Goal: Task Accomplishment & Management: Manage account settings

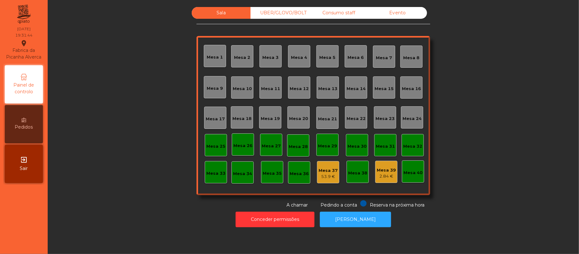
click at [386, 169] on div "Mesa 39" at bounding box center [386, 170] width 19 height 6
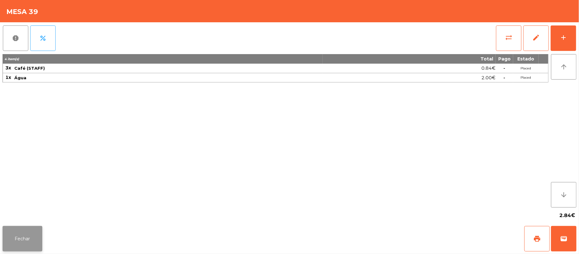
click at [34, 240] on button "Fechar" at bounding box center [23, 238] width 40 height 25
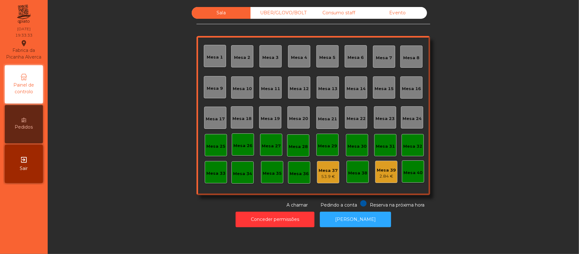
click at [285, 13] on div "UBER/GLOVO/BOLT" at bounding box center [280, 13] width 59 height 12
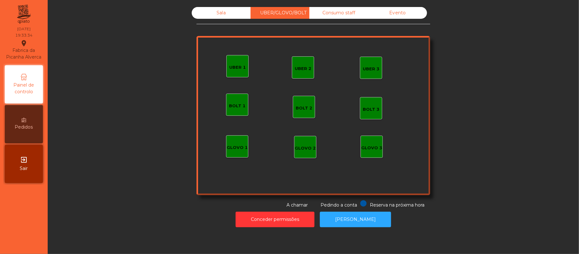
click at [233, 69] on div "UBER 1" at bounding box center [237, 67] width 17 height 6
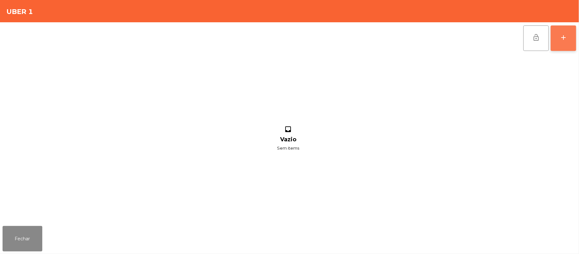
click at [572, 42] on button "add" at bounding box center [563, 37] width 25 height 25
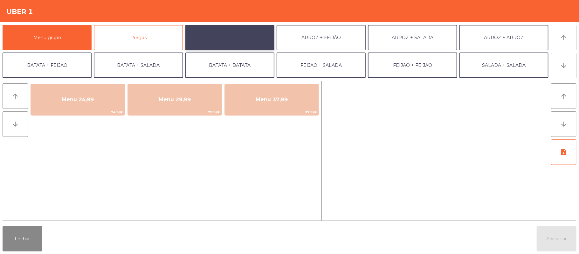
click at [243, 43] on button "ARROZ + BATATAS" at bounding box center [229, 37] width 89 height 25
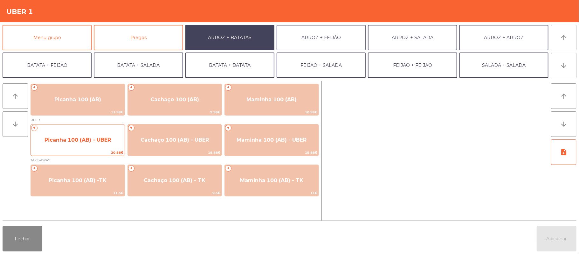
click at [108, 145] on span "Picanha 100 (AB) - UBER" at bounding box center [78, 139] width 94 height 17
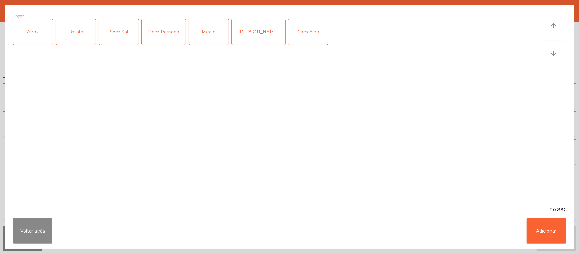
click at [35, 31] on div "Arroz" at bounding box center [33, 31] width 40 height 25
click at [67, 30] on div "Batata" at bounding box center [76, 31] width 40 height 25
click at [199, 45] on div "Medio" at bounding box center [209, 31] width 40 height 25
click at [549, 232] on button "Adicionar" at bounding box center [547, 230] width 40 height 25
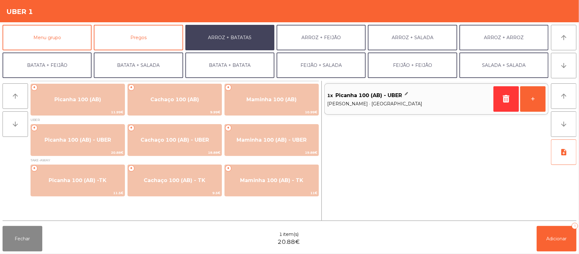
scroll to position [24, 0]
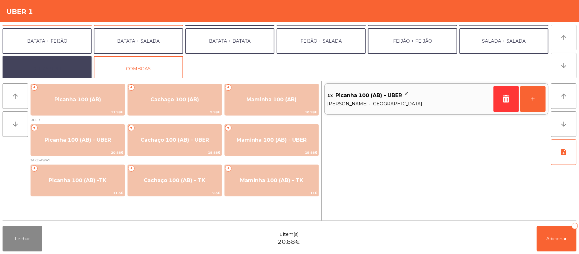
click at [50, 69] on button "EXTRAS UBER" at bounding box center [47, 68] width 89 height 25
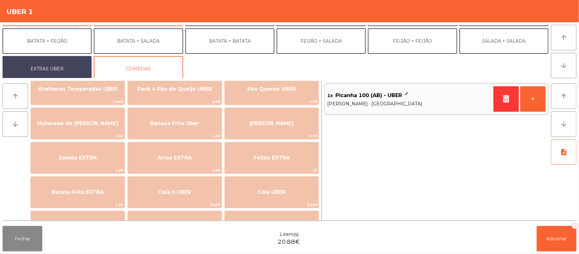
scroll to position [27, 0]
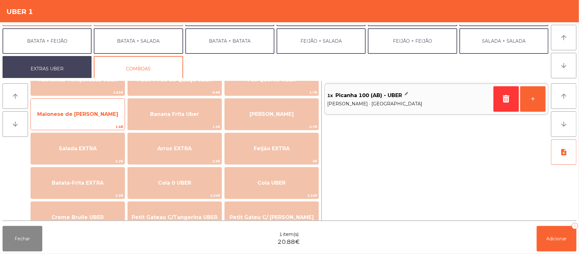
click at [111, 122] on span "Maionese de [PERSON_NAME]" at bounding box center [78, 114] width 94 height 17
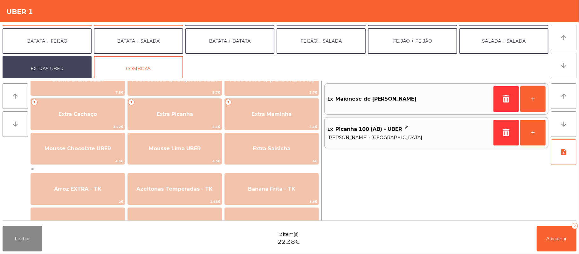
scroll to position [163, 0]
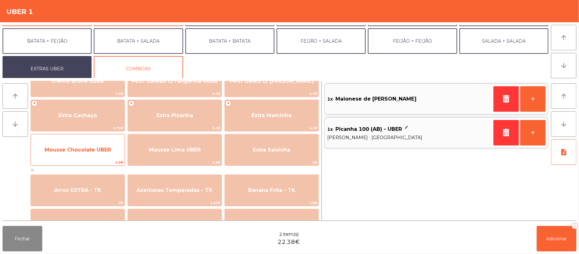
click at [111, 150] on span "Mousse Chocolate UBER" at bounding box center [78, 149] width 94 height 17
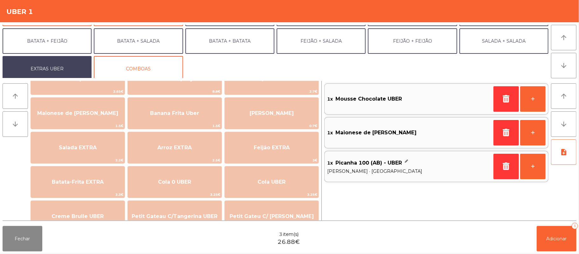
scroll to position [0, 0]
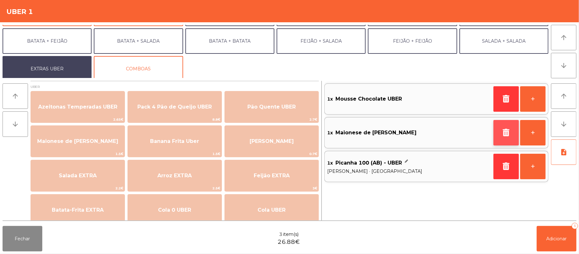
click at [498, 134] on button "button" at bounding box center [506, 132] width 25 height 25
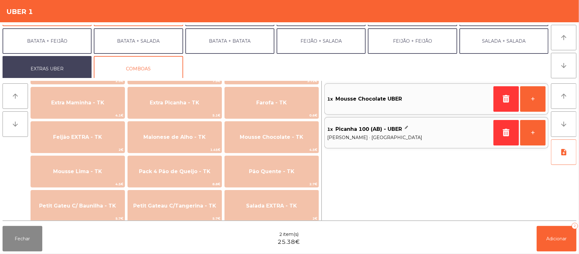
scroll to position [320, 0]
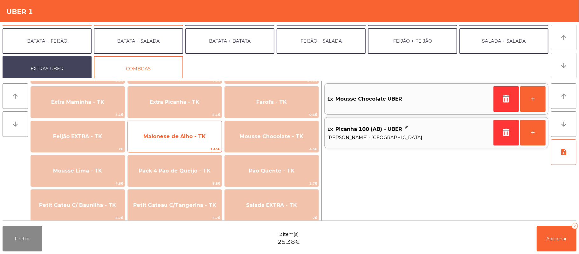
click at [206, 136] on span "Maionese de Alho - TK" at bounding box center [175, 136] width 94 height 17
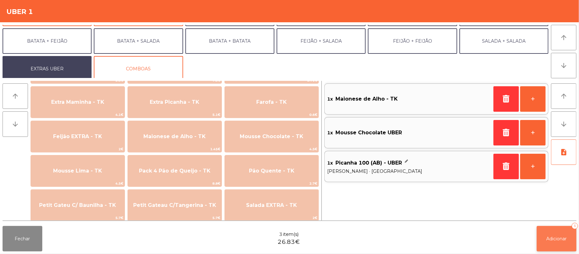
click at [561, 237] on span "Adicionar" at bounding box center [557, 239] width 20 height 6
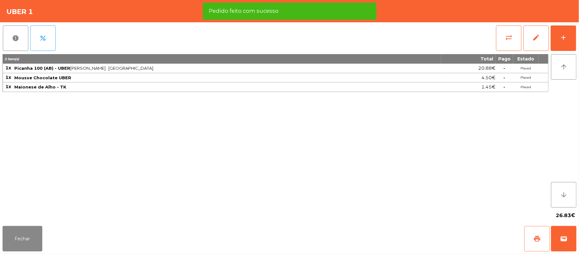
click at [531, 236] on button "print" at bounding box center [537, 238] width 25 height 25
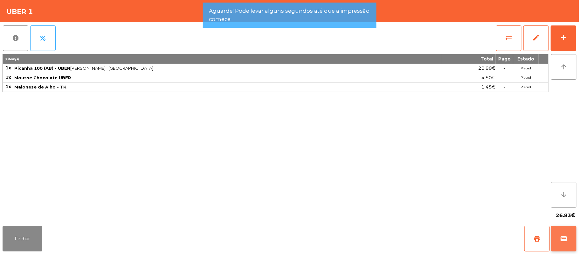
click at [564, 242] on button "wallet" at bounding box center [563, 238] width 25 height 25
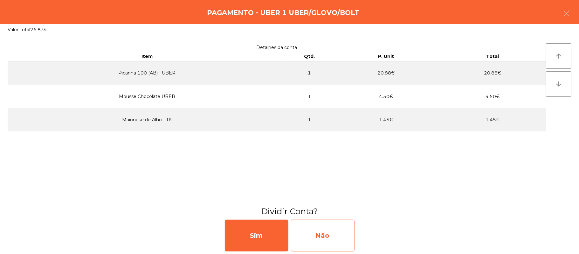
click at [331, 234] on div "Não" at bounding box center [323, 236] width 64 height 32
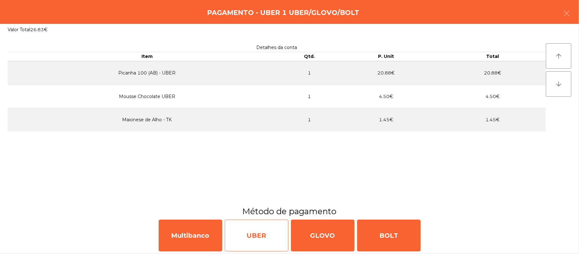
click at [256, 238] on div "UBER" at bounding box center [257, 236] width 64 height 32
select select "**"
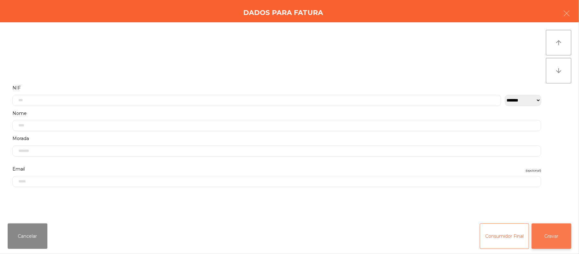
click at [550, 228] on button "Gravar" at bounding box center [552, 235] width 40 height 25
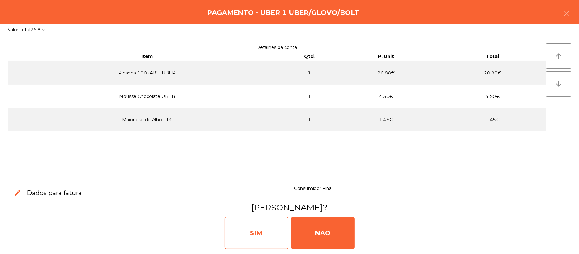
click at [262, 235] on div "SIM" at bounding box center [257, 233] width 64 height 32
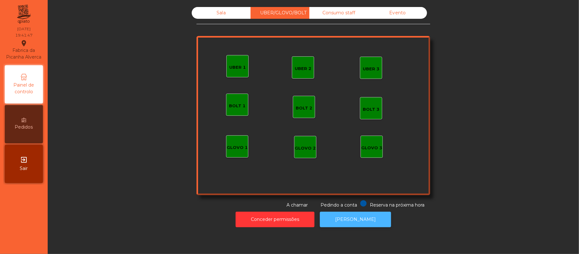
click at [365, 220] on button "[PERSON_NAME]" at bounding box center [355, 220] width 71 height 16
click at [228, 74] on div "UBER 1" at bounding box center [238, 66] width 22 height 22
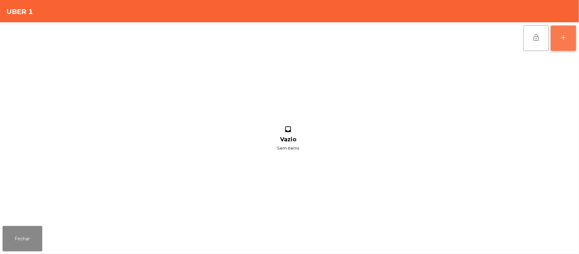
click at [559, 31] on button "add" at bounding box center [563, 37] width 25 height 25
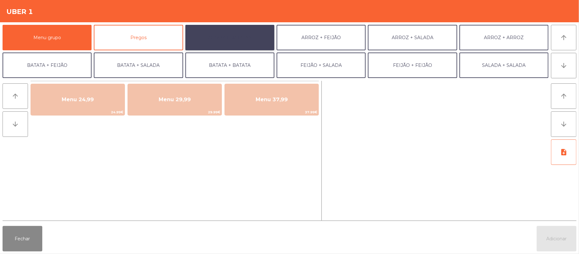
click at [235, 41] on button "ARROZ + BATATAS" at bounding box center [229, 37] width 89 height 25
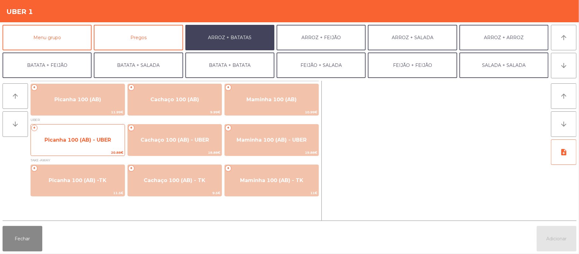
click at [102, 139] on span "Picanha 100 (AB) - UBER" at bounding box center [78, 140] width 66 height 6
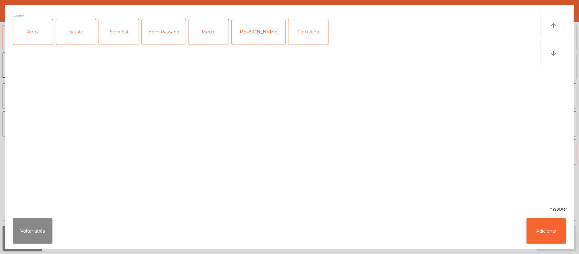
click at [38, 35] on div "Arroz" at bounding box center [33, 31] width 40 height 25
click at [76, 28] on div "Batata" at bounding box center [76, 31] width 40 height 25
click at [221, 65] on div "Opções (Arroz, Batata) Arroz Batata Sem Sal Bem Passado Medio Mal Pssado Com Al…" at bounding box center [277, 106] width 528 height 186
click at [151, 38] on div "Bem Passado" at bounding box center [164, 31] width 44 height 25
click at [544, 236] on button "Adicionar" at bounding box center [547, 230] width 40 height 25
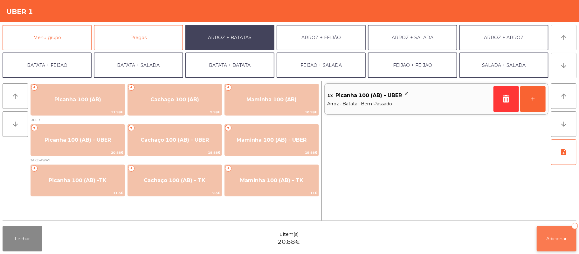
click at [564, 241] on button "Adicionar 1" at bounding box center [557, 238] width 40 height 25
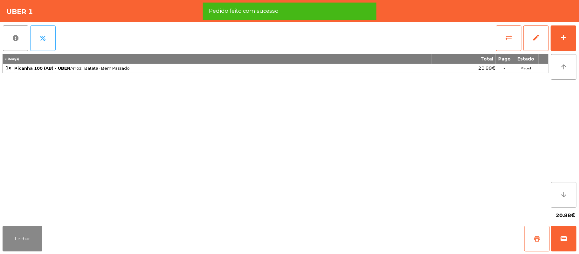
click at [532, 237] on button "print" at bounding box center [537, 238] width 25 height 25
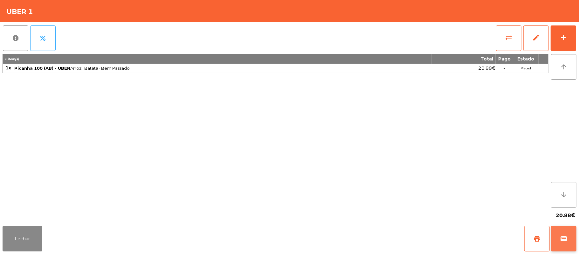
click at [573, 237] on button "wallet" at bounding box center [563, 238] width 25 height 25
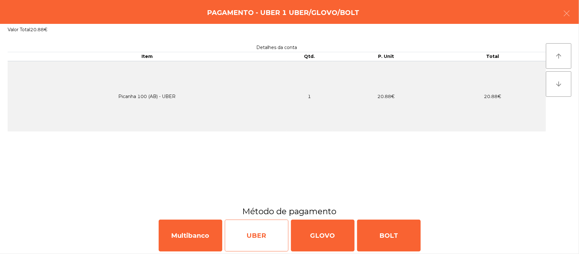
click at [251, 234] on div "UBER" at bounding box center [257, 236] width 64 height 32
select select "**"
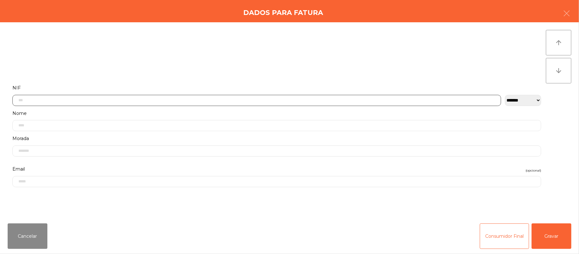
click at [258, 99] on input "text" at bounding box center [256, 100] width 489 height 11
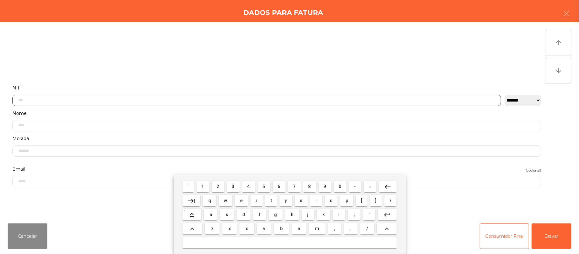
scroll to position [53, 0]
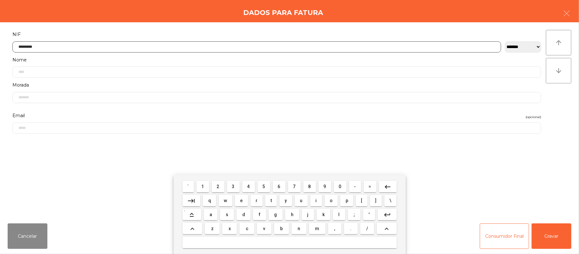
type input "*********"
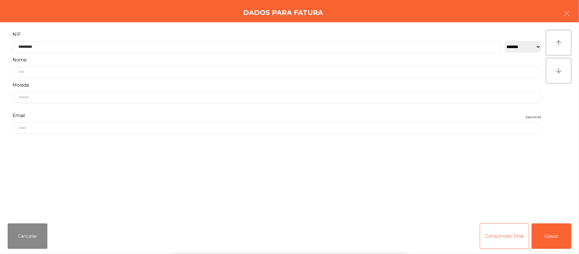
click at [549, 230] on div "` 1 2 3 4 5 6 7 8 9 0 - = keyboard_backspace keyboard_tab q w e r t y u i o p […" at bounding box center [289, 214] width 579 height 79
click at [560, 233] on div "` 1 2 3 4 5 6 7 8 9 0 - = keyboard_backspace keyboard_tab q w e r t y u i o p […" at bounding box center [289, 214] width 579 height 79
click at [561, 235] on button "Gravar" at bounding box center [552, 235] width 40 height 25
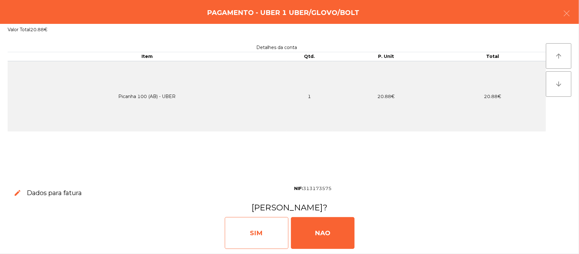
click at [262, 242] on div "SIM" at bounding box center [257, 233] width 64 height 32
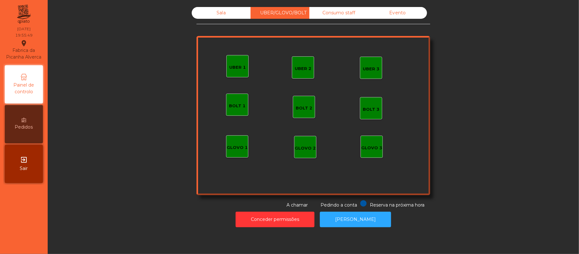
click at [292, 63] on div "UBER 2" at bounding box center [303, 67] width 22 height 22
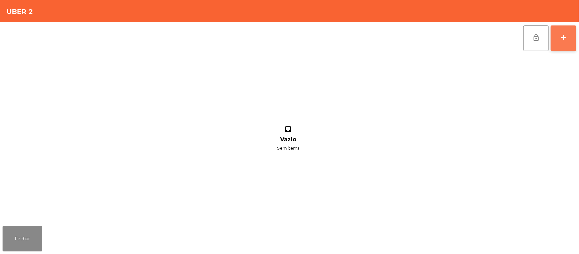
click at [566, 41] on div "add" at bounding box center [564, 38] width 8 height 8
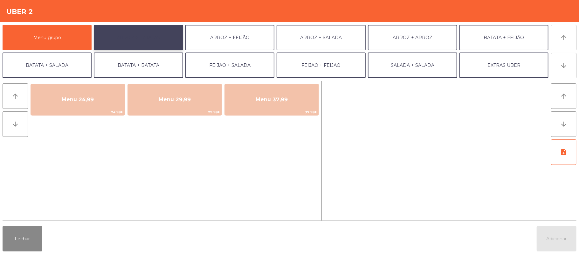
click at [159, 40] on button "ARROZ + BATATAS" at bounding box center [138, 37] width 89 height 25
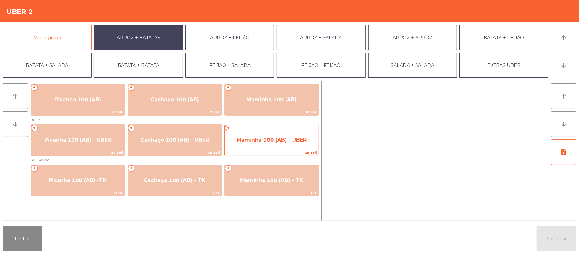
click at [262, 144] on span "Maminha 100 (AB) - UBER" at bounding box center [272, 139] width 94 height 17
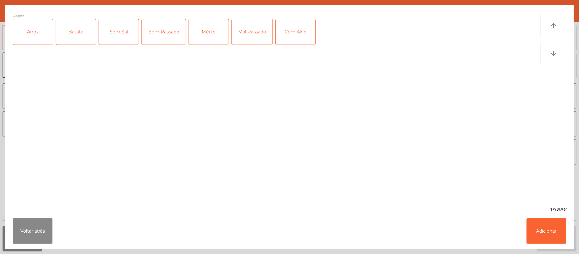
click at [34, 34] on div "Arroz" at bounding box center [33, 31] width 40 height 25
click at [79, 29] on div "Batata" at bounding box center [76, 31] width 40 height 25
click at [165, 36] on div "Bem Passado" at bounding box center [164, 31] width 44 height 25
click at [299, 31] on div "Com Alho" at bounding box center [296, 31] width 40 height 25
click at [549, 227] on button "Adicionar" at bounding box center [547, 230] width 40 height 25
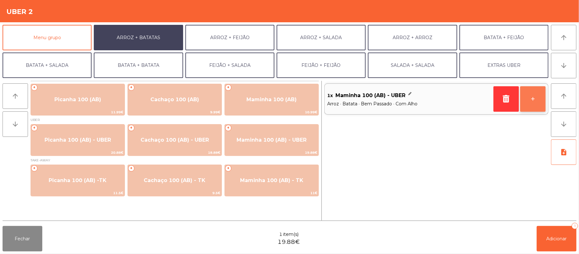
click at [534, 105] on button "+" at bounding box center [532, 98] width 25 height 25
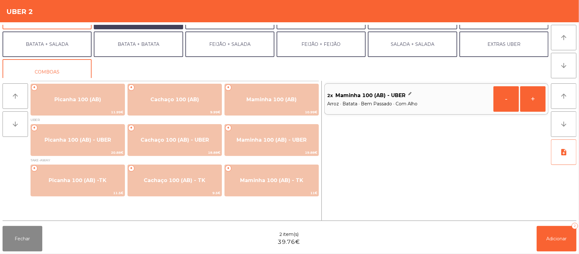
scroll to position [21, 0]
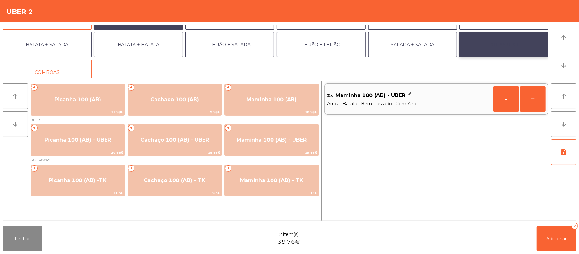
click at [503, 47] on button "EXTRAS UBER" at bounding box center [504, 44] width 89 height 25
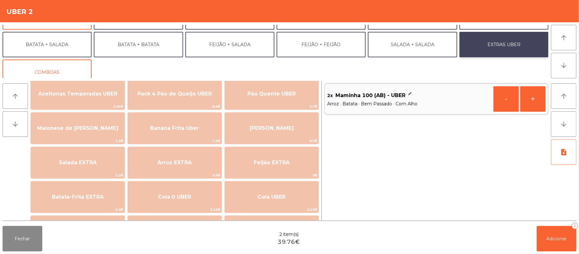
scroll to position [12, 0]
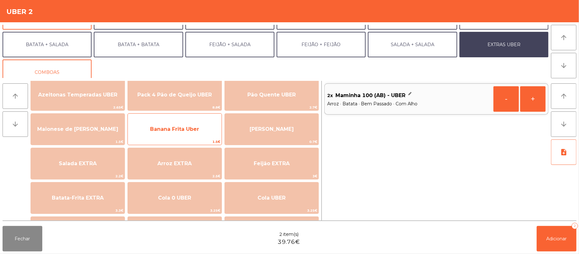
click at [203, 129] on span "Banana Frita Uber" at bounding box center [175, 129] width 94 height 17
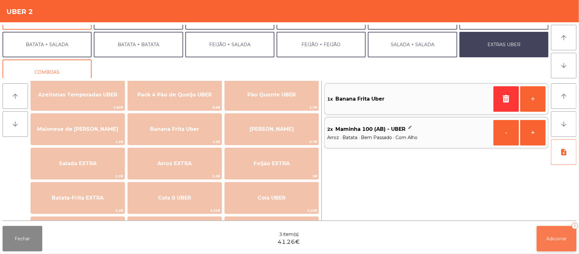
click at [564, 244] on button "Adicionar 3" at bounding box center [557, 238] width 40 height 25
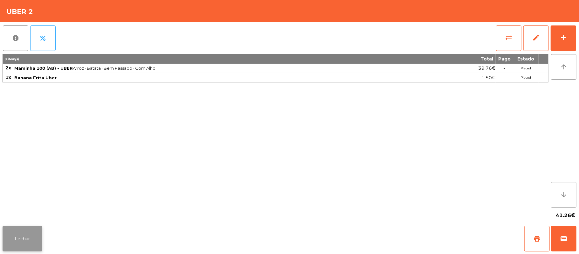
click at [20, 244] on button "Fechar" at bounding box center [23, 238] width 40 height 25
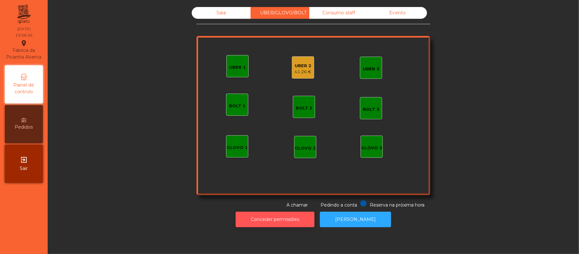
click at [283, 220] on button "Conceder permissões" at bounding box center [275, 220] width 79 height 16
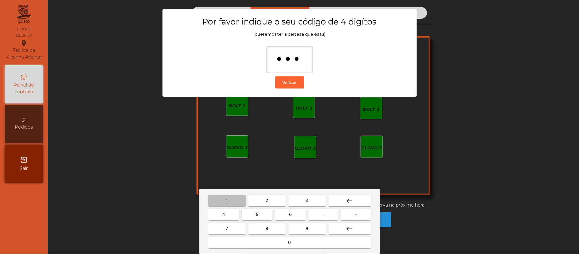
type input "****"
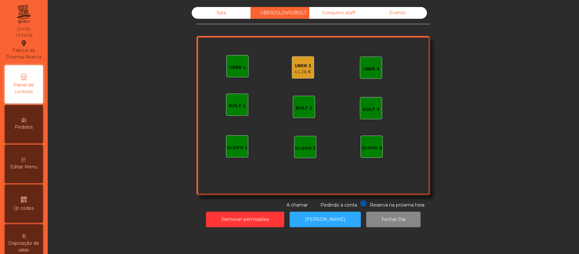
click at [302, 66] on div "UBER 2" at bounding box center [303, 66] width 17 height 6
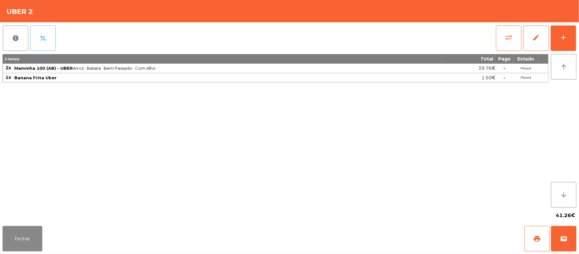
click at [48, 41] on button "percent" at bounding box center [42, 37] width 25 height 25
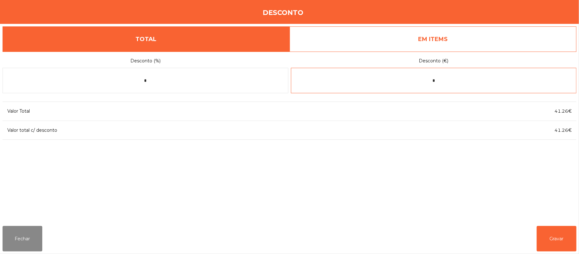
click at [452, 79] on input "*" at bounding box center [434, 80] width 286 height 25
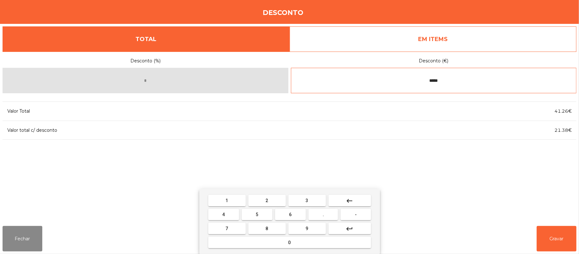
type input "*****"
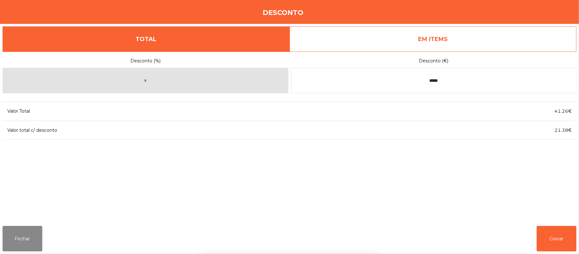
click at [42, 239] on div "1 2 3 keyboard_backspace 4 5 6 . - 7 8 9 keyboard_return 0" at bounding box center [289, 221] width 579 height 65
click at [22, 241] on button "Fechar" at bounding box center [23, 238] width 40 height 25
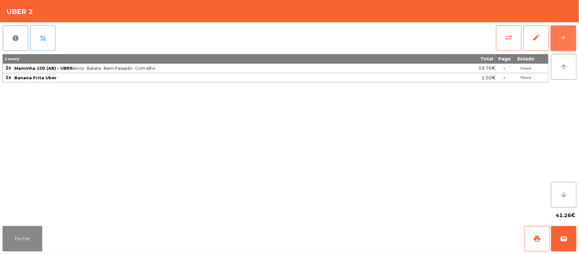
click at [559, 39] on button "add" at bounding box center [563, 37] width 25 height 25
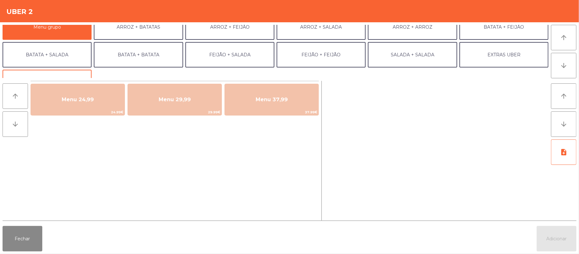
scroll to position [16, 0]
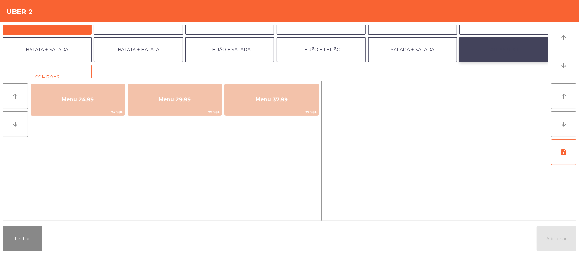
click at [514, 55] on button "EXTRAS UBER" at bounding box center [504, 49] width 89 height 25
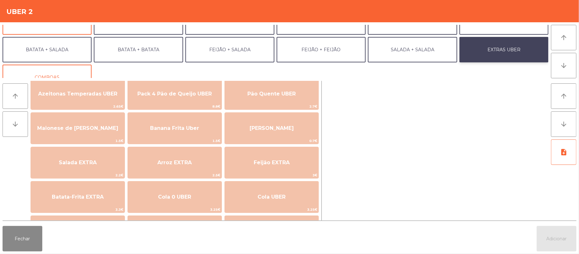
scroll to position [12, 0]
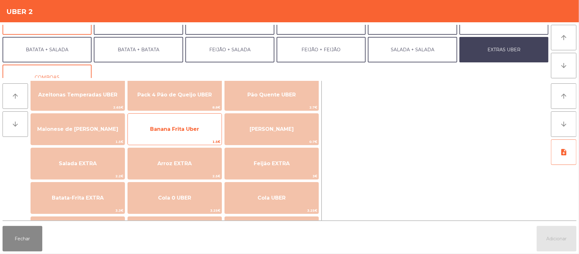
click at [199, 135] on span "Banana Frita Uber" at bounding box center [175, 129] width 94 height 17
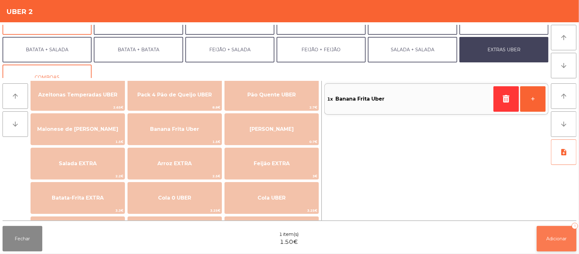
click at [560, 238] on span "Adicionar" at bounding box center [557, 239] width 20 height 6
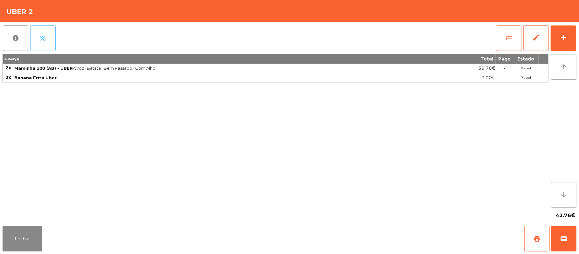
click at [51, 44] on button "percent" at bounding box center [42, 37] width 25 height 25
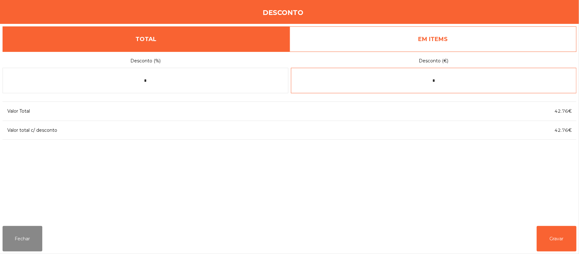
click at [434, 83] on input "*" at bounding box center [434, 80] width 286 height 25
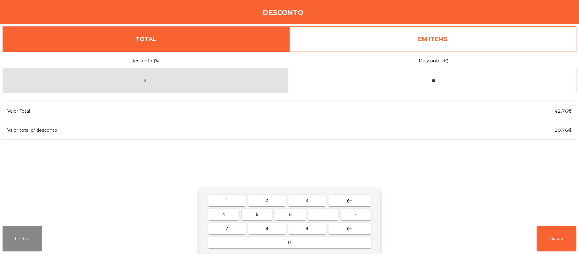
type input "*"
type input "*****"
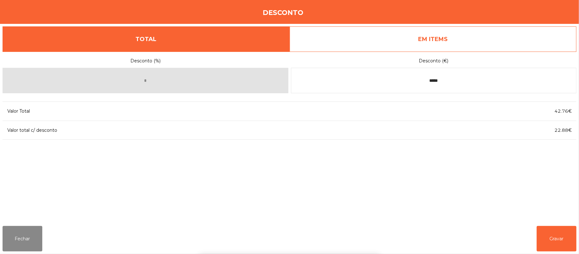
click at [577, 247] on div "1 2 3 keyboard_backspace 4 5 6 . - 7 8 9 keyboard_return 0" at bounding box center [289, 221] width 579 height 65
click at [573, 236] on button "Gravar" at bounding box center [557, 238] width 40 height 25
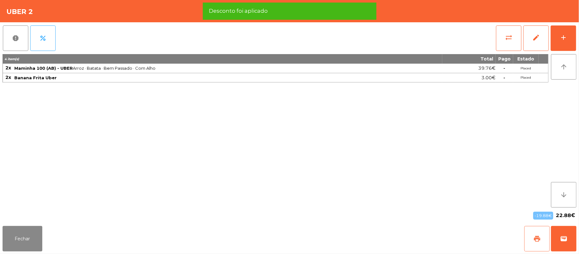
click at [533, 241] on button "print" at bounding box center [537, 238] width 25 height 25
click at [564, 244] on button "wallet" at bounding box center [563, 238] width 25 height 25
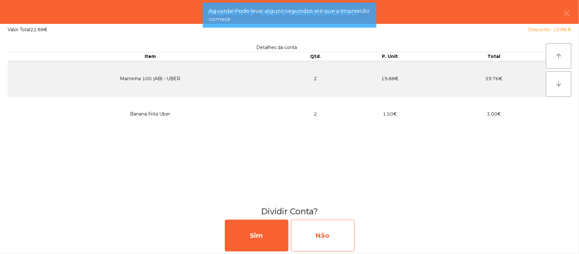
click at [326, 240] on div "Não" at bounding box center [323, 236] width 64 height 32
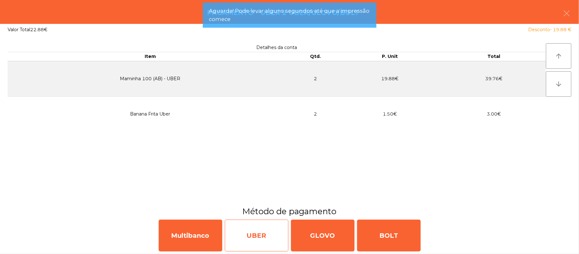
click at [262, 230] on div "UBER" at bounding box center [257, 236] width 64 height 32
select select "**"
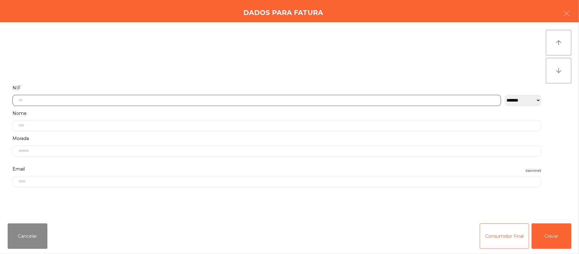
click at [250, 99] on input "text" at bounding box center [256, 100] width 489 height 11
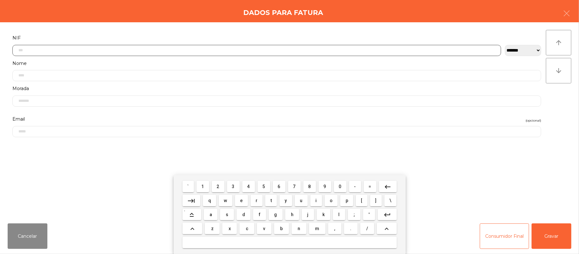
scroll to position [53, 0]
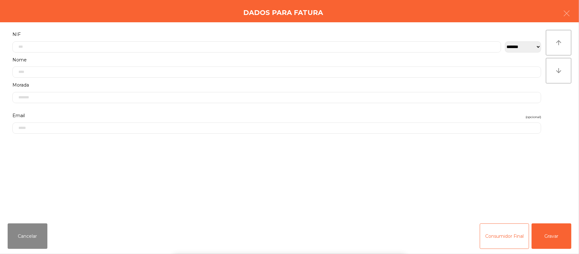
click at [561, 233] on div "` 1 2 3 4 5 6 7 8 9 0 - = keyboard_backspace keyboard_tab q w e r t y u i o p […" at bounding box center [289, 214] width 579 height 79
click at [566, 237] on button "Gravar" at bounding box center [552, 235] width 40 height 25
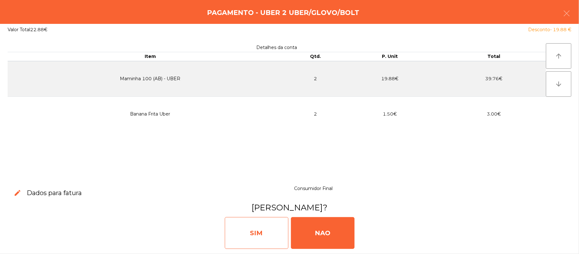
click at [250, 232] on div "SIM" at bounding box center [257, 233] width 64 height 32
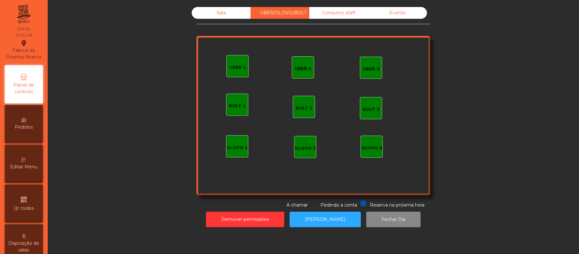
click at [234, 70] on div "UBER 1" at bounding box center [237, 67] width 17 height 6
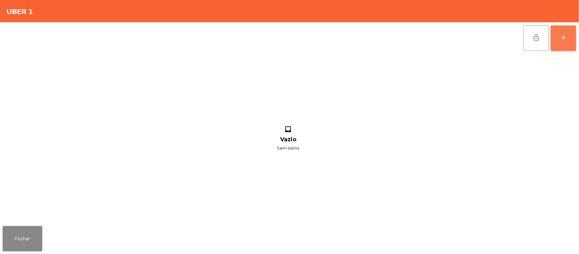
click at [574, 41] on button "add" at bounding box center [563, 37] width 25 height 25
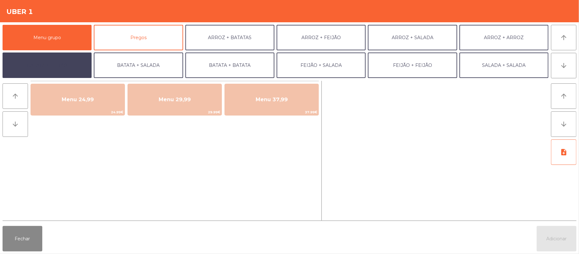
click at [68, 67] on button "BATATA + FEIJÃO" at bounding box center [47, 64] width 89 height 25
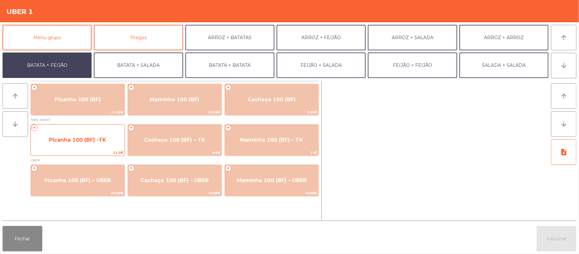
click at [92, 142] on span "Picanha 100 (BF) -TK" at bounding box center [77, 140] width 57 height 6
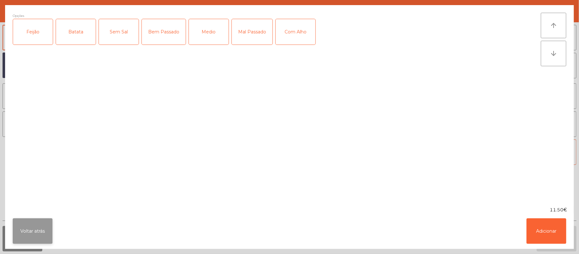
click at [34, 234] on button "Voltar atrás" at bounding box center [33, 230] width 40 height 25
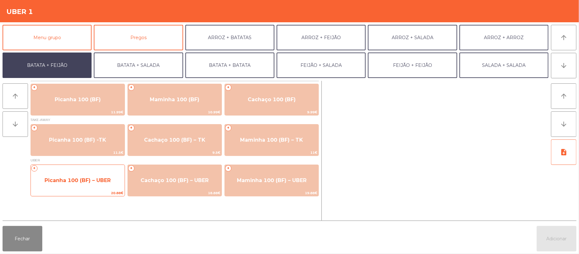
click at [97, 180] on span "Picanha 100 (BF) – UBER" at bounding box center [78, 180] width 66 height 6
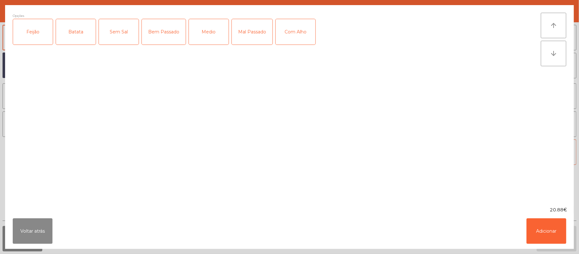
click at [40, 28] on div "Feijão" at bounding box center [33, 31] width 40 height 25
click at [82, 38] on div "Batata" at bounding box center [76, 31] width 40 height 25
click at [201, 33] on div "Medio" at bounding box center [209, 31] width 40 height 25
click at [549, 230] on button "Adicionar" at bounding box center [547, 230] width 40 height 25
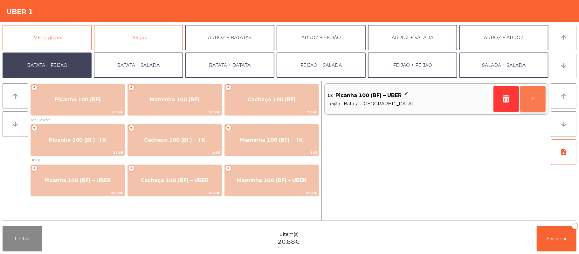
click at [535, 99] on button "+" at bounding box center [532, 98] width 25 height 25
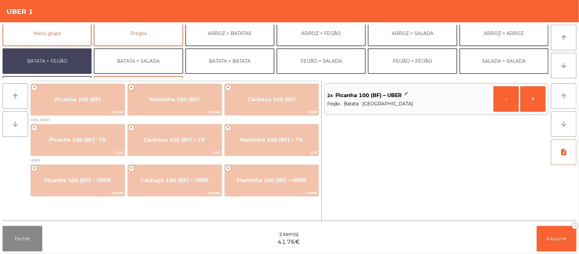
scroll to position [4, 0]
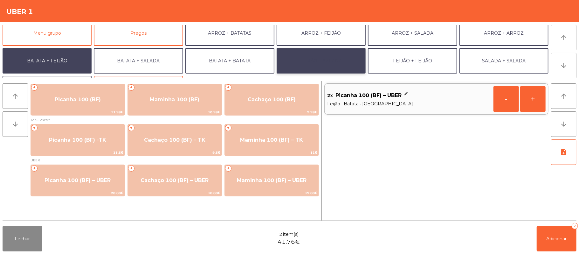
click at [330, 64] on button "FEIJÃO + SALADA" at bounding box center [321, 60] width 89 height 25
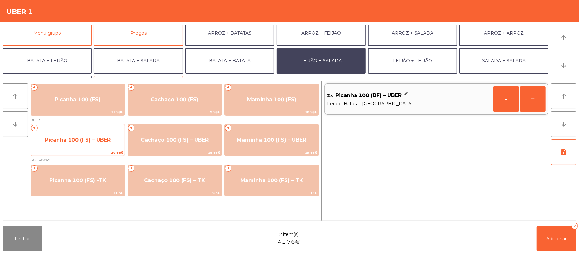
click at [102, 147] on span "Picanha 100 (FS) – UBER" at bounding box center [78, 139] width 94 height 17
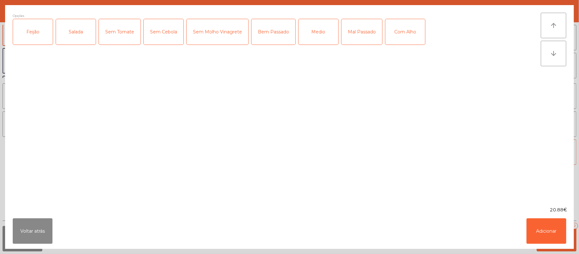
click at [37, 33] on div "Feijão" at bounding box center [33, 31] width 40 height 25
click at [64, 29] on div "Salada" at bounding box center [76, 31] width 40 height 25
click at [312, 32] on div "Medio" at bounding box center [319, 31] width 40 height 25
click at [545, 230] on button "Adicionar" at bounding box center [547, 230] width 40 height 25
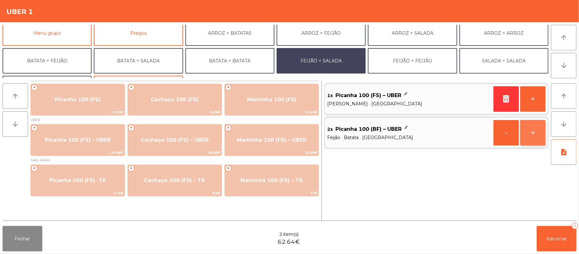
click at [535, 131] on button "+" at bounding box center [532, 132] width 25 height 25
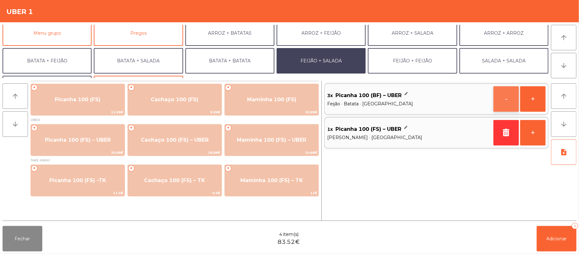
click at [511, 101] on button "-" at bounding box center [506, 98] width 25 height 25
click at [536, 132] on button "+" at bounding box center [532, 132] width 25 height 25
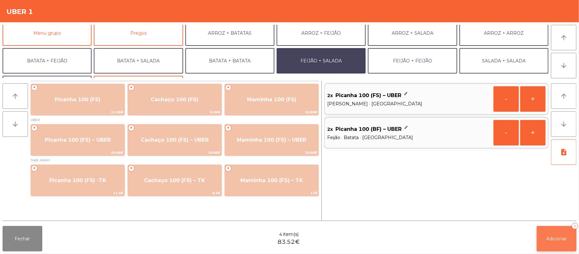
click at [560, 237] on span "Adicionar" at bounding box center [557, 239] width 20 height 6
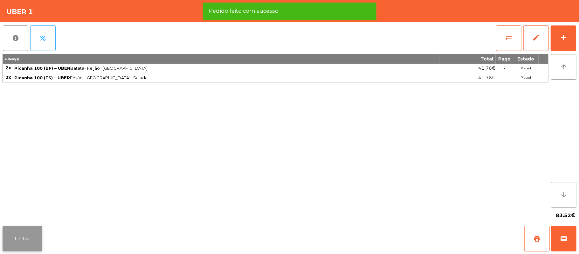
click at [20, 240] on button "Fechar" at bounding box center [23, 238] width 40 height 25
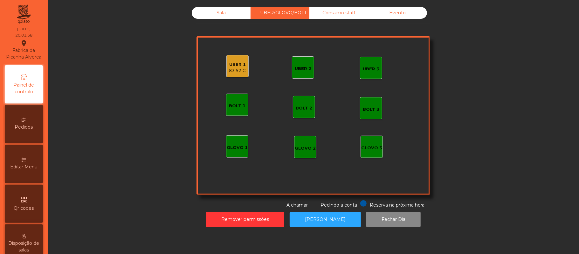
click at [232, 69] on div "83.52 €" at bounding box center [237, 70] width 17 height 6
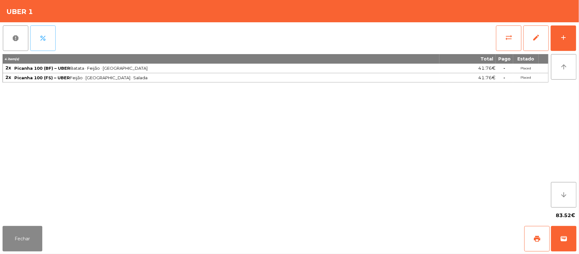
click at [49, 41] on button "percent" at bounding box center [42, 37] width 25 height 25
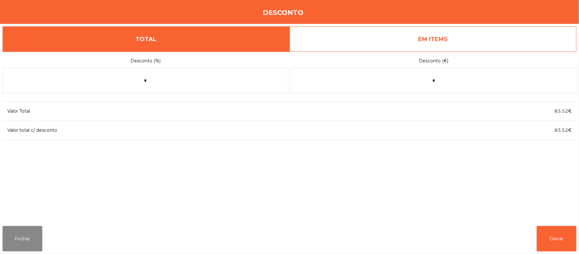
click at [418, 44] on link "EM ITEMS" at bounding box center [433, 38] width 287 height 25
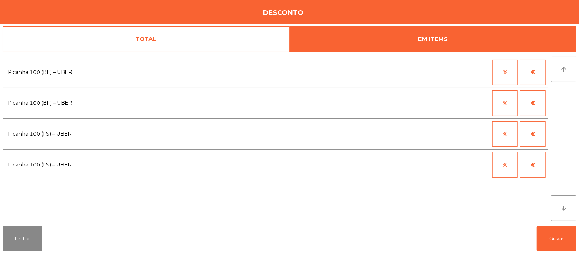
click at [504, 102] on button "%" at bounding box center [504, 102] width 25 height 25
click at [482, 103] on input "*" at bounding box center [474, 102] width 32 height 25
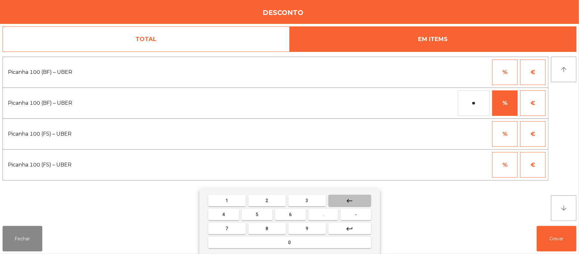
type input "*"
type input "***"
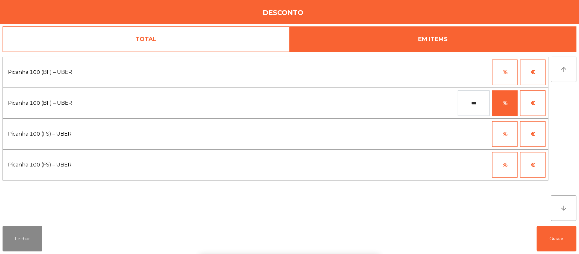
click at [502, 138] on button "%" at bounding box center [504, 133] width 25 height 25
click at [478, 136] on input "*" at bounding box center [474, 133] width 32 height 25
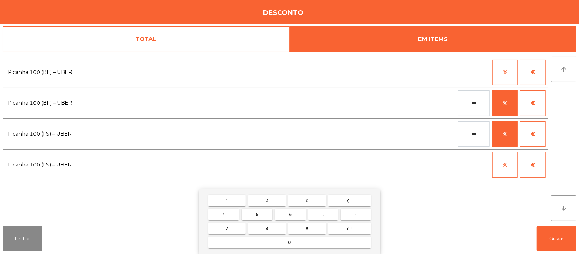
type input "***"
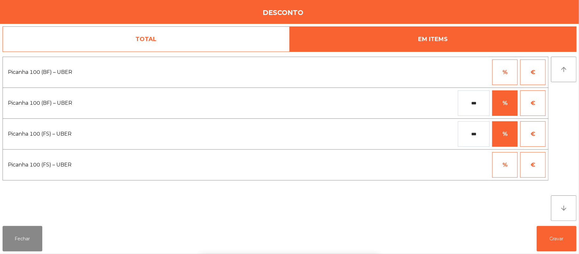
click at [556, 238] on div "1 2 3 keyboard_backspace 4 5 6 . - 7 8 9 keyboard_return 0" at bounding box center [289, 221] width 579 height 65
click at [553, 239] on button "Gravar" at bounding box center [557, 238] width 40 height 25
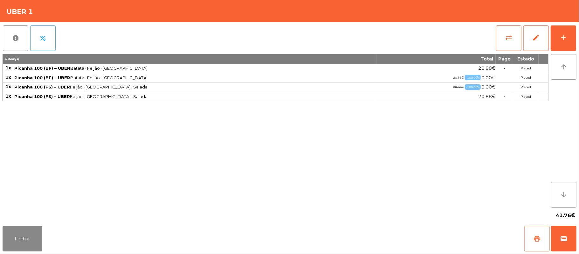
click at [534, 237] on span "print" at bounding box center [538, 239] width 8 height 8
click at [570, 236] on button "wallet" at bounding box center [563, 238] width 25 height 25
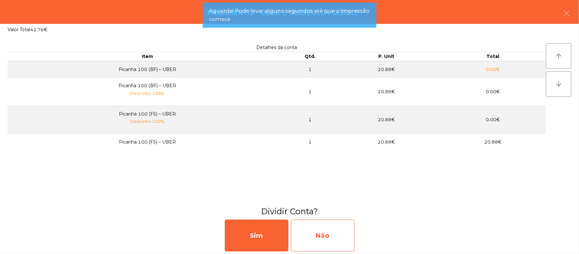
click at [331, 230] on div "Não" at bounding box center [323, 236] width 64 height 32
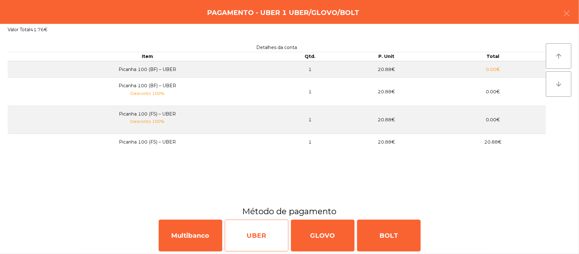
click at [247, 225] on div "UBER" at bounding box center [257, 236] width 64 height 32
select select "**"
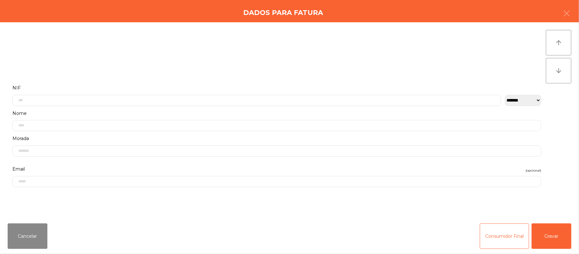
click at [574, 234] on div "Cancelar Consumidor Final Gravar" at bounding box center [289, 236] width 579 height 36
click at [548, 234] on button "Gravar" at bounding box center [552, 235] width 40 height 25
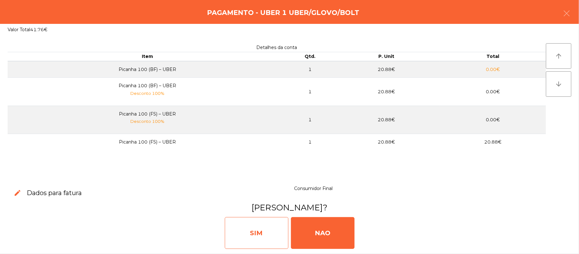
click at [263, 233] on div "SIM" at bounding box center [257, 233] width 64 height 32
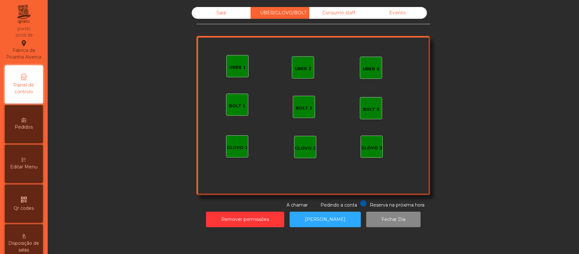
click at [34, 125] on div "Pedidos" at bounding box center [24, 124] width 38 height 38
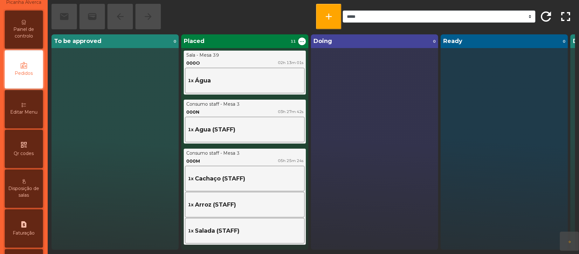
scroll to position [78, 0]
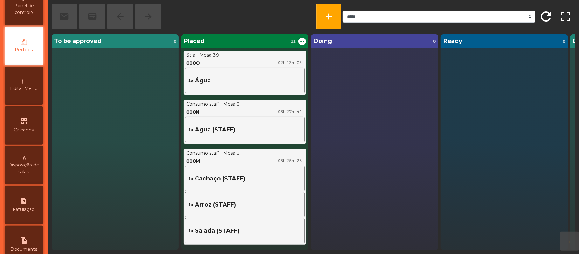
click at [33, 206] on div "request_page Faturação" at bounding box center [24, 205] width 38 height 38
select select "*"
select select "****"
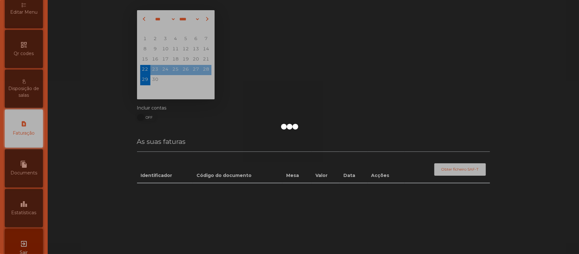
scroll to position [163, 0]
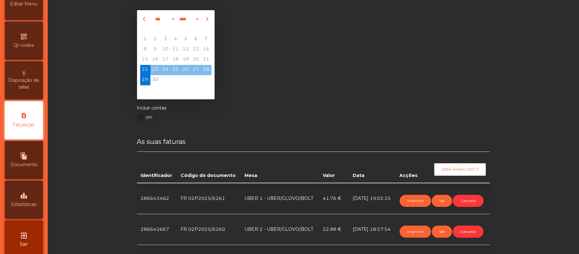
click at [352, 209] on td "[DATE] 19:02:35" at bounding box center [372, 198] width 47 height 31
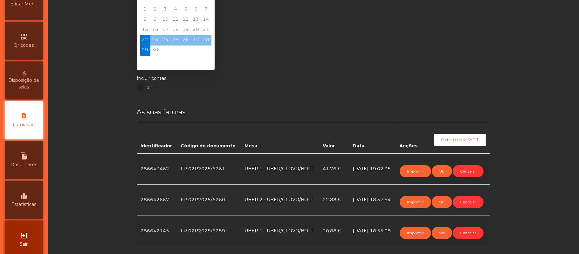
scroll to position [46, 0]
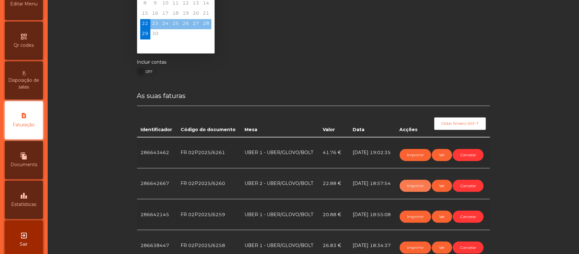
click at [410, 185] on button "Imprimir" at bounding box center [415, 186] width 31 height 12
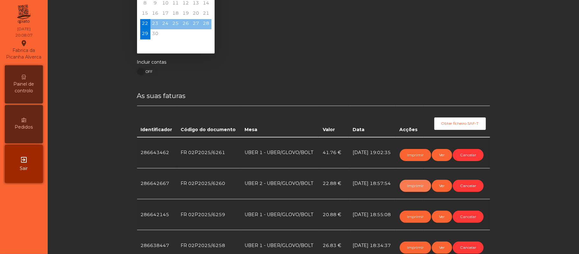
scroll to position [0, 0]
click at [406, 154] on button "Imprimir" at bounding box center [415, 155] width 31 height 12
click at [22, 82] on span "Painel de controlo" at bounding box center [23, 87] width 35 height 13
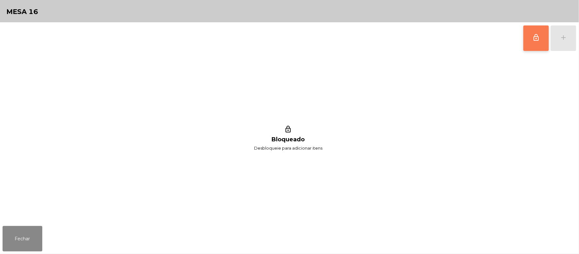
click at [531, 41] on button "lock_outline" at bounding box center [536, 37] width 25 height 25
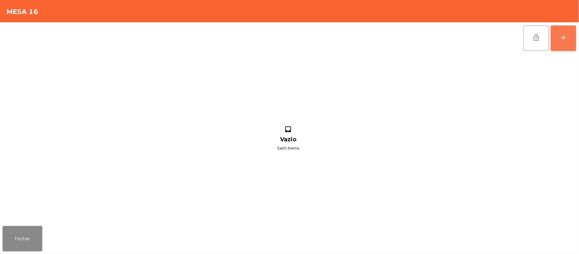
click at [557, 33] on button "add" at bounding box center [563, 37] width 25 height 25
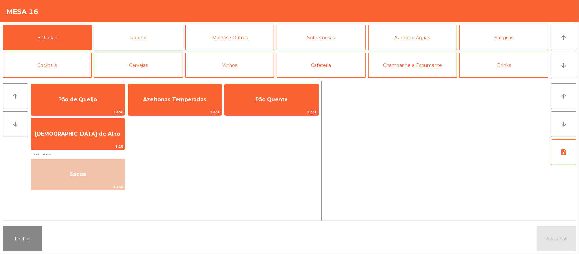
click at [149, 41] on button "Rodizio" at bounding box center [138, 37] width 89 height 25
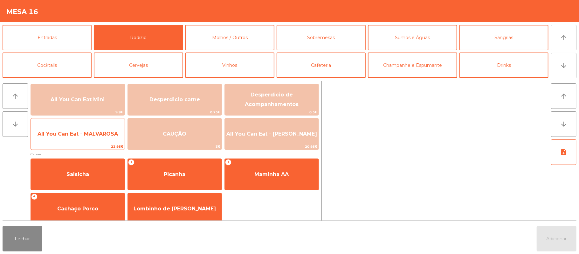
click at [91, 137] on span "All You Can Eat - MALVAROSA" at bounding box center [78, 133] width 94 height 17
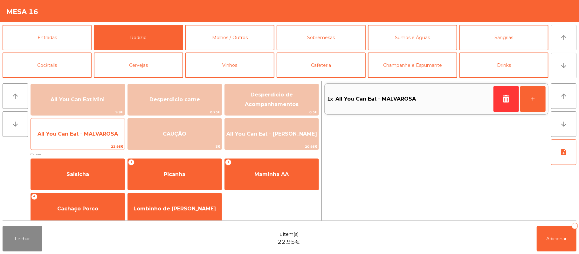
click at [86, 136] on span "All You Can Eat - MALVAROSA" at bounding box center [78, 134] width 80 height 6
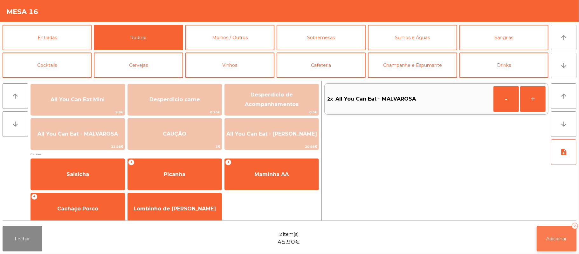
click at [559, 228] on button "Adicionar 2" at bounding box center [557, 238] width 40 height 25
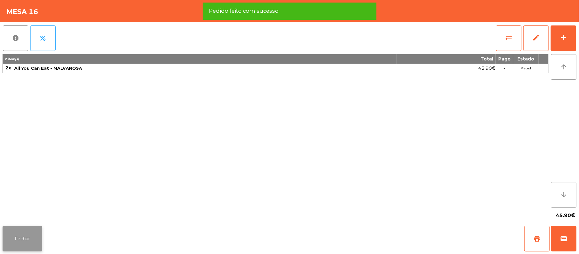
click at [22, 237] on button "Fechar" at bounding box center [23, 238] width 40 height 25
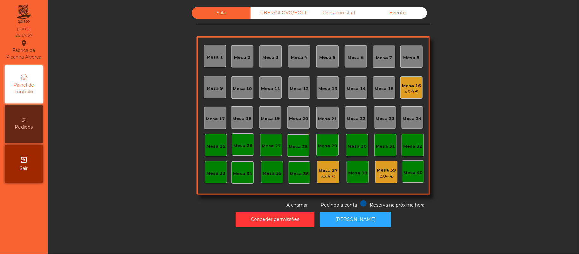
click at [286, 11] on div "UBER/GLOVO/BOLT" at bounding box center [280, 13] width 59 height 12
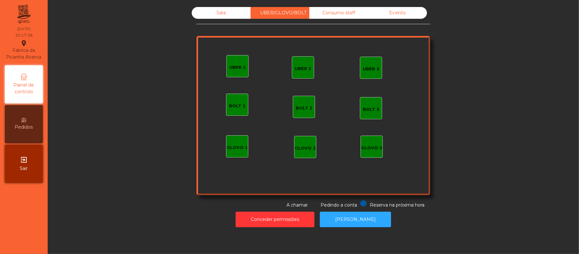
click at [300, 64] on div "UBER 2" at bounding box center [303, 67] width 17 height 9
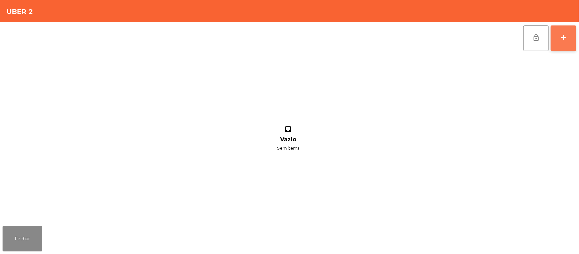
click at [575, 37] on button "add" at bounding box center [563, 37] width 25 height 25
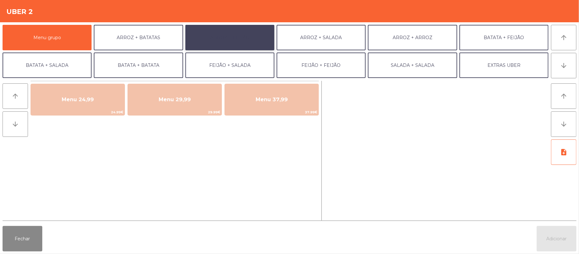
click at [247, 36] on button "ARROZ + FEIJÃO" at bounding box center [229, 37] width 89 height 25
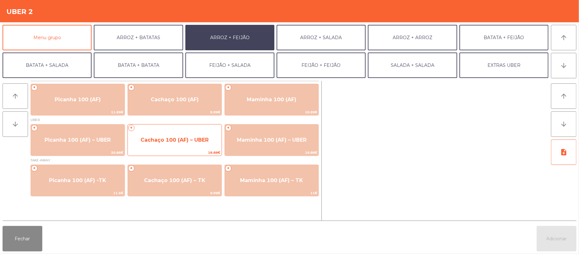
click at [174, 150] on span "18.88€" at bounding box center [175, 153] width 94 height 6
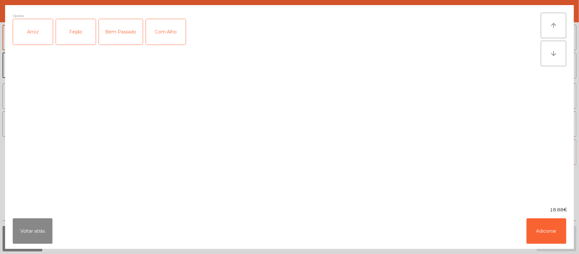
click at [36, 37] on div "Arroz" at bounding box center [33, 31] width 40 height 25
click at [78, 33] on div "Feijão" at bounding box center [76, 31] width 40 height 25
click at [555, 236] on button "Adicionar" at bounding box center [547, 230] width 40 height 25
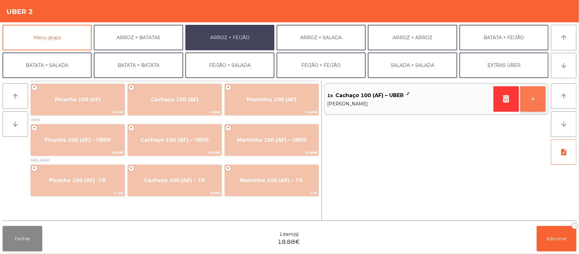
click at [530, 106] on button "+" at bounding box center [532, 98] width 25 height 25
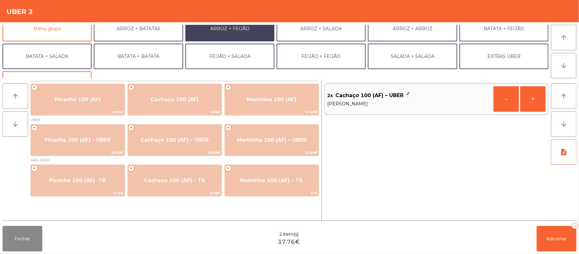
scroll to position [9, 0]
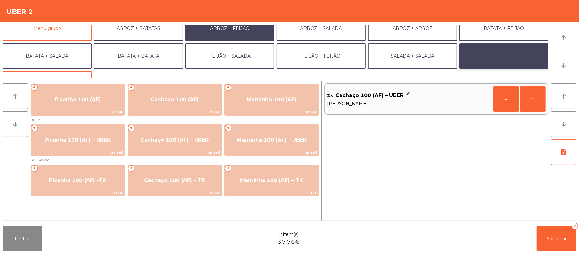
click at [500, 57] on button "EXTRAS UBER" at bounding box center [504, 55] width 89 height 25
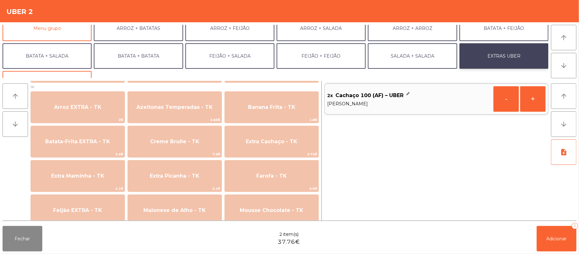
scroll to position [247, 0]
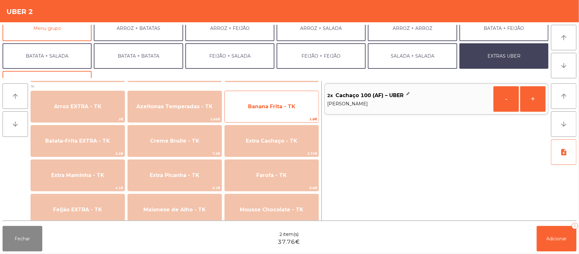
click at [282, 114] on span "Banana Frita - TK" at bounding box center [272, 106] width 94 height 17
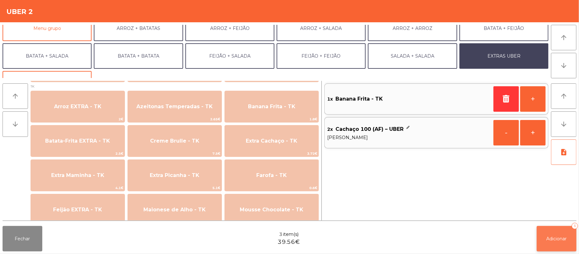
click at [552, 242] on button "Adicionar 3" at bounding box center [557, 238] width 40 height 25
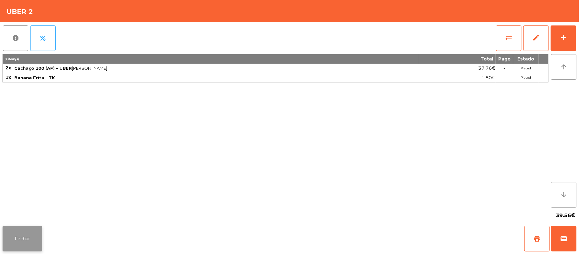
click at [20, 243] on button "Fechar" at bounding box center [23, 238] width 40 height 25
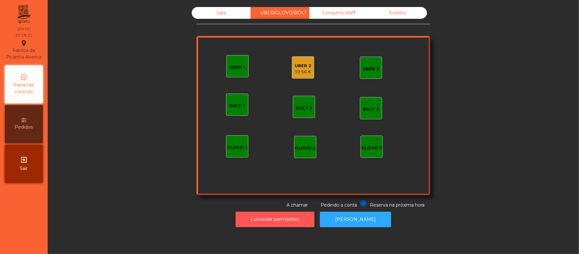
click at [262, 220] on button "Conceder permissões" at bounding box center [275, 220] width 79 height 16
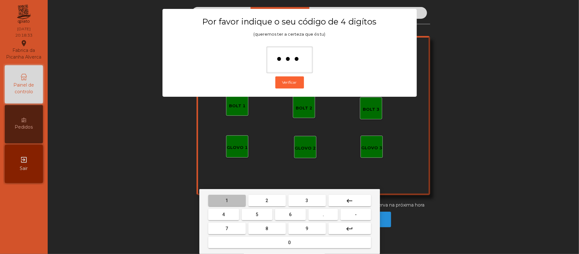
type input "****"
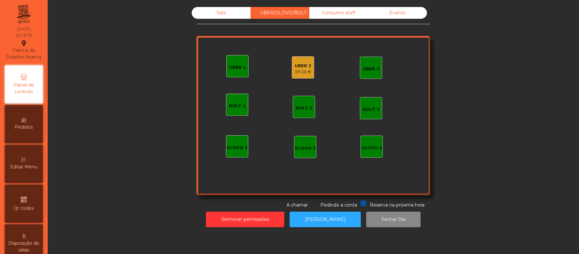
click at [219, 13] on div "Sala" at bounding box center [221, 13] width 59 height 12
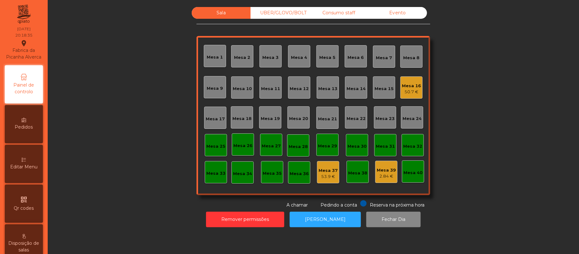
click at [281, 17] on div "UBER/GLOVO/BOLT" at bounding box center [280, 13] width 59 height 12
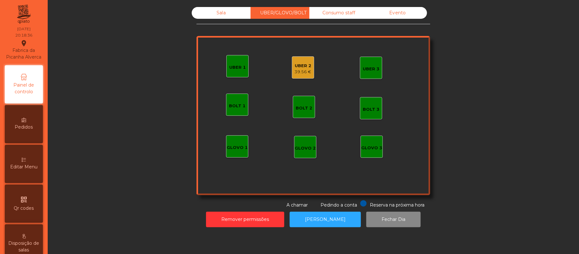
click at [296, 70] on div "39.56 €" at bounding box center [303, 72] width 17 height 6
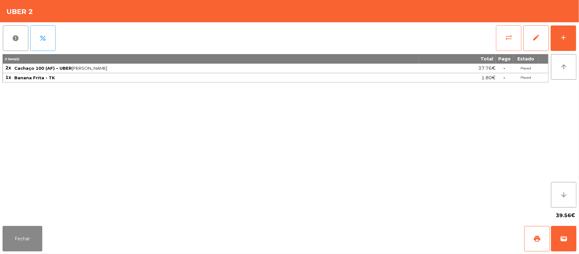
click at [508, 38] on span "sync_alt" at bounding box center [509, 38] width 8 height 8
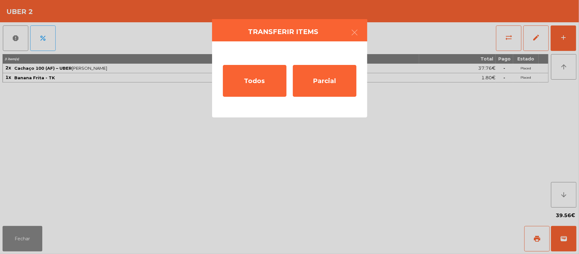
click at [358, 41] on div "Todos Parcial" at bounding box center [289, 79] width 155 height 76
click at [351, 38] on button "button" at bounding box center [355, 33] width 18 height 19
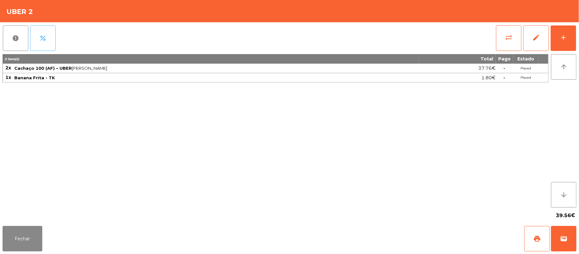
click at [43, 35] on span "percent" at bounding box center [43, 38] width 8 height 8
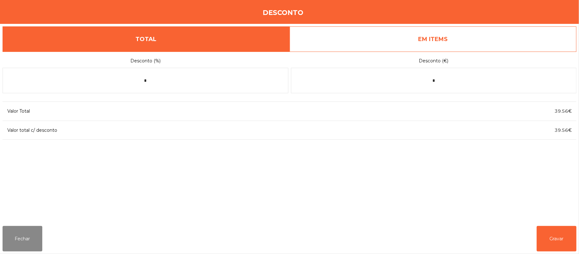
click at [446, 39] on link "EM ITEMS" at bounding box center [433, 38] width 287 height 25
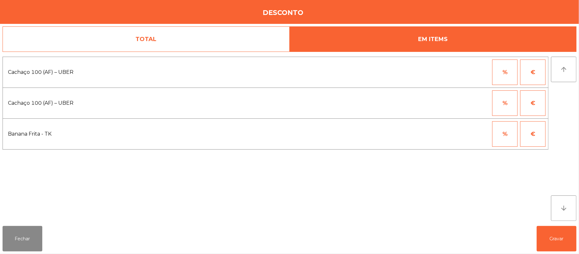
click at [504, 96] on button "%" at bounding box center [504, 102] width 25 height 25
click at [473, 103] on input "*" at bounding box center [474, 102] width 32 height 25
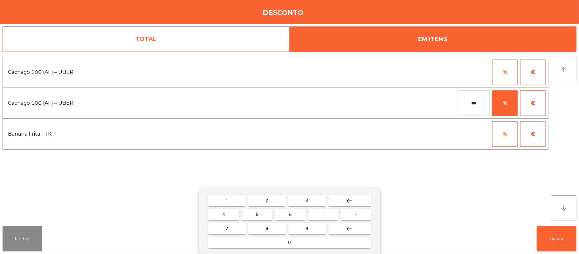
type input "***"
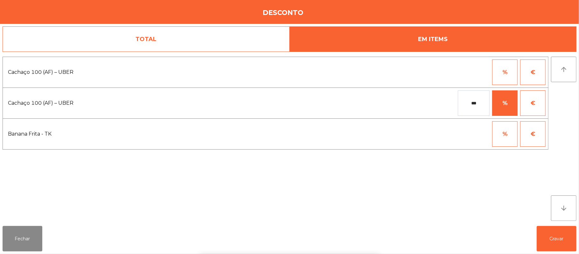
click at [558, 237] on div "1 2 3 keyboard_backspace 4 5 6 . - 7 8 9 keyboard_return 0" at bounding box center [289, 221] width 579 height 65
click at [560, 238] on button "Gravar" at bounding box center [557, 238] width 40 height 25
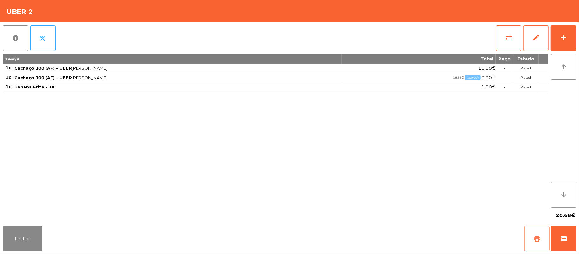
click at [531, 232] on button "print" at bounding box center [537, 238] width 25 height 25
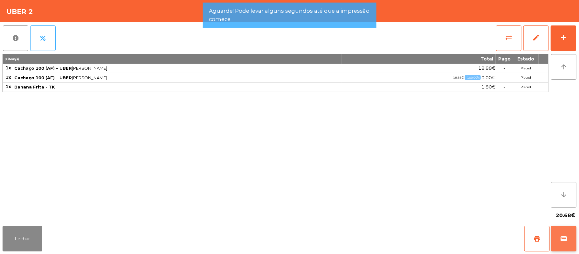
click at [560, 233] on button "wallet" at bounding box center [563, 238] width 25 height 25
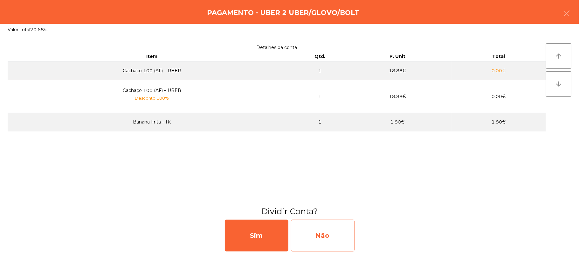
click at [332, 240] on div "Não" at bounding box center [323, 236] width 64 height 32
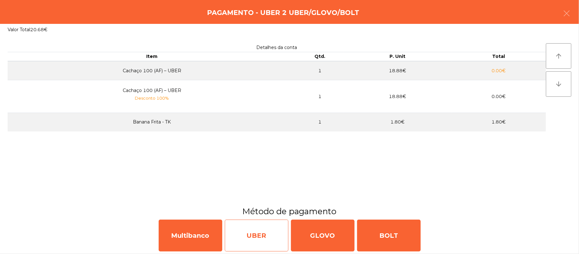
click at [251, 235] on div "UBER" at bounding box center [257, 236] width 64 height 32
select select "**"
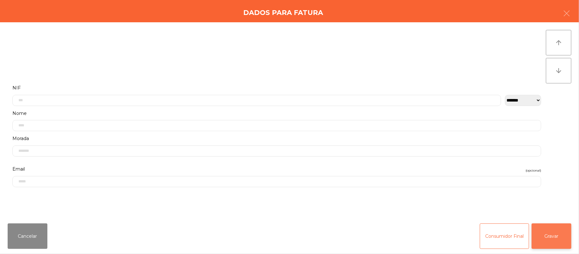
click at [557, 235] on button "Gravar" at bounding box center [552, 235] width 40 height 25
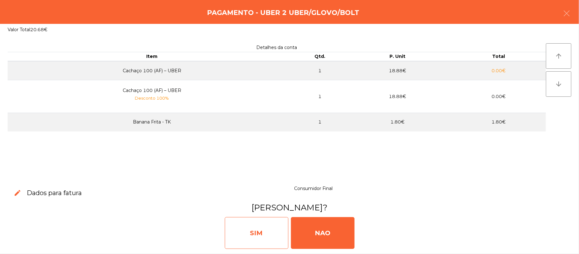
click at [260, 237] on div "SIM" at bounding box center [257, 233] width 64 height 32
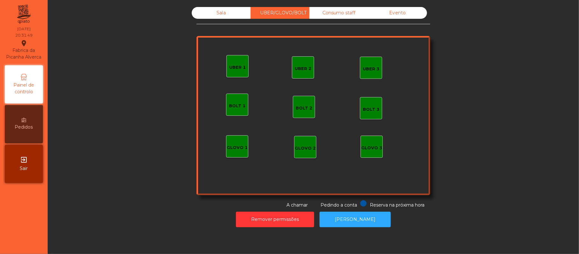
click at [368, 69] on div "UBER 3" at bounding box center [371, 69] width 17 height 6
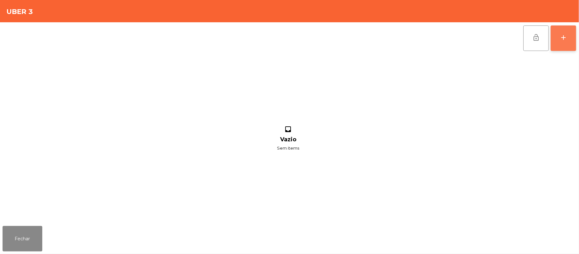
click at [568, 39] on div "add" at bounding box center [564, 38] width 8 height 8
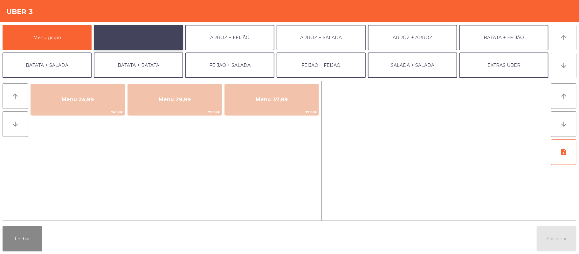
click at [160, 30] on button "ARROZ + BATATAS" at bounding box center [138, 37] width 89 height 25
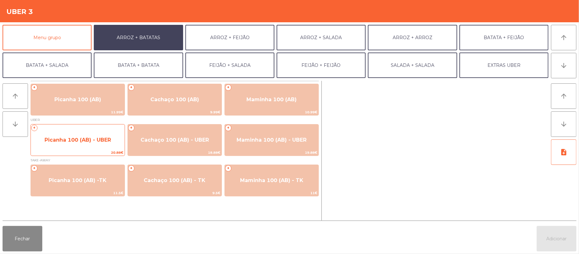
click at [92, 142] on span "Picanha 100 (AB) - UBER" at bounding box center [78, 140] width 66 height 6
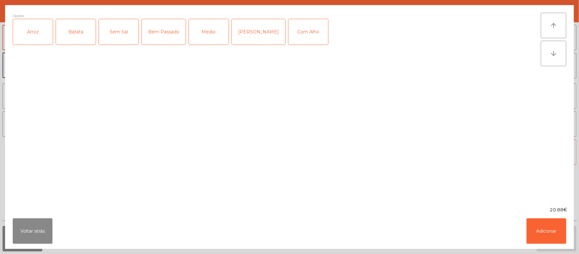
click at [39, 37] on div "Arroz" at bounding box center [33, 31] width 40 height 25
click at [81, 32] on div "Batata" at bounding box center [76, 31] width 40 height 25
click at [206, 33] on div "Medio" at bounding box center [209, 31] width 40 height 25
click at [546, 228] on button "Adicionar" at bounding box center [547, 230] width 40 height 25
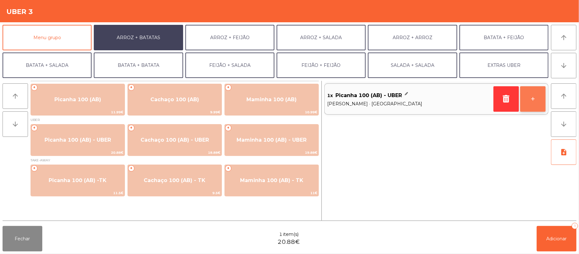
click at [531, 103] on button "+" at bounding box center [532, 98] width 25 height 25
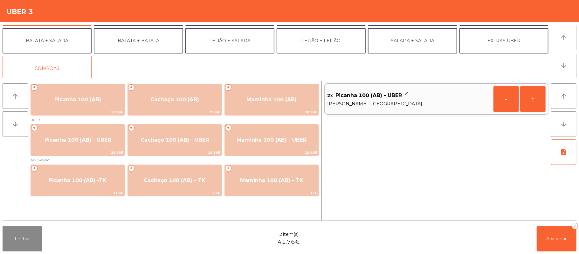
scroll to position [27, 0]
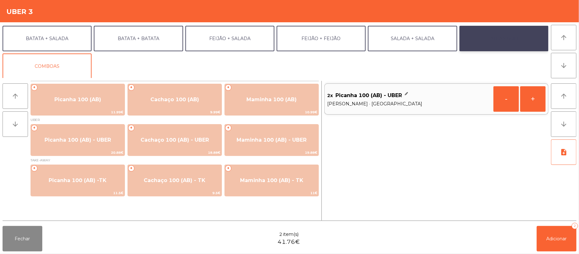
click at [502, 43] on button "EXTRAS UBER" at bounding box center [504, 38] width 89 height 25
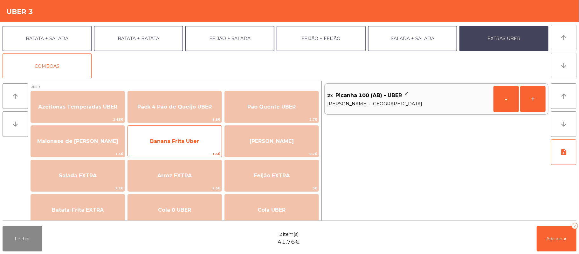
click at [203, 150] on div "Banana Frita Uber 1.5€" at bounding box center [175, 141] width 94 height 32
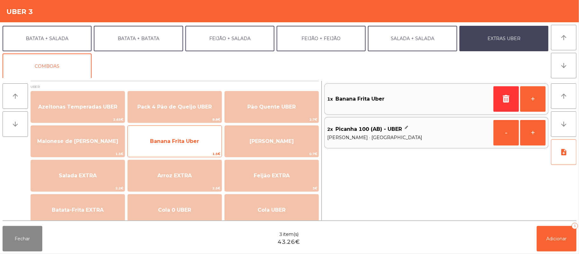
click at [196, 143] on span "Banana Frita Uber" at bounding box center [174, 141] width 49 height 6
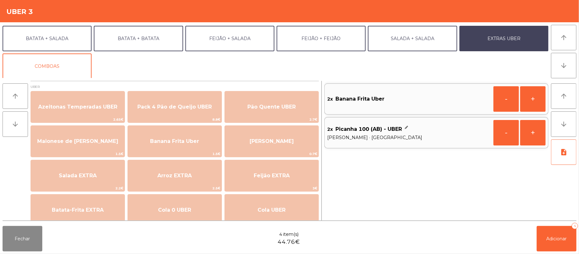
click at [555, 252] on div "Fechar 4 item(s) 44.76€ Adicionar 4" at bounding box center [289, 238] width 579 height 31
click at [559, 240] on span "Adicionar" at bounding box center [557, 239] width 20 height 6
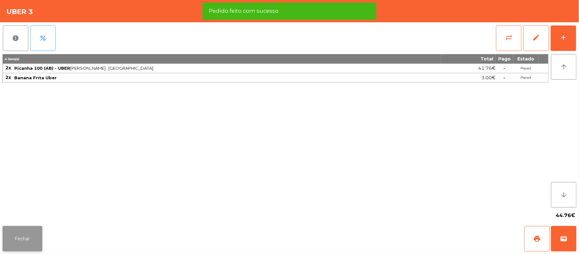
click at [32, 242] on button "Fechar" at bounding box center [23, 238] width 40 height 25
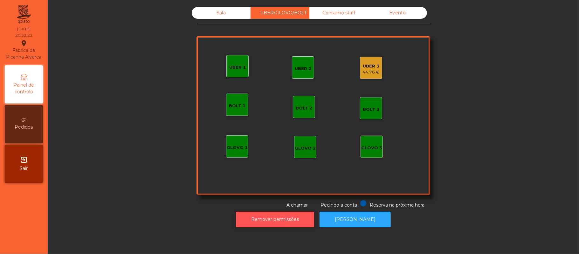
click at [265, 220] on button "Remover permissões" at bounding box center [275, 220] width 78 height 16
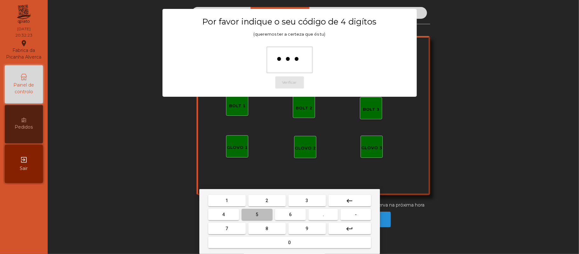
type input "****"
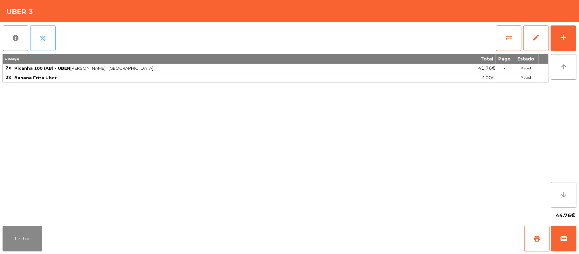
click at [44, 35] on span "percent" at bounding box center [43, 38] width 8 height 8
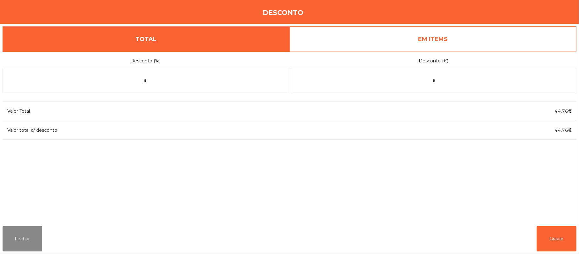
click at [456, 42] on link "EM ITEMS" at bounding box center [433, 38] width 287 height 25
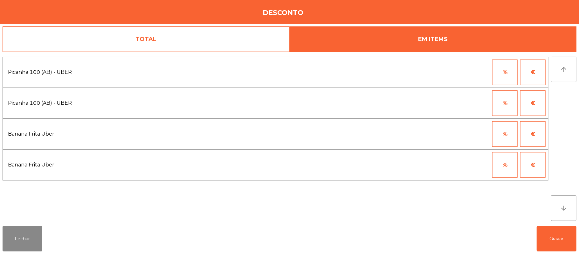
click at [498, 107] on button "%" at bounding box center [504, 102] width 25 height 25
click at [472, 102] on input "*" at bounding box center [474, 102] width 32 height 25
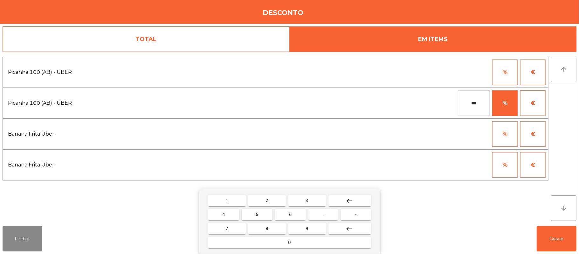
type input "***"
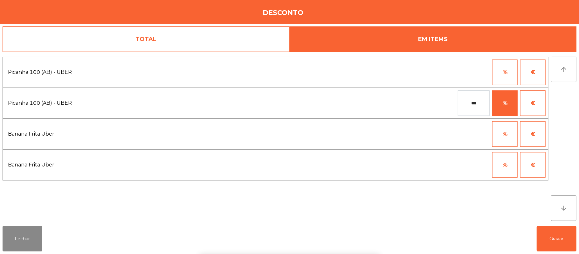
click at [560, 247] on div "1 2 3 keyboard_backspace 4 5 6 . - 7 8 9 keyboard_return 0" at bounding box center [289, 221] width 579 height 65
click at [559, 251] on button "Gravar" at bounding box center [557, 238] width 40 height 25
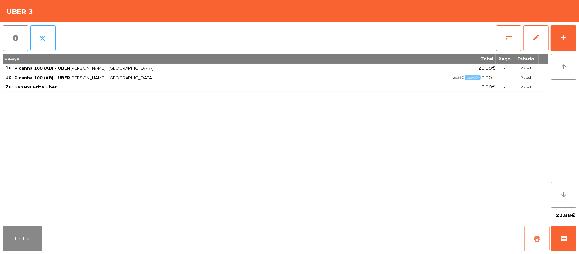
click at [534, 239] on span "print" at bounding box center [538, 239] width 8 height 8
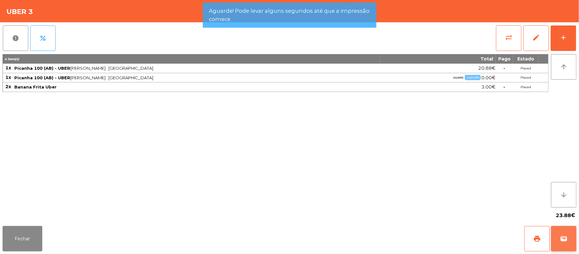
click at [573, 249] on button "wallet" at bounding box center [563, 238] width 25 height 25
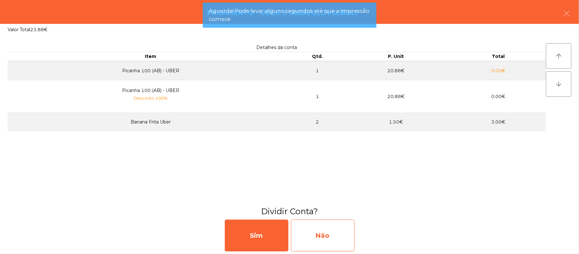
click at [325, 236] on div "Não" at bounding box center [323, 236] width 64 height 32
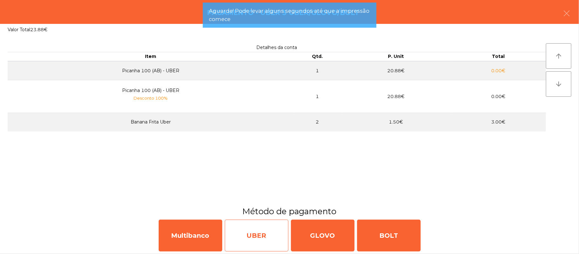
click at [263, 234] on div "UBER" at bounding box center [257, 236] width 64 height 32
select select "**"
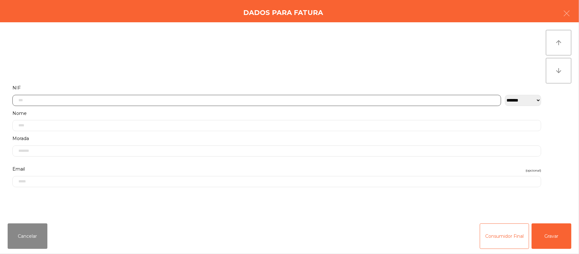
click at [344, 100] on input "text" at bounding box center [256, 100] width 489 height 11
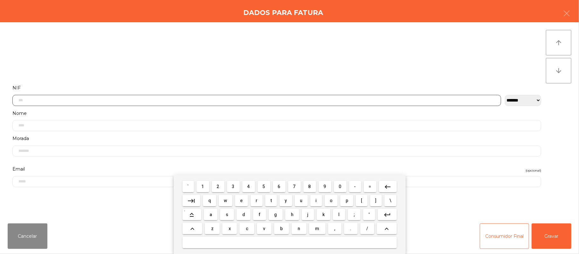
scroll to position [53, 0]
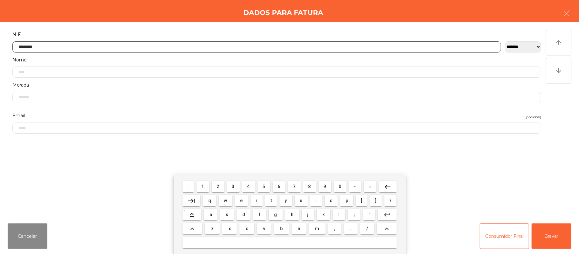
type input "*********"
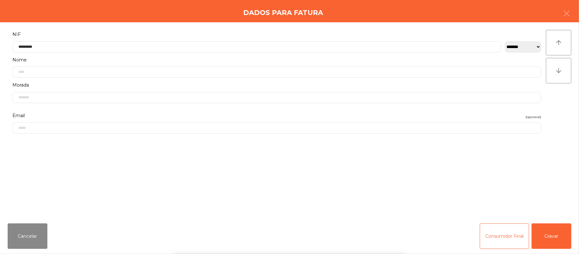
click at [557, 233] on div "` 1 2 3 4 5 6 7 8 9 0 - = keyboard_backspace keyboard_tab q w e r t y u i o p […" at bounding box center [289, 214] width 579 height 79
click at [558, 228] on div "` 1 2 3 4 5 6 7 8 9 0 - = keyboard_backspace keyboard_tab q w e r t y u i o p […" at bounding box center [289, 214] width 579 height 79
click at [561, 236] on button "Gravar" at bounding box center [552, 235] width 40 height 25
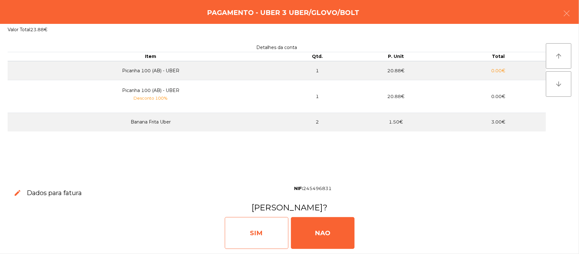
click at [247, 234] on div "SIM" at bounding box center [257, 233] width 64 height 32
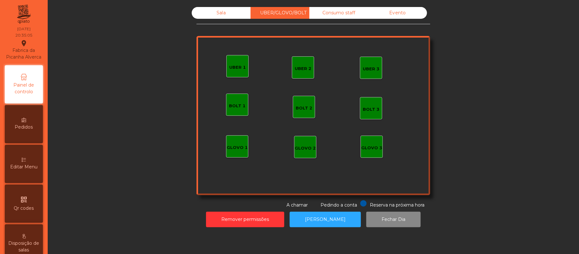
click at [218, 16] on div "Sala" at bounding box center [221, 13] width 59 height 12
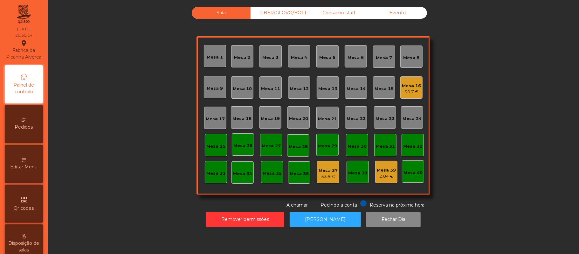
click at [263, 115] on div "Mesa 19" at bounding box center [270, 118] width 19 height 6
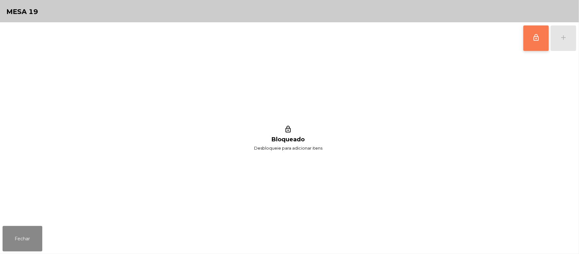
click at [529, 37] on button "lock_outline" at bounding box center [536, 37] width 25 height 25
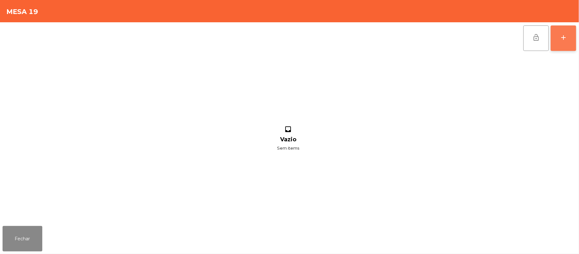
click at [560, 31] on button "add" at bounding box center [563, 37] width 25 height 25
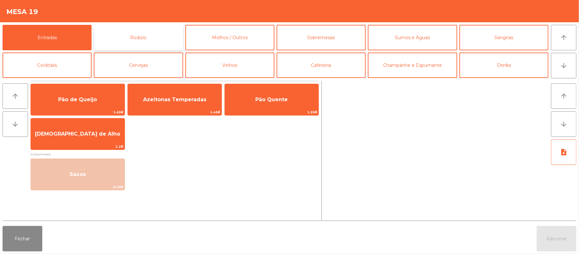
click at [133, 40] on button "Rodizio" at bounding box center [138, 37] width 89 height 25
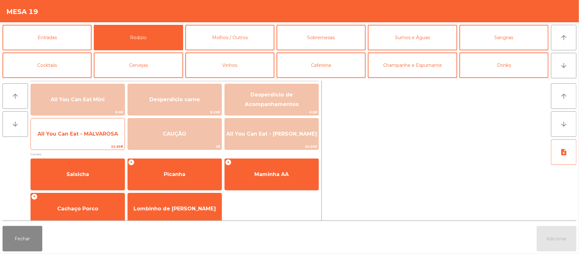
click at [55, 129] on span "All You Can Eat - MALVAROSA" at bounding box center [78, 133] width 94 height 17
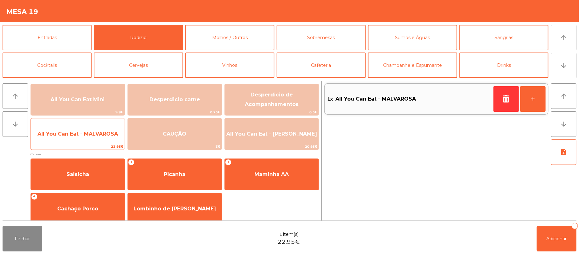
click at [59, 131] on span "All You Can Eat - MALVAROSA" at bounding box center [78, 134] width 80 height 6
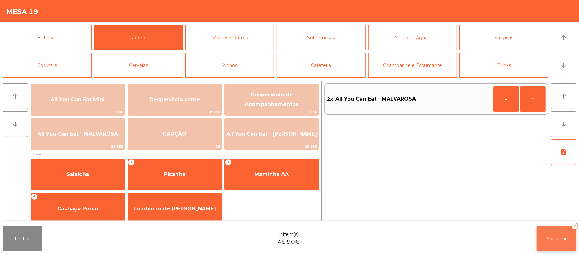
click at [546, 244] on button "Adicionar 2" at bounding box center [557, 238] width 40 height 25
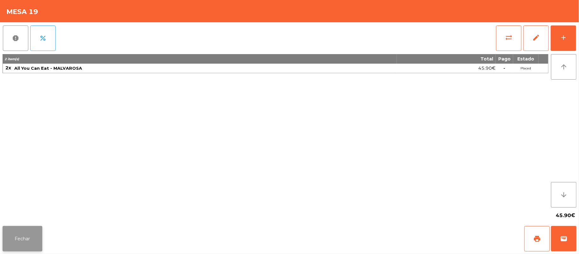
click at [17, 229] on button "Fechar" at bounding box center [23, 238] width 40 height 25
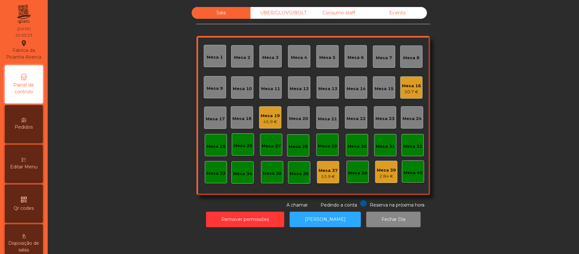
click at [402, 92] on div "50.7 €" at bounding box center [411, 92] width 19 height 6
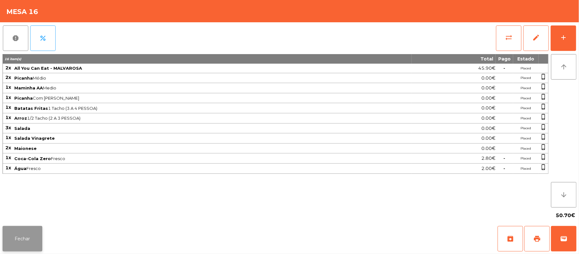
click at [21, 238] on button "Fechar" at bounding box center [23, 238] width 40 height 25
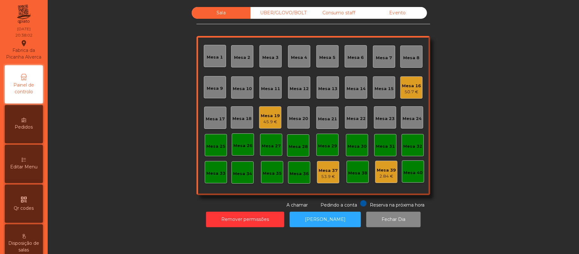
click at [37, 167] on div "Editar Menu" at bounding box center [24, 164] width 38 height 38
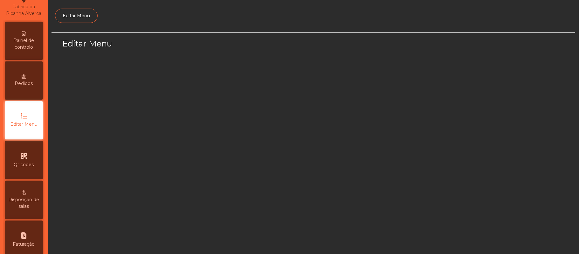
click at [36, 81] on div "Pedidos" at bounding box center [24, 80] width 38 height 38
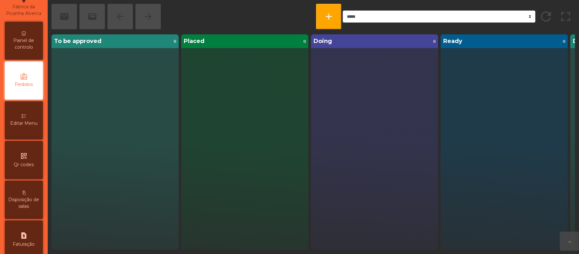
scroll to position [4, 0]
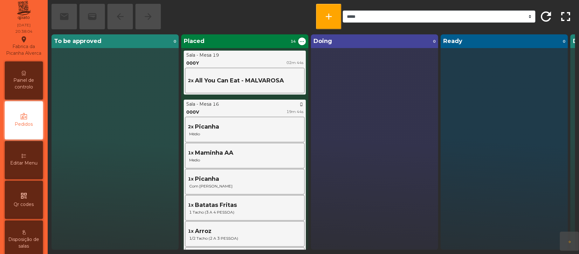
click at [43, 88] on div "Painel de controlo" at bounding box center [24, 80] width 38 height 38
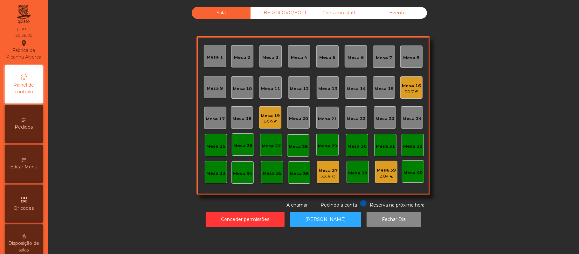
click at [33, 130] on span "Pedidos" at bounding box center [24, 127] width 18 height 7
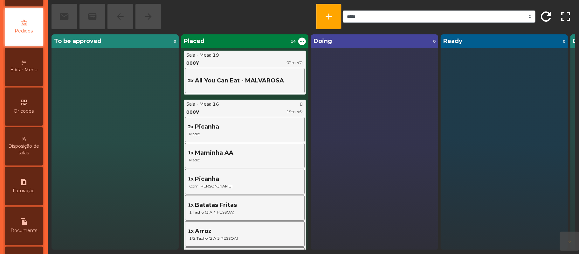
click at [31, 193] on div "request_page Faturação" at bounding box center [24, 186] width 38 height 38
select select "*"
select select "****"
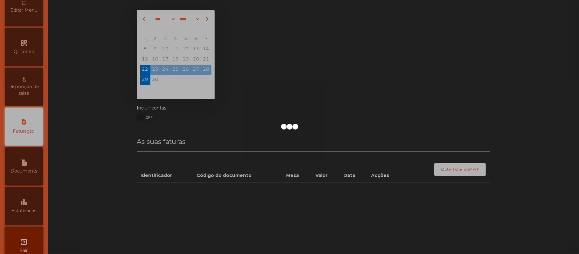
scroll to position [163, 0]
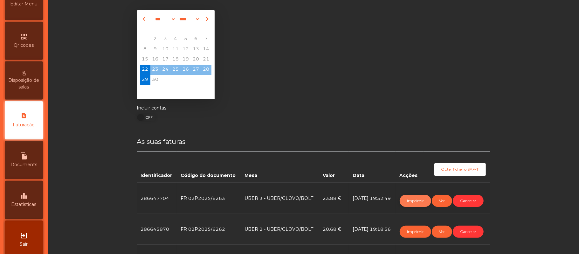
click at [409, 201] on button "Imprimir" at bounding box center [415, 201] width 31 height 12
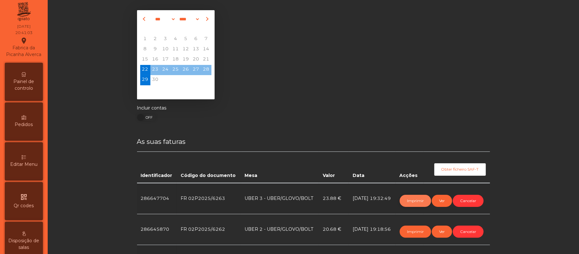
scroll to position [1, 0]
click at [39, 86] on div "Painel de controlo" at bounding box center [24, 84] width 38 height 38
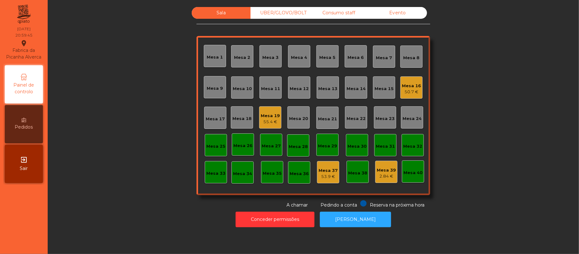
click at [328, 118] on div "Mesa 21" at bounding box center [327, 119] width 19 height 6
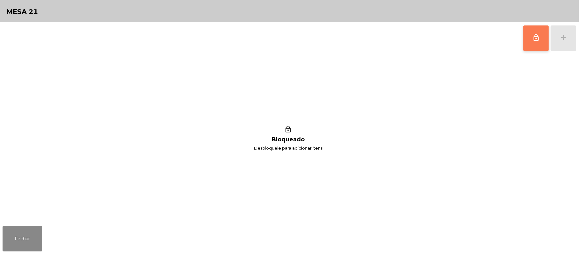
click at [536, 38] on span "lock_outline" at bounding box center [537, 38] width 8 height 8
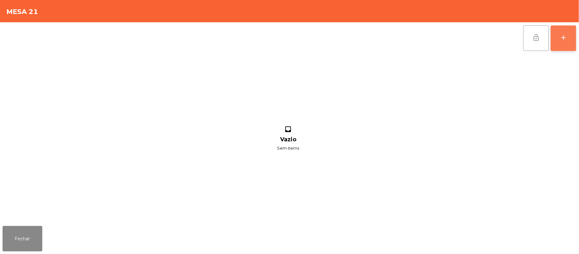
click at [561, 38] on div "add" at bounding box center [564, 38] width 8 height 8
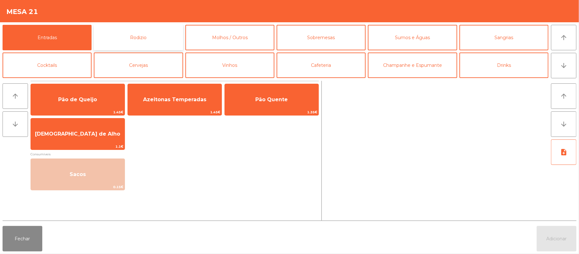
click at [158, 36] on button "Rodizio" at bounding box center [138, 37] width 89 height 25
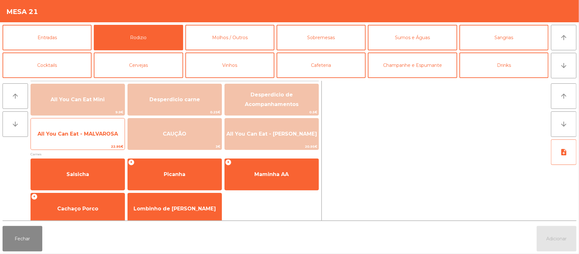
click at [79, 138] on span "All You Can Eat - MALVAROSA" at bounding box center [78, 133] width 94 height 17
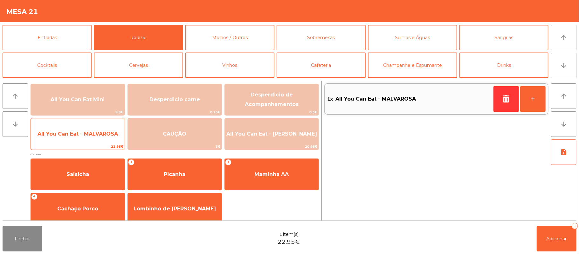
click at [86, 130] on span "All You Can Eat - MALVAROSA" at bounding box center [78, 133] width 94 height 17
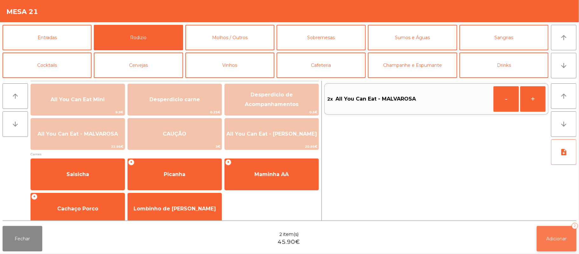
click at [547, 229] on button "Adicionar 2" at bounding box center [557, 238] width 40 height 25
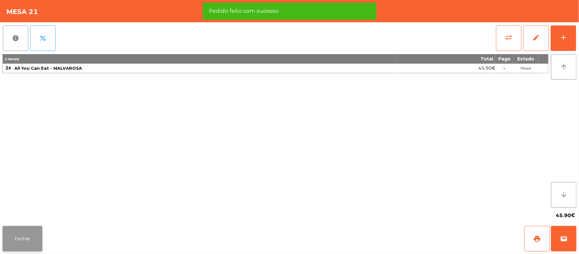
click at [21, 239] on button "Fechar" at bounding box center [23, 238] width 40 height 25
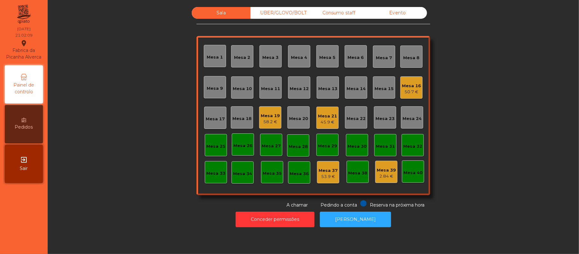
click at [350, 113] on div "Mesa 22" at bounding box center [356, 117] width 19 height 9
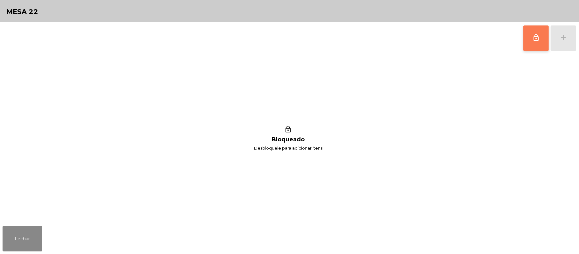
click at [530, 41] on button "lock_outline" at bounding box center [536, 37] width 25 height 25
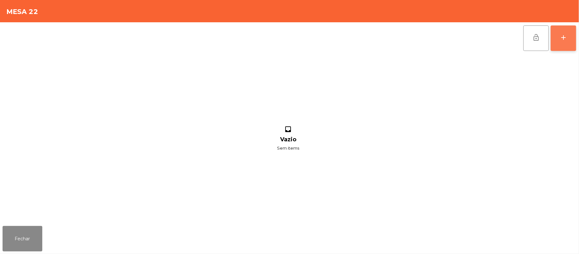
click at [559, 38] on button "add" at bounding box center [563, 37] width 25 height 25
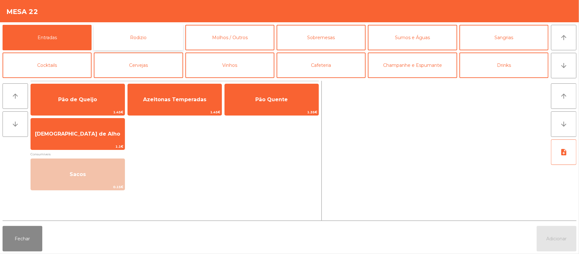
click at [147, 44] on button "Rodizio" at bounding box center [138, 37] width 89 height 25
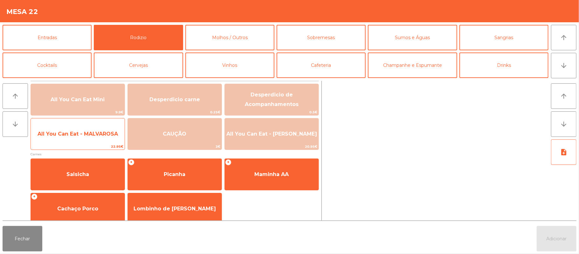
click at [65, 144] on span "22.95€" at bounding box center [78, 146] width 94 height 6
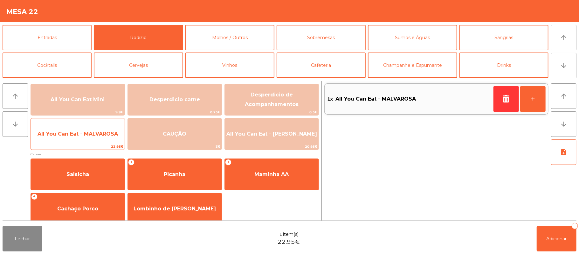
click at [71, 138] on span "All You Can Eat - MALVAROSA" at bounding box center [78, 133] width 94 height 17
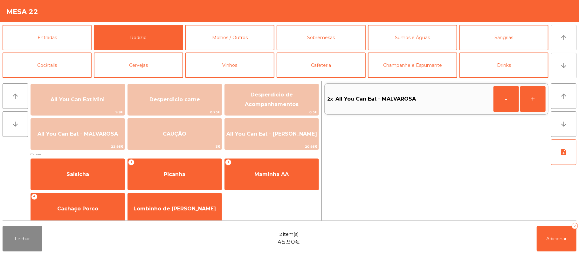
click at [577, 239] on div "Fechar 2 item(s) 45.90€ Adicionar 2" at bounding box center [289, 238] width 579 height 31
click at [19, 248] on button "Fechar" at bounding box center [23, 238] width 40 height 25
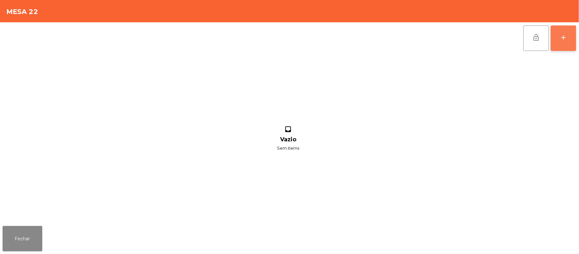
click at [557, 42] on button "add" at bounding box center [563, 37] width 25 height 25
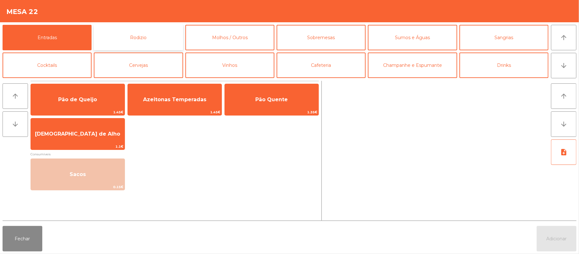
click at [154, 35] on button "Rodizio" at bounding box center [138, 37] width 89 height 25
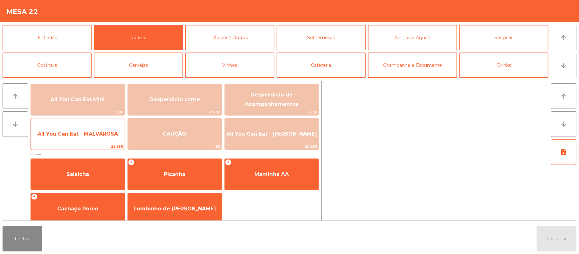
click at [78, 134] on span "All You Can Eat - MALVAROSA" at bounding box center [78, 134] width 80 height 6
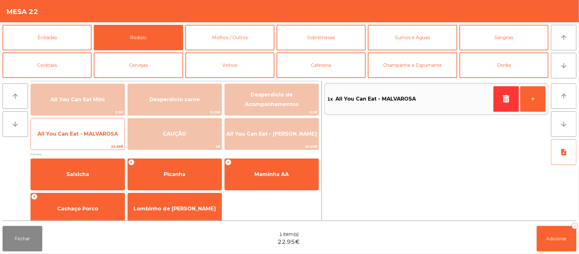
click at [78, 125] on span "All You Can Eat - MALVAROSA" at bounding box center [78, 133] width 94 height 17
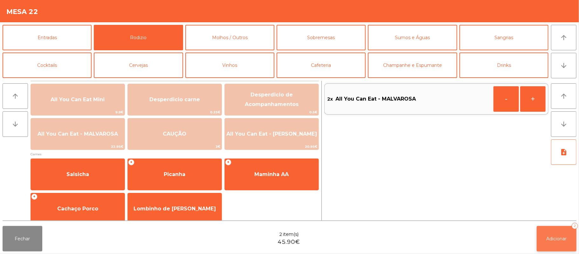
click at [560, 235] on button "Adicionar 2" at bounding box center [557, 238] width 40 height 25
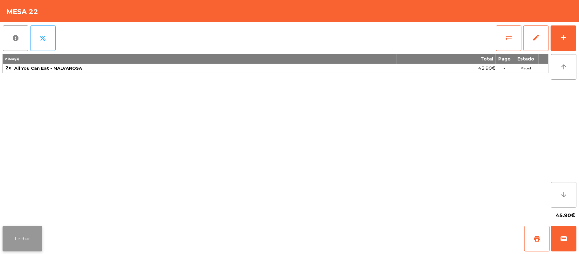
click at [18, 249] on button "Fechar" at bounding box center [23, 238] width 40 height 25
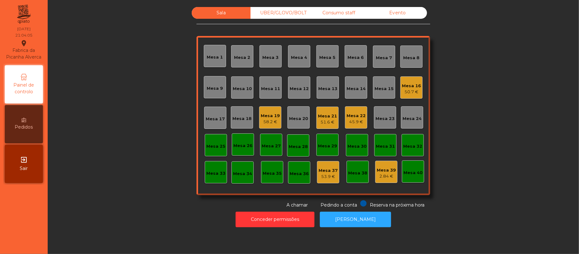
click at [356, 121] on div "45.9 €" at bounding box center [356, 122] width 19 height 6
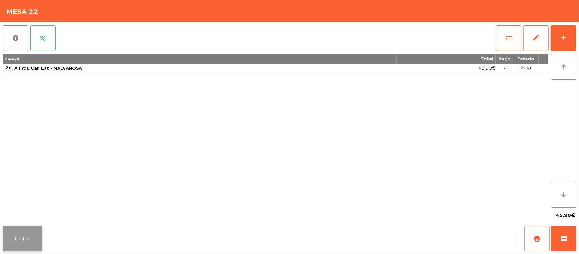
click at [33, 231] on button "Fechar" at bounding box center [23, 238] width 40 height 25
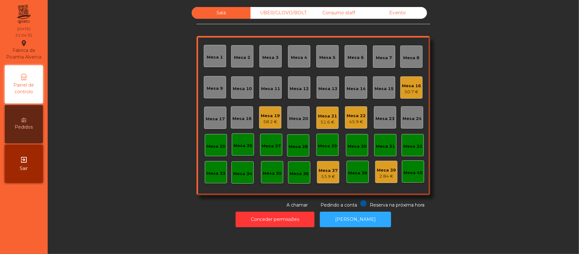
click at [406, 89] on div "50.7 €" at bounding box center [411, 92] width 19 height 6
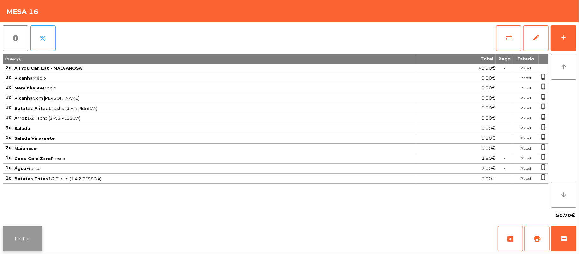
click at [22, 232] on button "Fechar" at bounding box center [23, 238] width 40 height 25
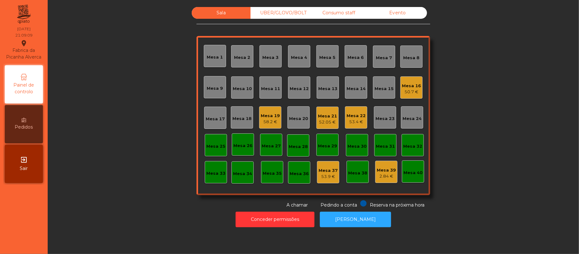
click at [266, 84] on div "Mesa 11" at bounding box center [270, 87] width 19 height 9
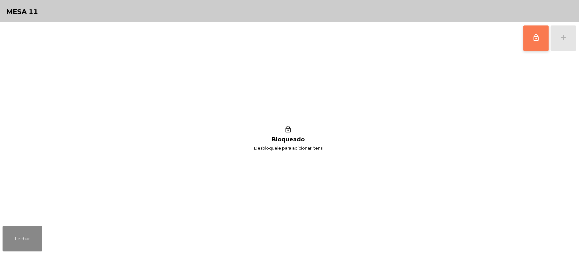
click at [534, 42] on button "lock_outline" at bounding box center [536, 37] width 25 height 25
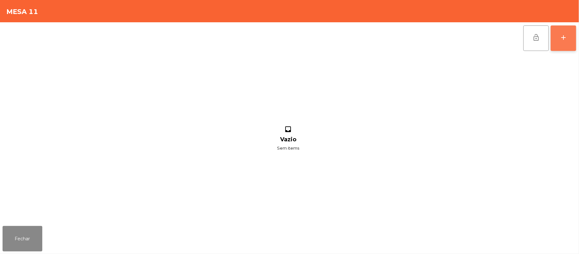
click at [560, 39] on div "add" at bounding box center [564, 38] width 8 height 8
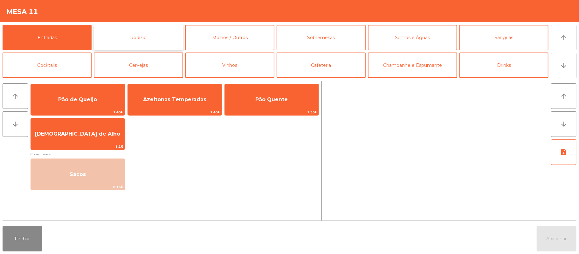
click at [161, 37] on button "Rodizio" at bounding box center [138, 37] width 89 height 25
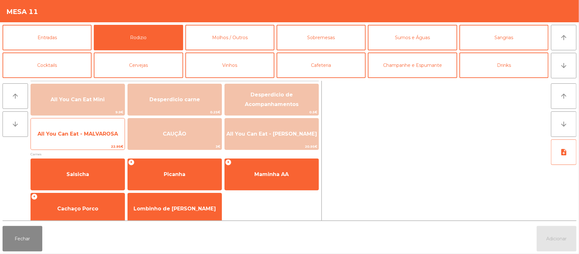
click at [69, 136] on span "All You Can Eat - MALVAROSA" at bounding box center [78, 134] width 80 height 6
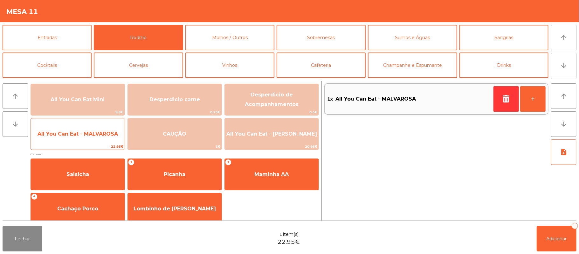
click at [75, 131] on span "All You Can Eat - MALVAROSA" at bounding box center [78, 134] width 80 height 6
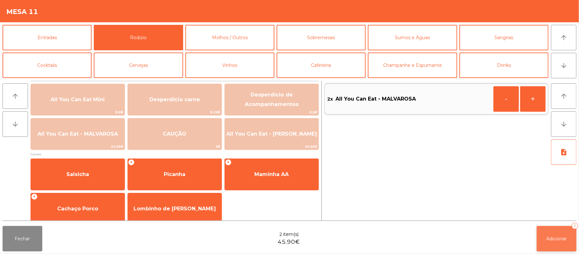
click at [555, 243] on button "Adicionar 2" at bounding box center [557, 238] width 40 height 25
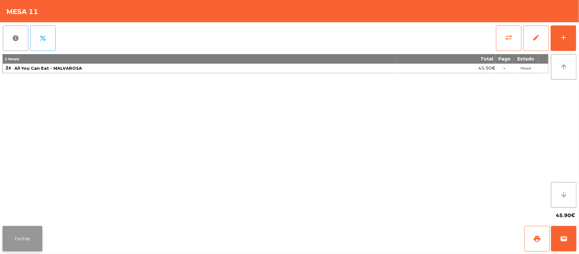
click at [21, 237] on button "Fechar" at bounding box center [23, 238] width 40 height 25
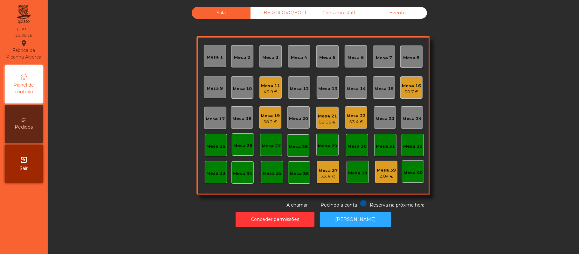
click at [276, 85] on div "Mesa 11 45.9 €" at bounding box center [271, 87] width 22 height 22
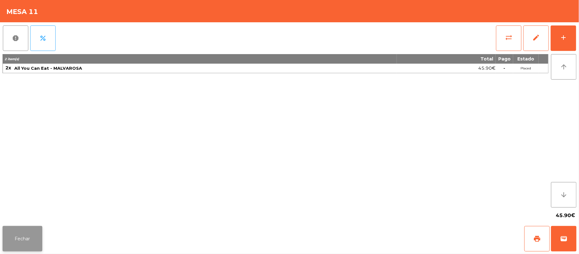
click at [20, 241] on button "Fechar" at bounding box center [23, 238] width 40 height 25
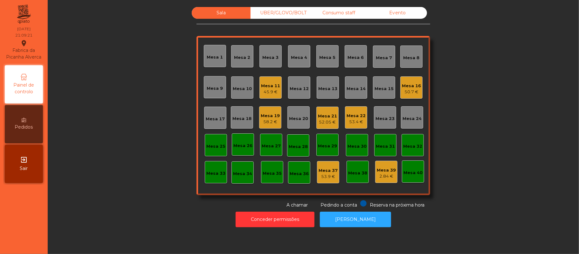
click at [274, 13] on div "UBER/GLOVO/BOLT" at bounding box center [280, 13] width 59 height 12
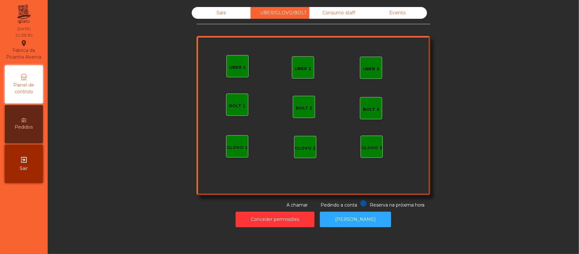
click at [367, 73] on div "UBER 3" at bounding box center [371, 68] width 22 height 22
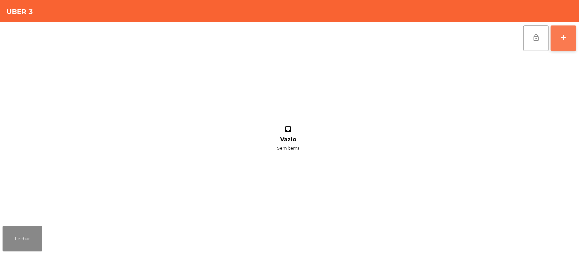
click at [560, 27] on button "add" at bounding box center [563, 37] width 25 height 25
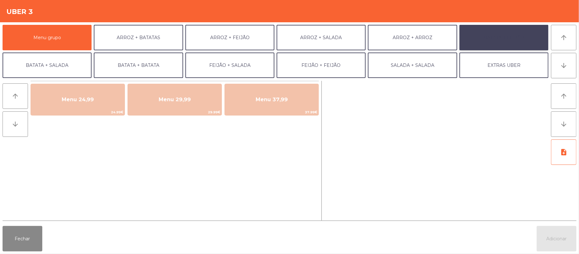
click at [488, 41] on button "BATATA + FEIJÃO" at bounding box center [504, 37] width 89 height 25
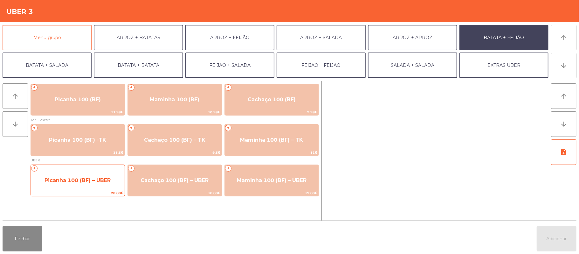
click at [93, 182] on span "Picanha 100 (BF) – UBER" at bounding box center [78, 180] width 66 height 6
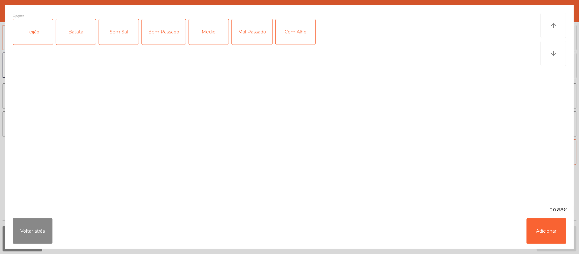
click at [35, 37] on div "Feijão" at bounding box center [33, 31] width 40 height 25
click at [73, 34] on div "Batata" at bounding box center [76, 31] width 40 height 25
click at [207, 32] on div "Medio" at bounding box center [209, 31] width 40 height 25
click at [209, 36] on div "Medio" at bounding box center [209, 31] width 40 height 25
click at [247, 29] on div "Mal Passado" at bounding box center [252, 31] width 41 height 25
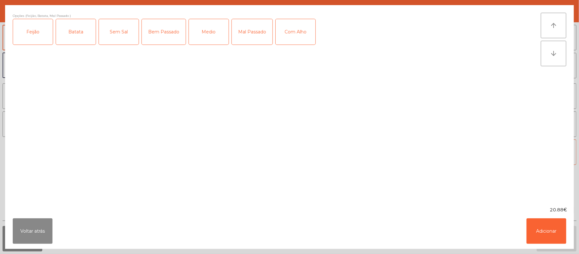
click at [293, 33] on div "Com Alho" at bounding box center [296, 31] width 40 height 25
click at [548, 233] on button "Adicionar" at bounding box center [547, 230] width 40 height 25
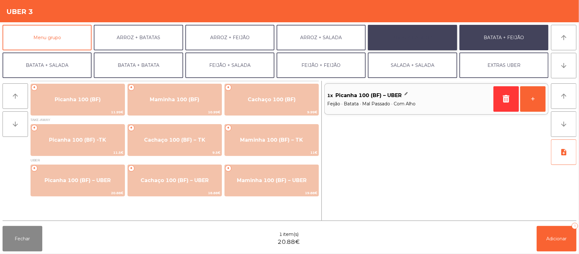
click at [415, 38] on button "ARROZ + ARROZ" at bounding box center [412, 37] width 89 height 25
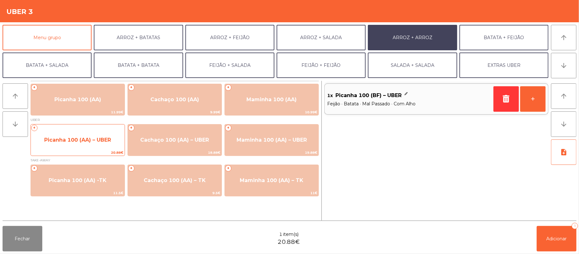
click at [95, 149] on div "+ Picanha 100 (AA) – UBER 20.88€" at bounding box center [78, 140] width 94 height 32
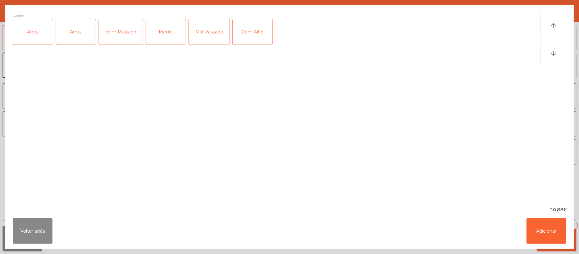
click at [32, 30] on div "Arroz" at bounding box center [33, 31] width 40 height 25
click at [207, 30] on div "Mal Passado" at bounding box center [209, 31] width 41 height 25
click at [261, 38] on div "Com Alho" at bounding box center [253, 31] width 40 height 25
click at [547, 237] on button "Adicionar" at bounding box center [547, 230] width 40 height 25
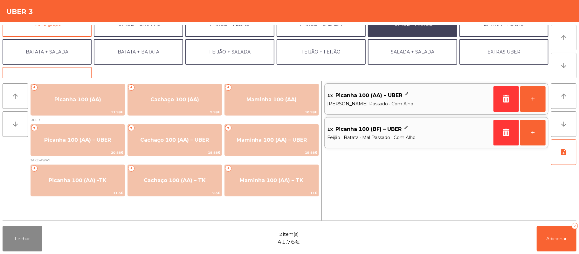
scroll to position [14, 0]
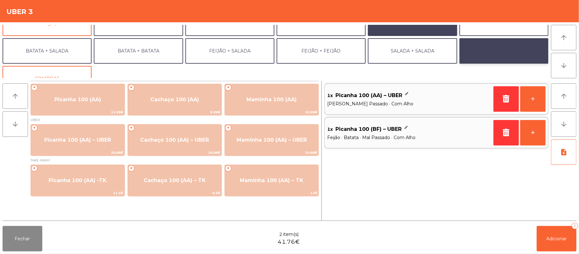
click at [504, 54] on button "EXTRAS UBER" at bounding box center [504, 50] width 89 height 25
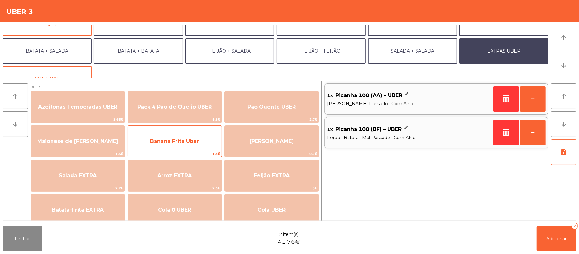
click at [179, 151] on span "1.5€" at bounding box center [175, 154] width 94 height 6
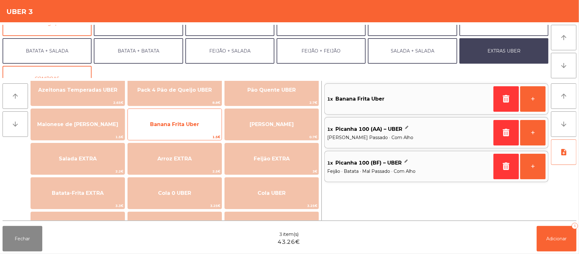
scroll to position [17, 0]
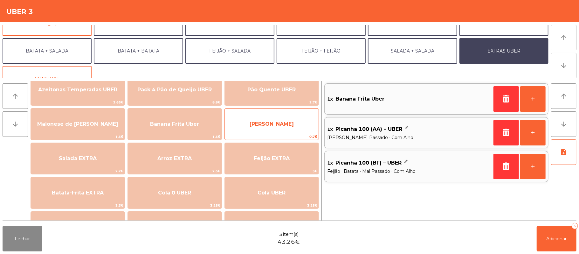
click at [276, 122] on span "[PERSON_NAME]" at bounding box center [272, 124] width 44 height 6
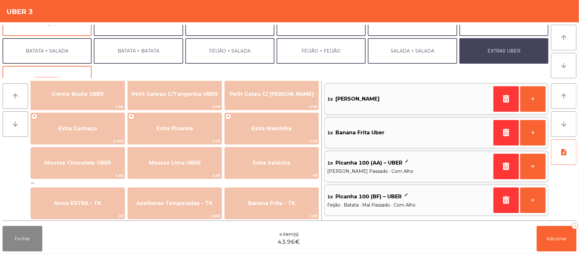
scroll to position [150, 0]
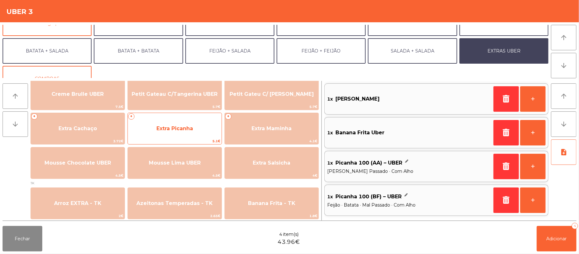
click at [170, 132] on span "Extra Picanha" at bounding box center [175, 128] width 94 height 17
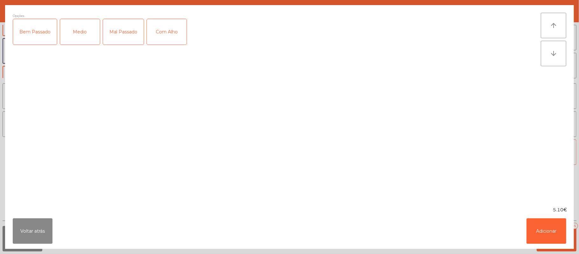
click at [118, 30] on div "Mal Passado" at bounding box center [123, 31] width 41 height 25
click at [167, 32] on div "Com Alho" at bounding box center [167, 31] width 40 height 25
click at [536, 230] on button "Adicionar" at bounding box center [547, 230] width 40 height 25
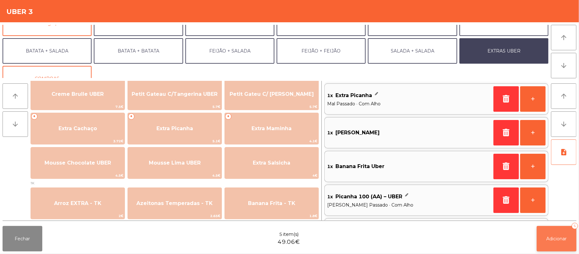
click at [555, 239] on span "Adicionar" at bounding box center [557, 239] width 20 height 6
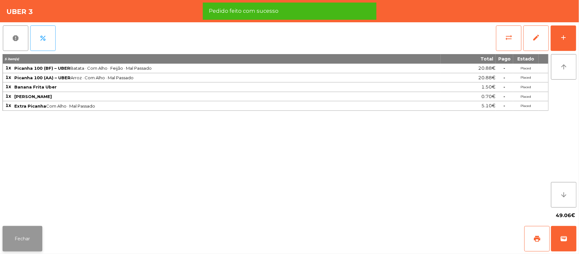
click at [18, 236] on button "Fechar" at bounding box center [23, 238] width 40 height 25
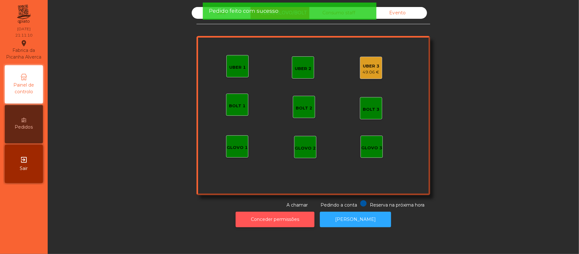
click at [261, 219] on button "Conceder permissões" at bounding box center [275, 220] width 79 height 16
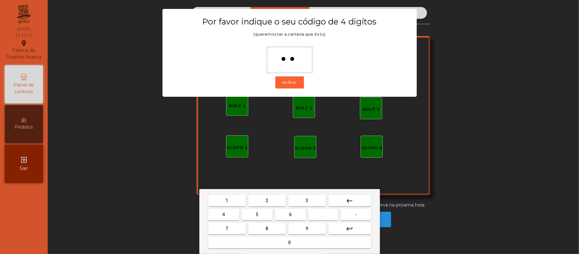
type input "***"
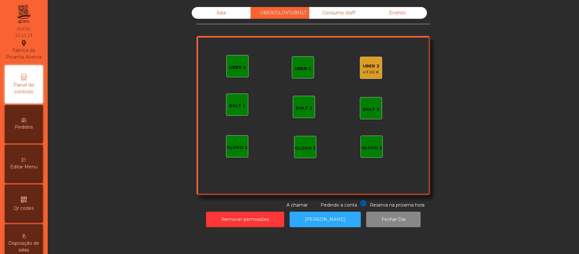
click at [374, 57] on div "UBER 3 49.06 €" at bounding box center [371, 68] width 22 height 22
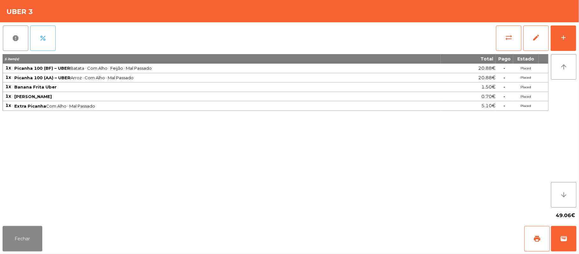
click at [48, 30] on button "percent" at bounding box center [42, 37] width 25 height 25
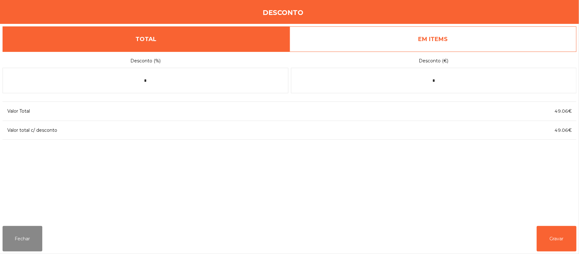
click at [458, 36] on link "EM ITEMS" at bounding box center [433, 38] width 287 height 25
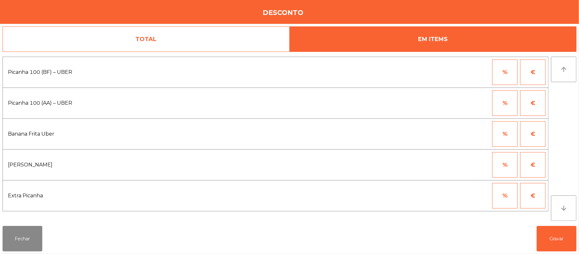
click at [501, 102] on button "%" at bounding box center [504, 102] width 25 height 25
click at [469, 106] on input "*" at bounding box center [474, 102] width 32 height 25
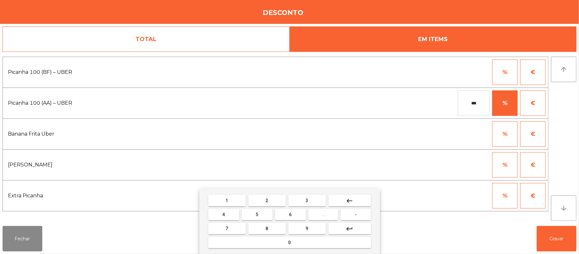
type input "***"
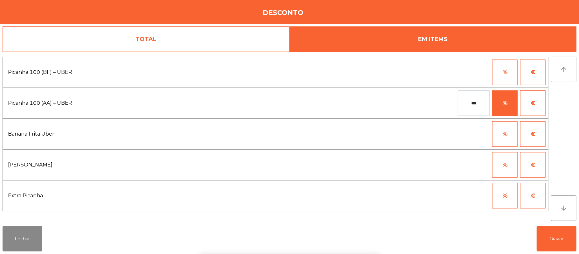
click at [553, 240] on div "1 2 3 keyboard_backspace 4 5 6 . - 7 8 9 keyboard_return 0" at bounding box center [289, 221] width 579 height 65
click at [556, 238] on button "Gravar" at bounding box center [557, 238] width 40 height 25
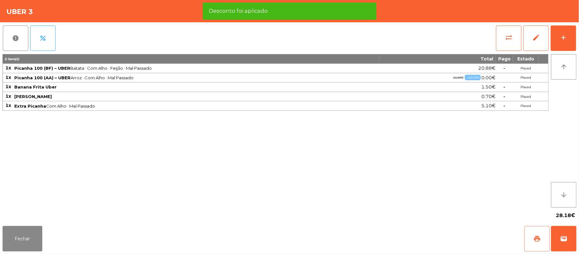
click at [533, 243] on button "print" at bounding box center [537, 238] width 25 height 25
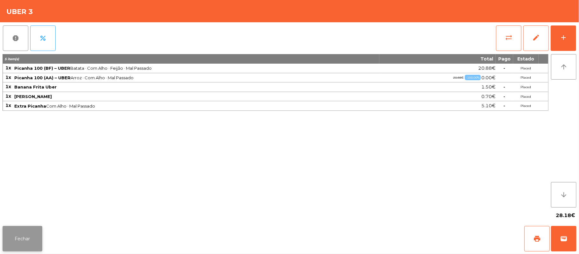
click at [31, 230] on button "Fechar" at bounding box center [23, 238] width 40 height 25
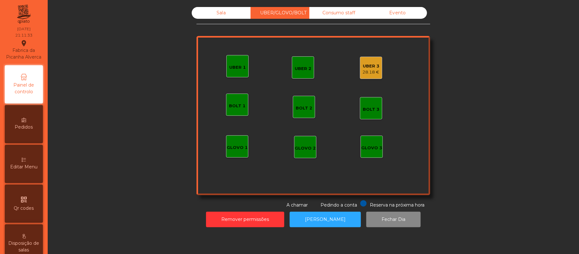
click at [220, 8] on div "Sala" at bounding box center [221, 13] width 59 height 12
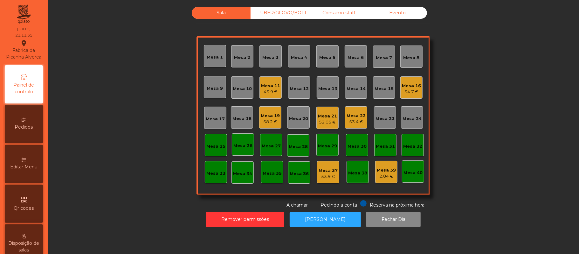
click at [218, 123] on div "Mesa 17" at bounding box center [215, 118] width 22 height 22
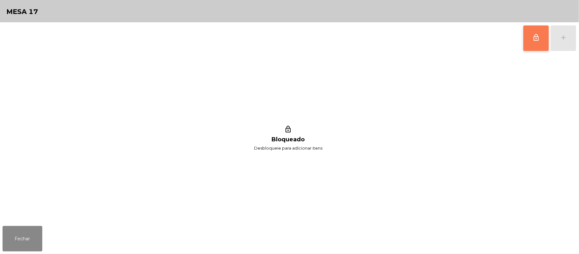
click at [530, 41] on button "lock_outline" at bounding box center [536, 37] width 25 height 25
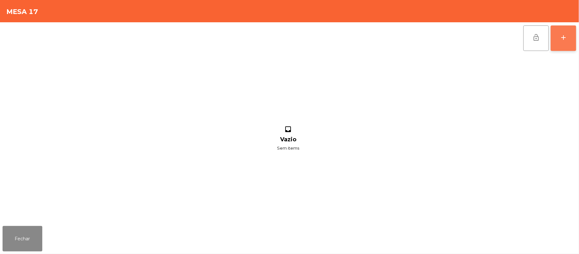
click at [555, 40] on button "add" at bounding box center [563, 37] width 25 height 25
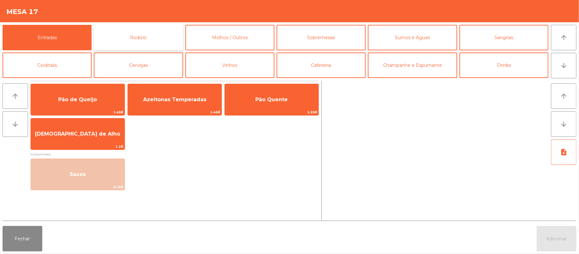
click at [157, 41] on button "Rodizio" at bounding box center [138, 37] width 89 height 25
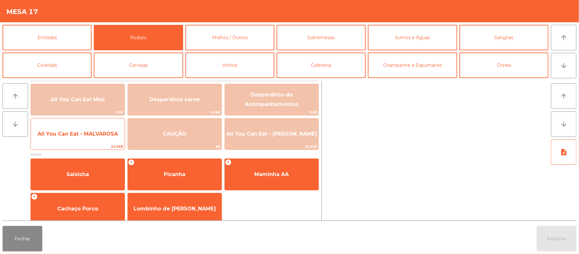
click at [85, 139] on span "All You Can Eat - MALVAROSA" at bounding box center [78, 133] width 94 height 17
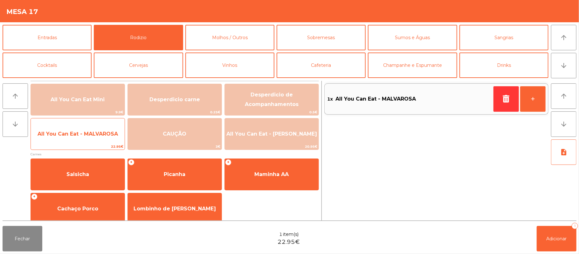
click at [88, 136] on span "All You Can Eat - MALVAROSA" at bounding box center [78, 134] width 80 height 6
click at [79, 139] on span "All You Can Eat - MALVAROSA" at bounding box center [78, 133] width 94 height 17
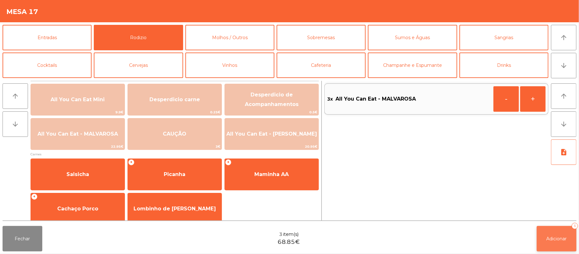
click at [547, 228] on button "Adicionar 3" at bounding box center [557, 238] width 40 height 25
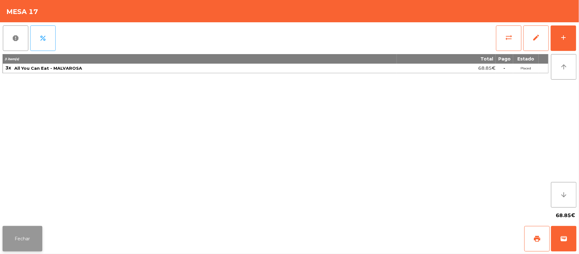
click at [23, 237] on button "Fechar" at bounding box center [23, 238] width 40 height 25
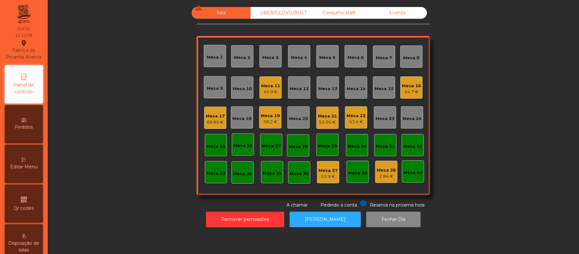
click at [276, 17] on div "UBER/GLOVO/BOLT" at bounding box center [280, 13] width 59 height 12
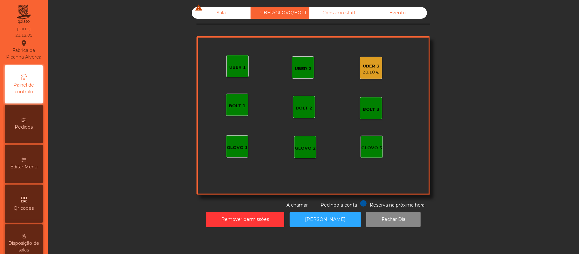
click at [378, 67] on div "UBER 3 28.18 €" at bounding box center [371, 68] width 22 height 22
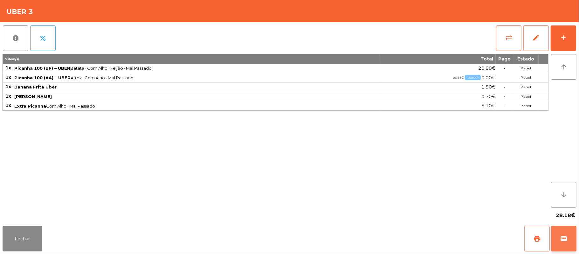
click at [575, 239] on button "wallet" at bounding box center [563, 238] width 25 height 25
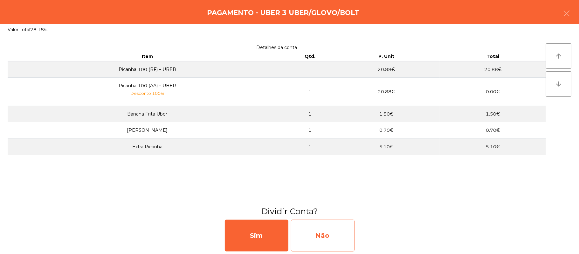
click at [309, 237] on div "Não" at bounding box center [323, 236] width 64 height 32
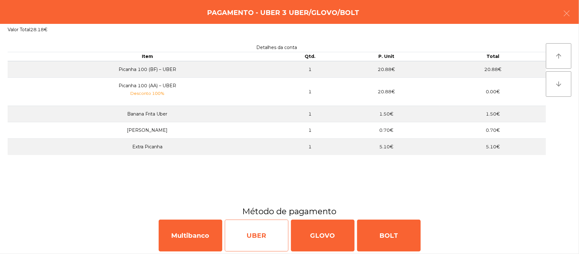
click at [256, 228] on div "UBER" at bounding box center [257, 236] width 64 height 32
select select "**"
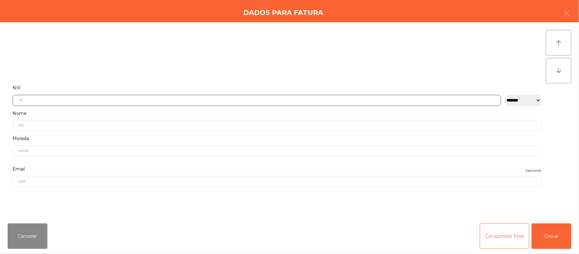
click at [287, 100] on input "text" at bounding box center [256, 100] width 489 height 11
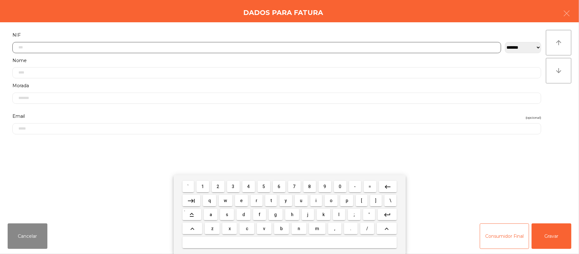
scroll to position [53, 0]
type input "*********"
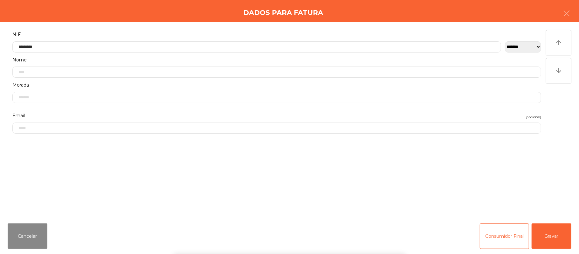
click at [547, 232] on div "` 1 2 3 4 5 6 7 8 9 0 - = keyboard_backspace keyboard_tab q w e r t y u i o p […" at bounding box center [289, 214] width 579 height 79
click at [559, 237] on button "Gravar" at bounding box center [552, 235] width 40 height 25
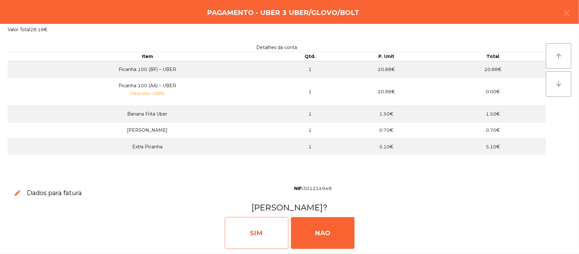
click at [255, 234] on div "SIM" at bounding box center [257, 233] width 64 height 32
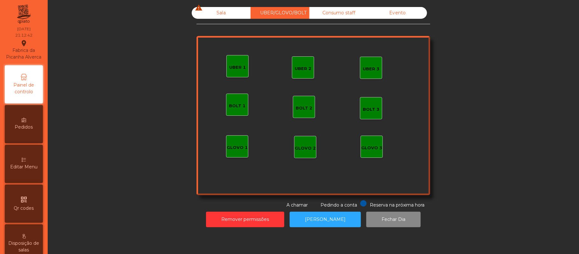
click at [222, 10] on div "Sala warning" at bounding box center [221, 13] width 59 height 12
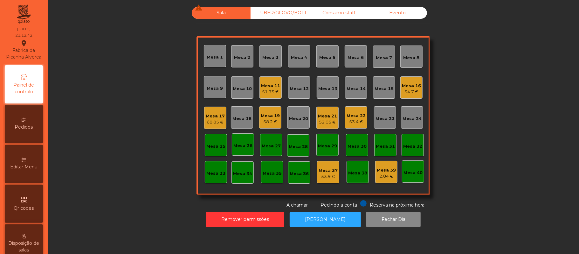
click at [358, 114] on div "Mesa 22" at bounding box center [356, 116] width 19 height 6
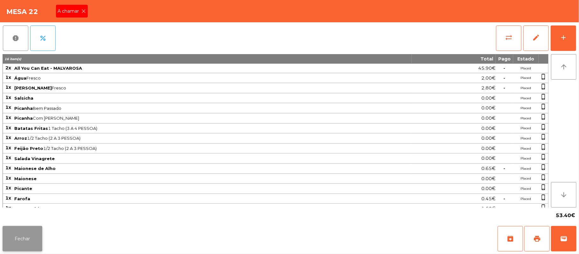
click at [28, 246] on button "Fechar" at bounding box center [23, 238] width 40 height 25
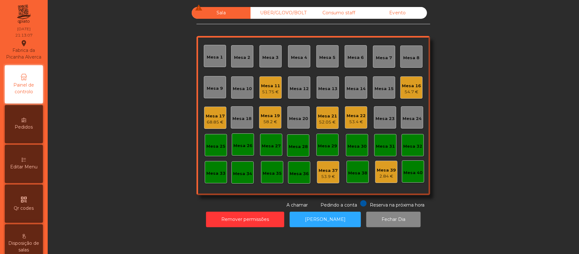
click at [354, 128] on div "Mesa 22 53.4 €" at bounding box center [356, 117] width 22 height 22
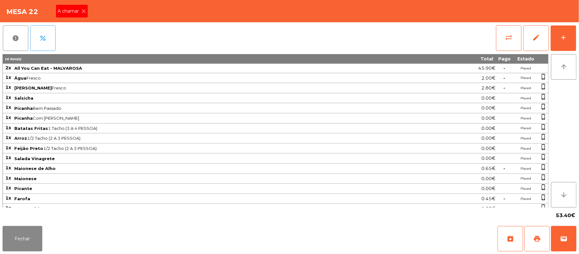
click at [83, 10] on icon at bounding box center [84, 11] width 4 height 4
click at [26, 228] on button "Fechar" at bounding box center [23, 238] width 40 height 25
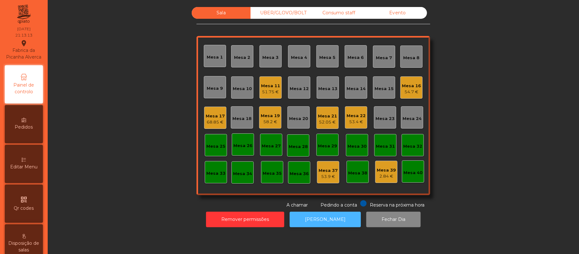
click at [316, 225] on button "[PERSON_NAME]" at bounding box center [325, 220] width 71 height 16
click at [234, 118] on div "Mesa 18" at bounding box center [242, 118] width 19 height 6
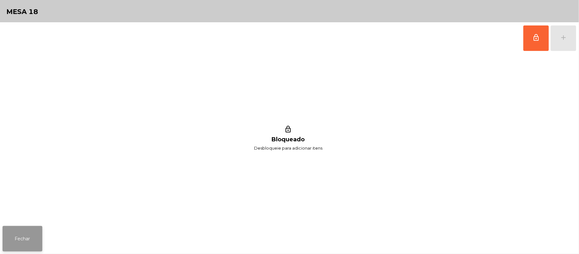
click at [20, 240] on button "Fechar" at bounding box center [23, 238] width 40 height 25
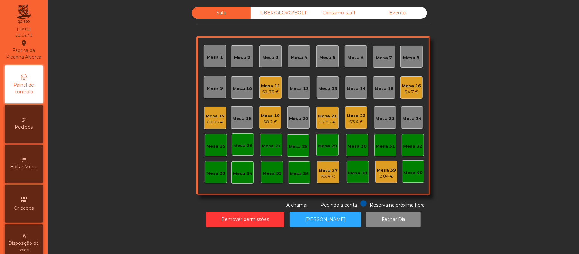
click at [291, 115] on div "Mesa 20" at bounding box center [298, 118] width 19 height 6
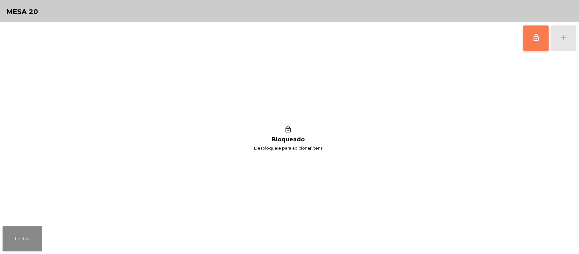
click at [527, 41] on button "lock_outline" at bounding box center [536, 37] width 25 height 25
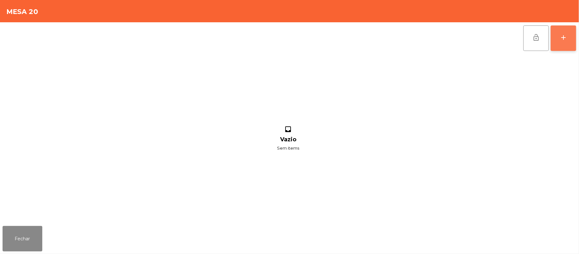
click at [561, 41] on button "add" at bounding box center [563, 37] width 25 height 25
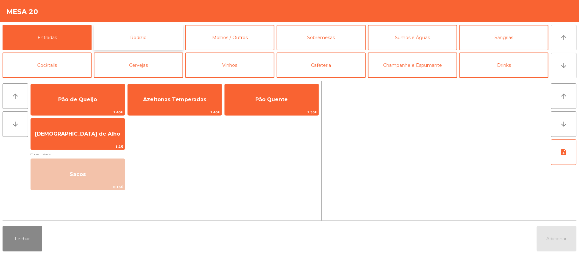
click at [146, 37] on button "Rodizio" at bounding box center [138, 37] width 89 height 25
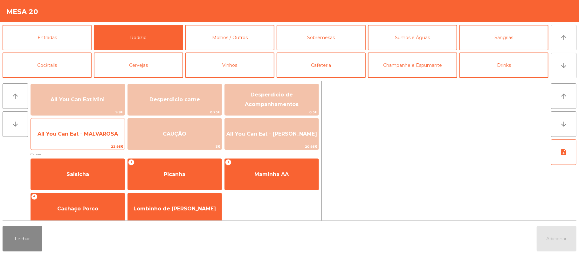
click at [60, 137] on span "All You Can Eat - MALVAROSA" at bounding box center [78, 133] width 94 height 17
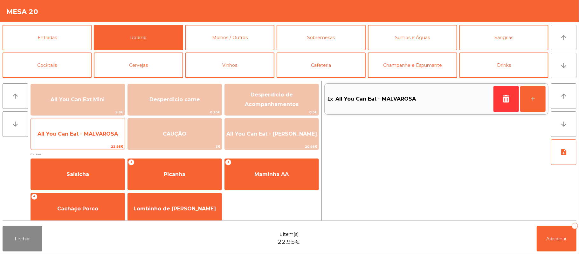
click at [66, 126] on span "All You Can Eat - MALVAROSA" at bounding box center [78, 133] width 94 height 17
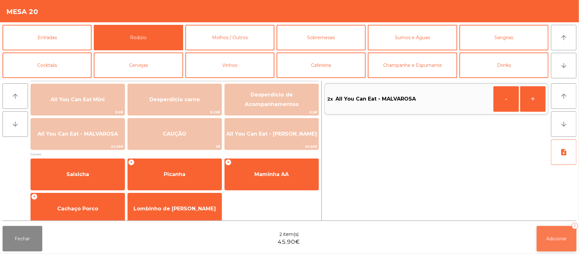
click at [555, 232] on button "Adicionar 2" at bounding box center [557, 238] width 40 height 25
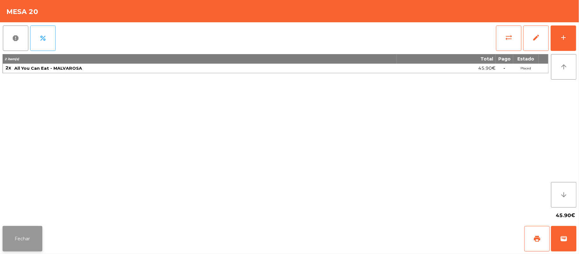
click at [22, 249] on button "Fechar" at bounding box center [23, 238] width 40 height 25
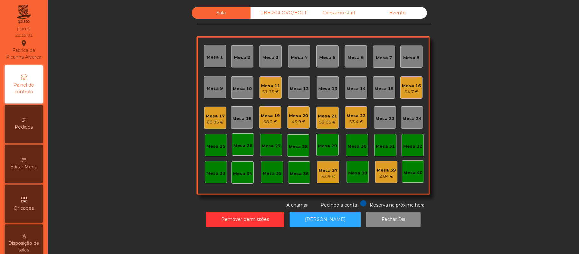
click at [267, 119] on div "58.2 €" at bounding box center [270, 122] width 19 height 6
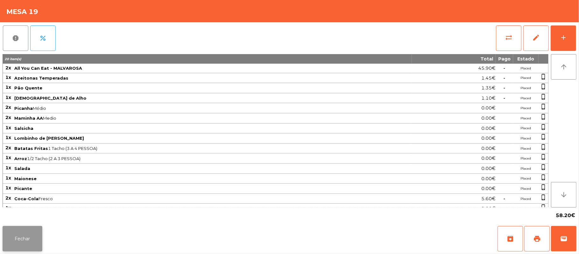
click at [16, 246] on button "Fechar" at bounding box center [23, 238] width 40 height 25
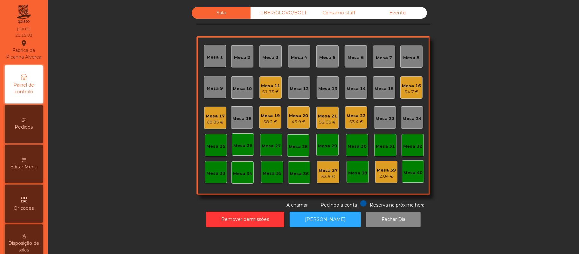
click at [295, 113] on div "Mesa 20" at bounding box center [298, 116] width 19 height 6
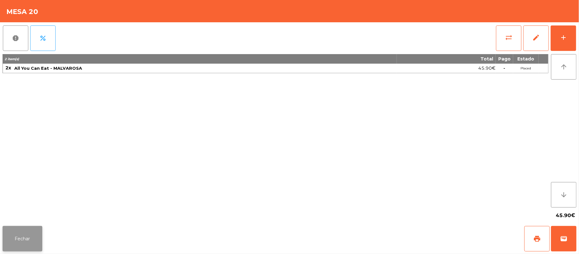
click at [22, 238] on button "Fechar" at bounding box center [23, 238] width 40 height 25
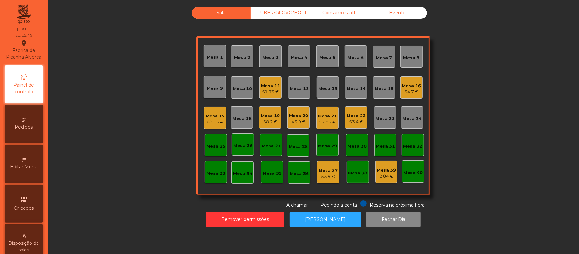
click at [347, 123] on div "53.4 €" at bounding box center [356, 122] width 19 height 6
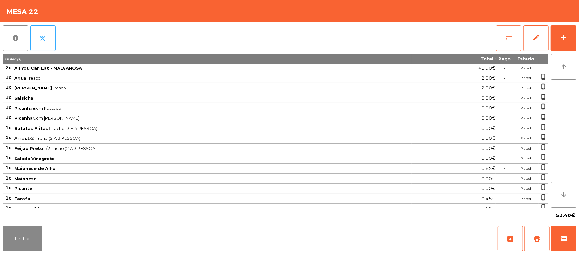
click at [508, 37] on span "sync_alt" at bounding box center [509, 38] width 8 height 8
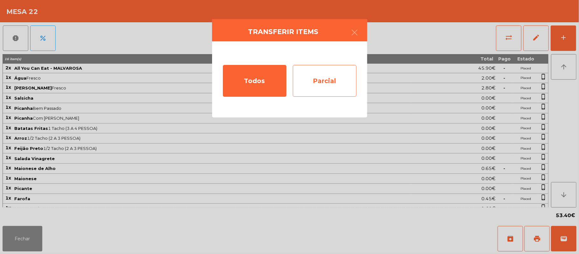
click at [326, 78] on div "Parcial" at bounding box center [325, 81] width 64 height 32
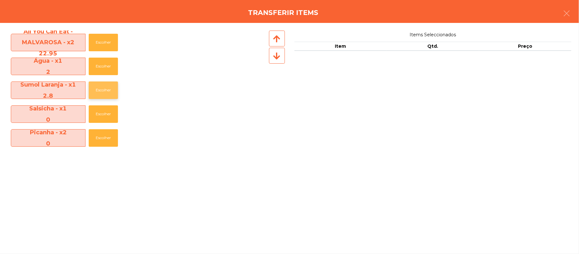
click at [104, 88] on button "Escolher" at bounding box center [103, 89] width 29 height 17
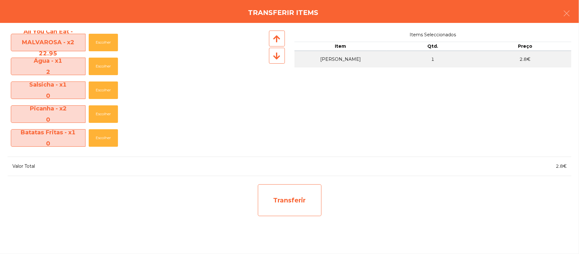
click at [303, 198] on div "Transferir" at bounding box center [290, 200] width 64 height 32
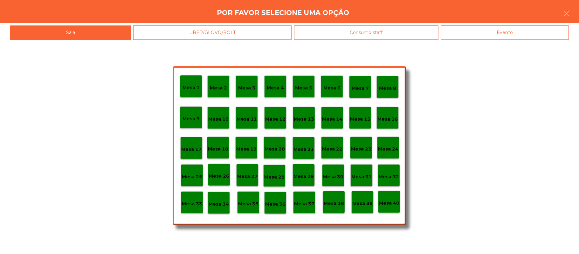
click at [302, 206] on p "Mesa 37" at bounding box center [304, 203] width 20 height 7
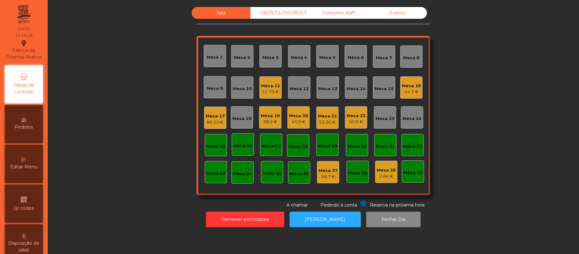
click at [355, 119] on div "50.6 €" at bounding box center [356, 122] width 19 height 6
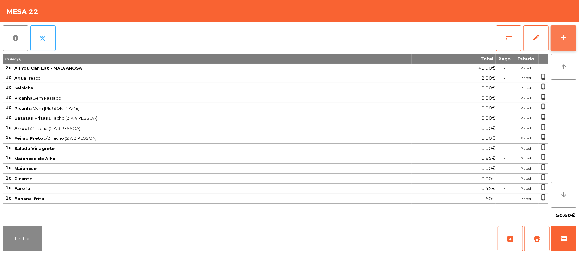
click at [570, 38] on button "add" at bounding box center [563, 37] width 25 height 25
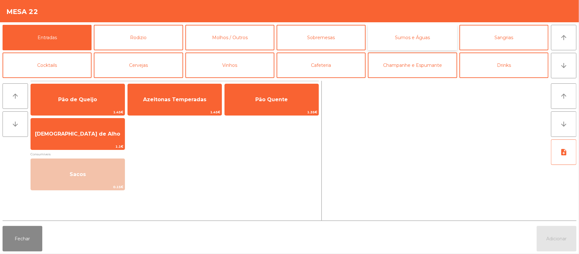
click at [422, 40] on button "Sumos e Águas" at bounding box center [412, 37] width 89 height 25
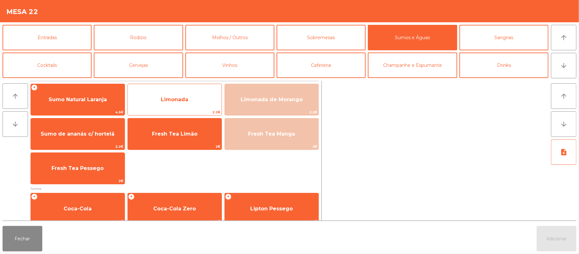
click at [162, 99] on span "Limonada" at bounding box center [174, 99] width 27 height 6
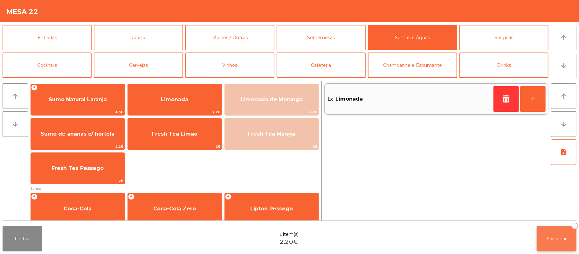
click at [556, 249] on button "Adicionar 1" at bounding box center [557, 238] width 40 height 25
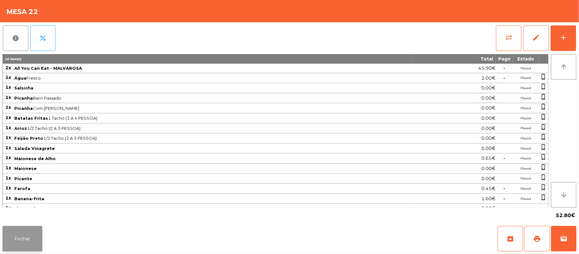
click at [23, 241] on button "Fechar" at bounding box center [23, 238] width 40 height 25
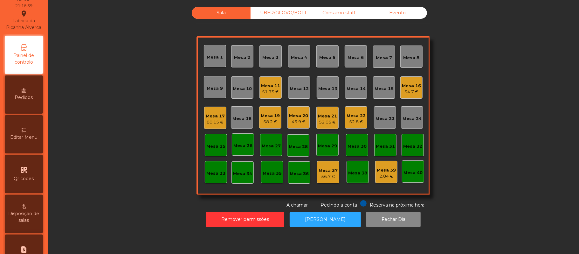
click at [26, 132] on icon at bounding box center [24, 130] width 4 height 4
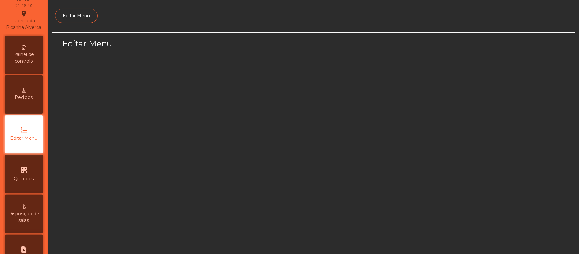
scroll to position [44, 0]
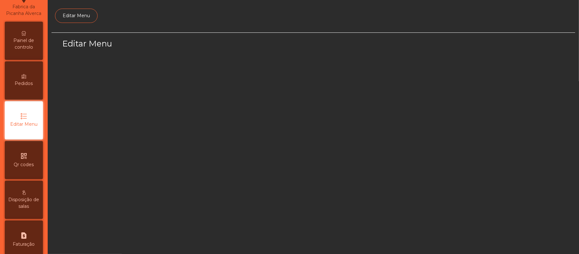
select select "*"
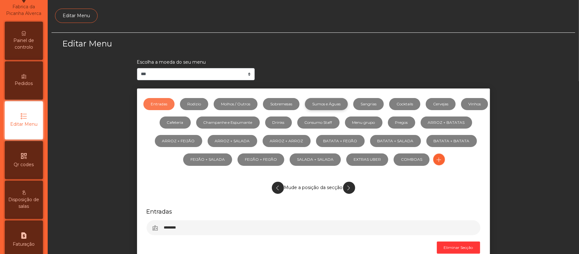
click at [348, 106] on link "Sumos e Águas" at bounding box center [326, 104] width 43 height 12
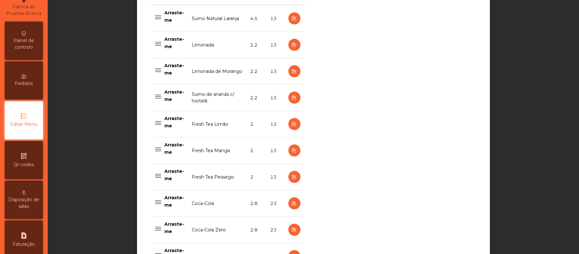
scroll to position [279, 0]
click at [291, 72] on icon "button" at bounding box center [294, 72] width 7 height 8
select select "***"
select select "**"
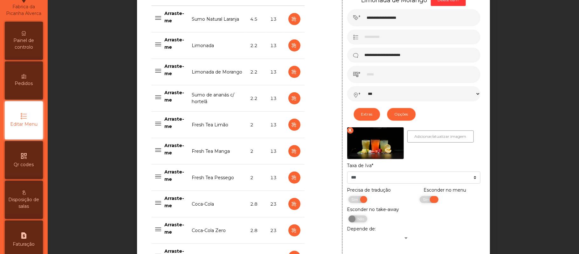
click at [419, 200] on span "Sim" at bounding box center [427, 199] width 16 height 7
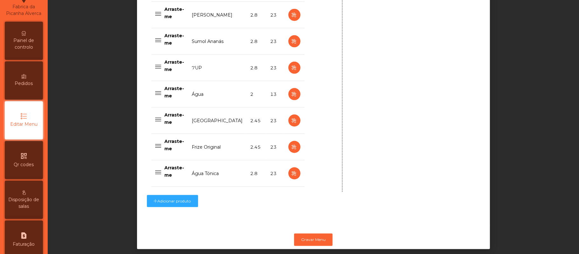
scroll to position [643, 0]
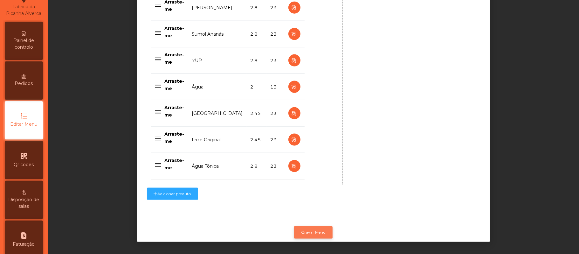
click at [311, 226] on button "Gravar Menu" at bounding box center [313, 232] width 38 height 12
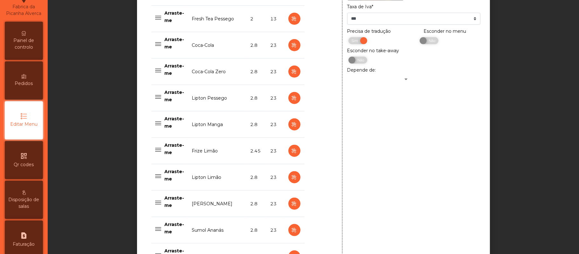
scroll to position [438, 0]
click at [291, 100] on icon "button" at bounding box center [294, 98] width 7 height 8
type input "**********"
type input "*****"
type input "***"
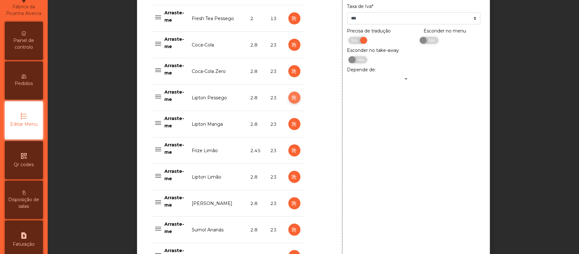
select select "***"
select select "**"
click at [291, 124] on icon "button" at bounding box center [294, 124] width 7 height 8
type input "**********"
select select "***"
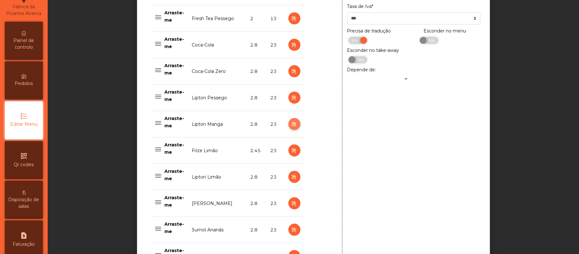
select select "**"
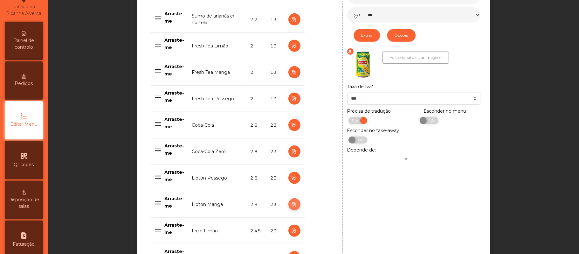
scroll to position [353, 0]
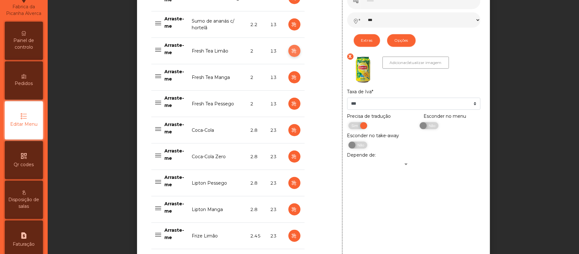
click at [291, 50] on icon "button" at bounding box center [294, 51] width 7 height 8
type input "**********"
type input "*"
select select "***"
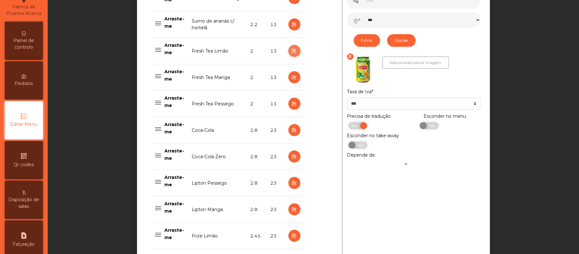
select select "**"
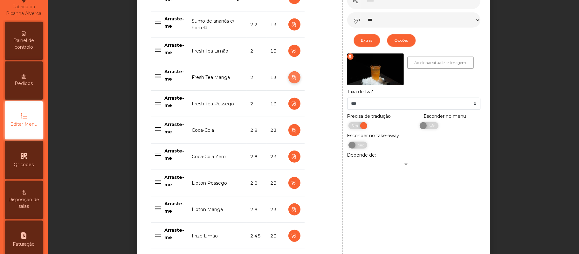
click at [291, 78] on icon "button" at bounding box center [294, 77] width 7 height 8
type input "**********"
select select "***"
select select "**"
click at [419, 126] on span "Sim" at bounding box center [427, 125] width 16 height 7
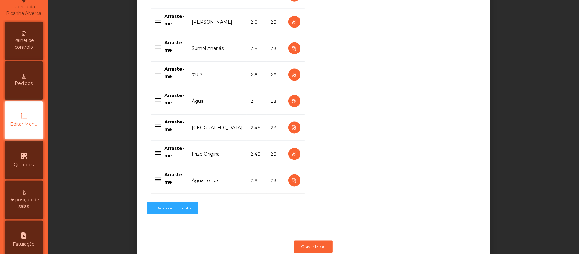
scroll to position [643, 0]
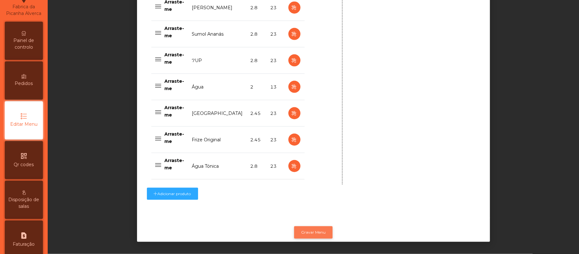
click at [319, 226] on button "Gravar Menu" at bounding box center [313, 232] width 38 height 12
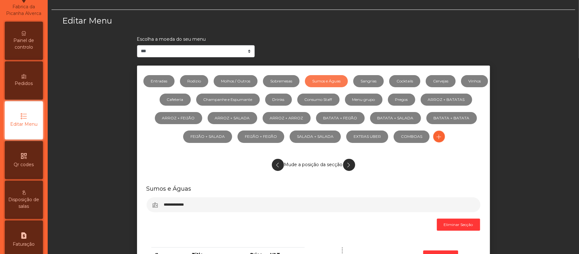
scroll to position [0, 0]
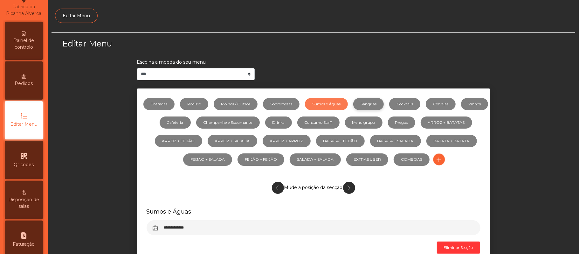
click at [384, 105] on link "Sangrias" at bounding box center [368, 104] width 31 height 12
select select "***"
select select "**"
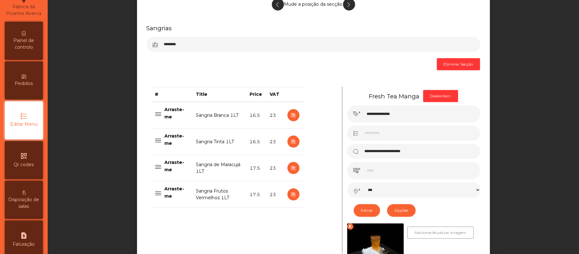
scroll to position [186, 0]
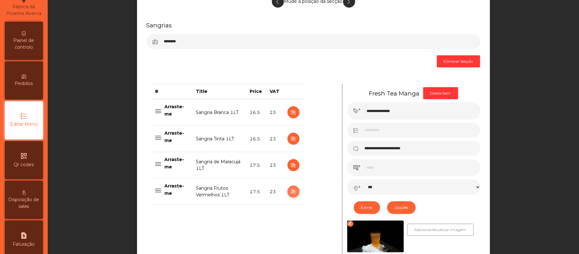
click at [290, 192] on icon "button" at bounding box center [293, 192] width 7 height 8
type input "**********"
type input "********"
type input "****"
select select "***"
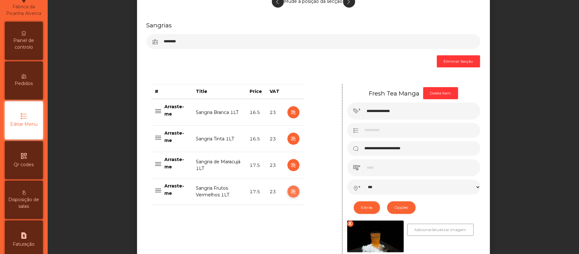
select select "**"
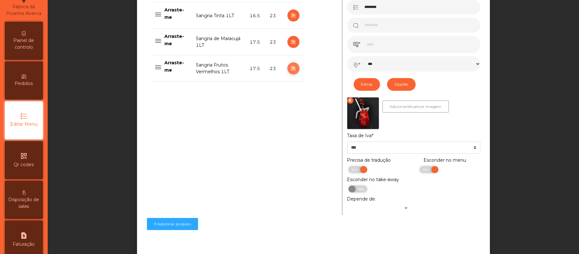
scroll to position [317, 0]
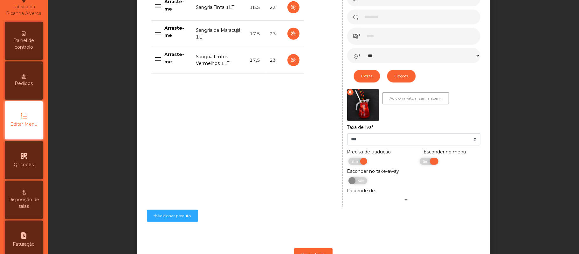
click at [420, 162] on span "Sim" at bounding box center [427, 161] width 16 height 7
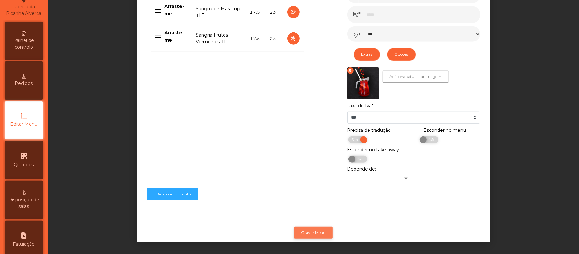
click at [317, 227] on button "Gravar Menu" at bounding box center [313, 233] width 38 height 12
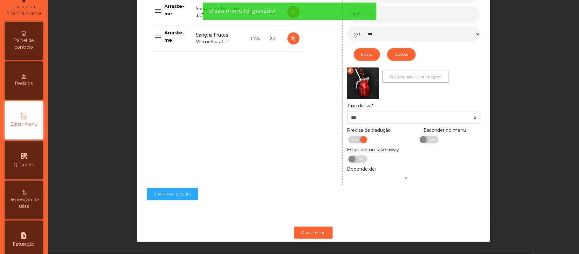
click at [35, 46] on span "Painel de controlo" at bounding box center [23, 43] width 35 height 13
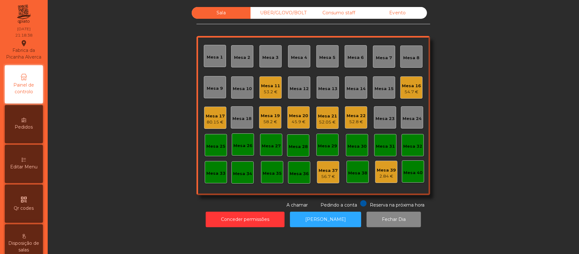
click at [266, 121] on div "58.2 €" at bounding box center [270, 122] width 19 height 6
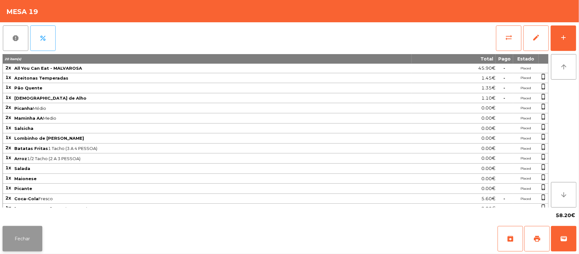
click at [35, 235] on button "Fechar" at bounding box center [23, 238] width 40 height 25
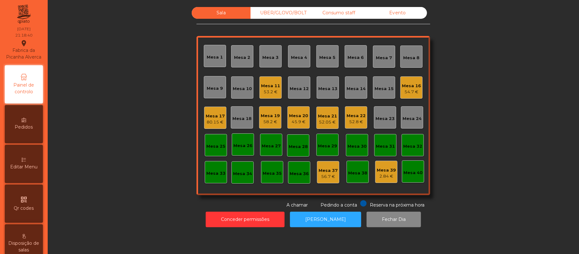
click at [303, 116] on div "Mesa 20" at bounding box center [298, 116] width 19 height 6
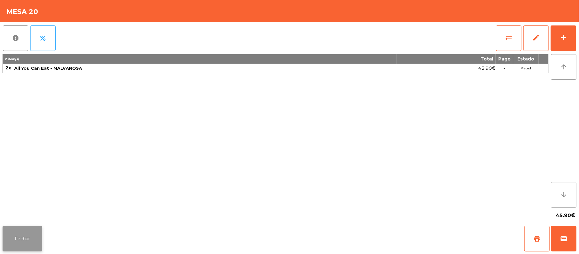
click at [36, 237] on button "Fechar" at bounding box center [23, 238] width 40 height 25
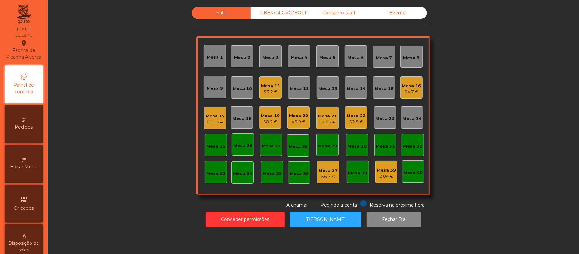
click at [321, 124] on div "52.05 €" at bounding box center [327, 122] width 19 height 6
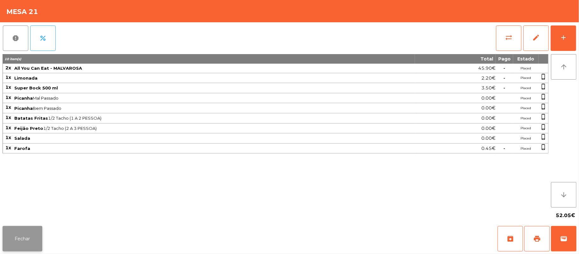
click at [27, 248] on button "Fechar" at bounding box center [23, 238] width 40 height 25
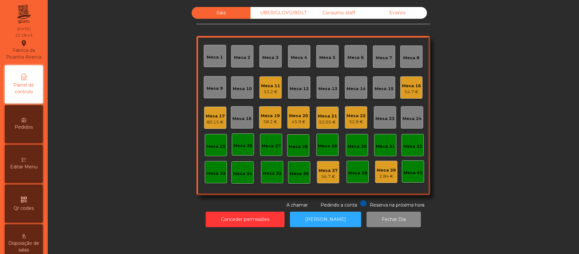
click at [358, 115] on div "Mesa 22" at bounding box center [356, 116] width 19 height 6
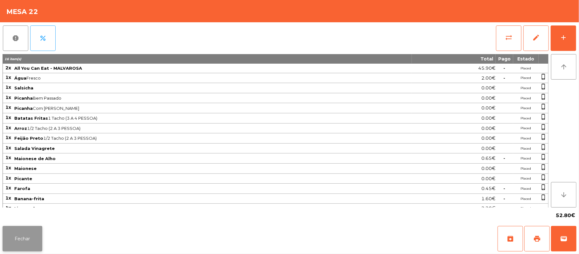
click at [32, 246] on button "Fechar" at bounding box center [23, 238] width 40 height 25
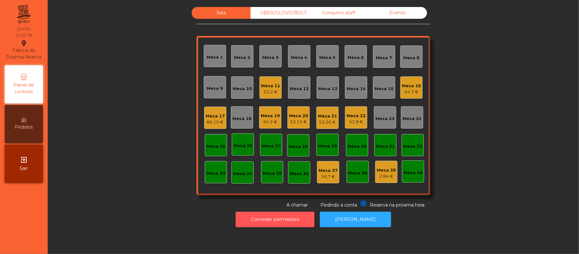
click at [278, 226] on button "Conceder permissões" at bounding box center [275, 220] width 79 height 16
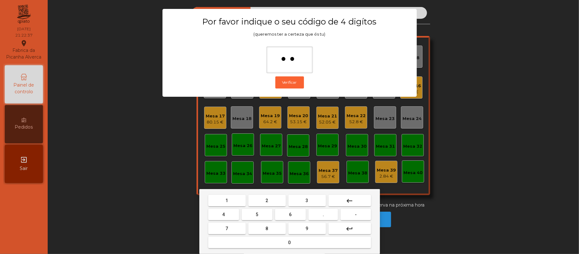
type input "***"
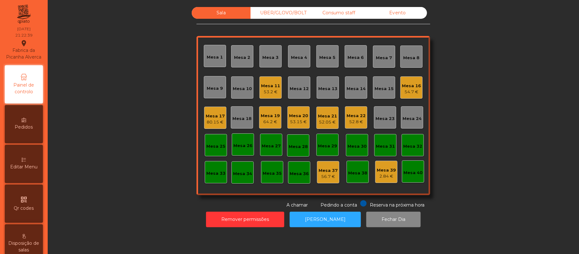
click at [43, 129] on div "Pedidos" at bounding box center [24, 124] width 38 height 38
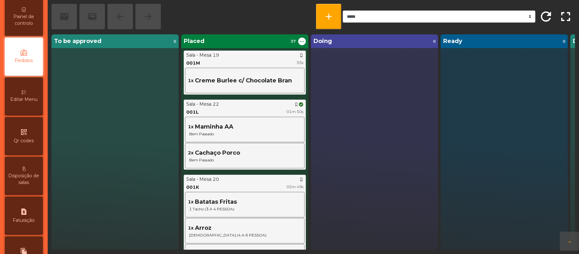
click at [28, 215] on icon "request_page" at bounding box center [24, 212] width 8 height 8
select select "*"
select select "****"
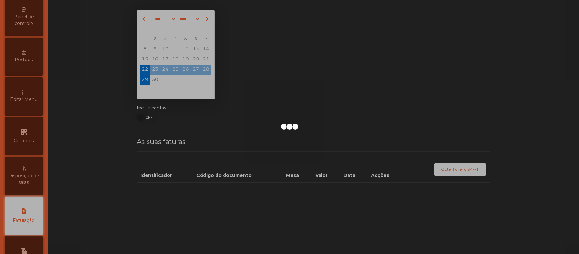
scroll to position [163, 0]
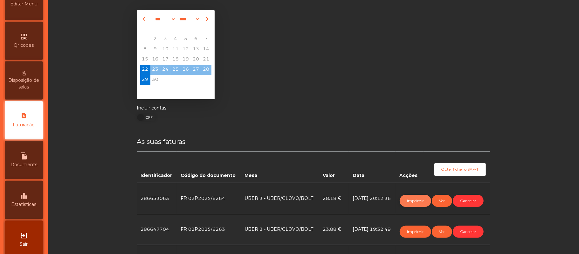
click at [410, 200] on button "Imprimir" at bounding box center [415, 201] width 31 height 12
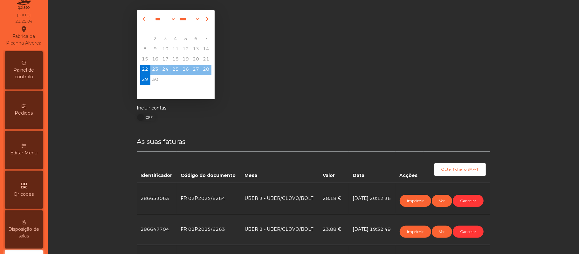
click at [25, 88] on div "Painel de controlo" at bounding box center [24, 70] width 38 height 38
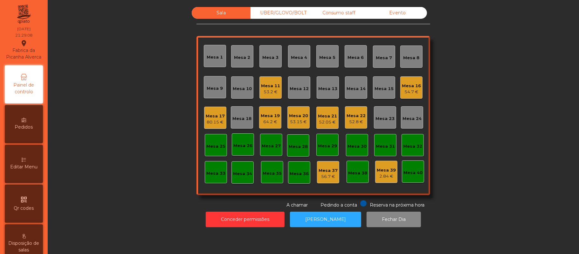
click at [279, 10] on div "UBER/GLOVO/BOLT" at bounding box center [280, 13] width 59 height 12
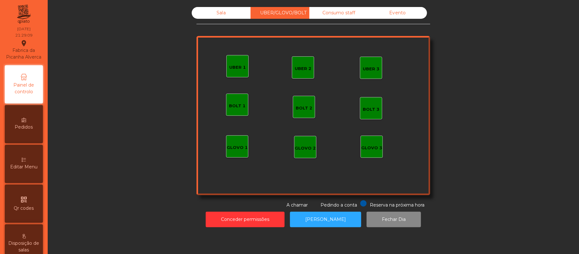
click at [364, 70] on div "UBER 3" at bounding box center [371, 69] width 17 height 6
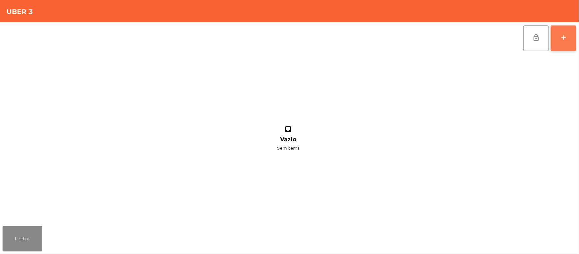
click at [561, 38] on div "add" at bounding box center [564, 38] width 8 height 8
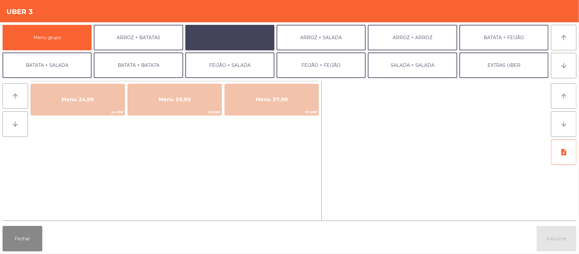
click at [220, 42] on button "ARROZ + FEIJÃO" at bounding box center [229, 37] width 89 height 25
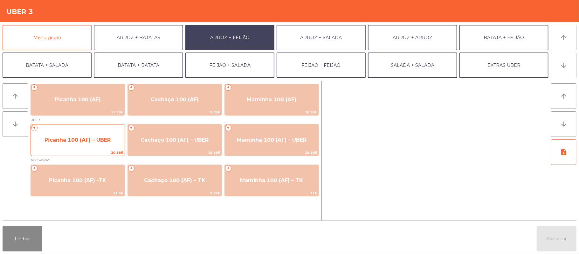
click at [89, 141] on span "Picanha 100 (AF) – UBER" at bounding box center [78, 140] width 66 height 6
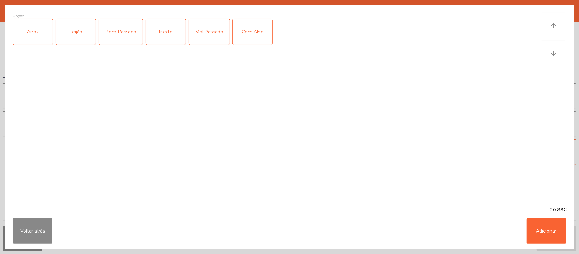
click at [31, 39] on div "Arroz" at bounding box center [33, 31] width 40 height 25
click at [68, 32] on div "Feijão" at bounding box center [76, 31] width 40 height 25
click at [170, 27] on div "Medio" at bounding box center [166, 31] width 40 height 25
click at [548, 232] on button "Adicionar" at bounding box center [547, 230] width 40 height 25
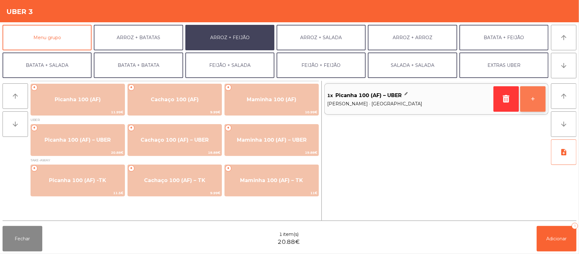
click at [533, 101] on button "+" at bounding box center [532, 98] width 25 height 25
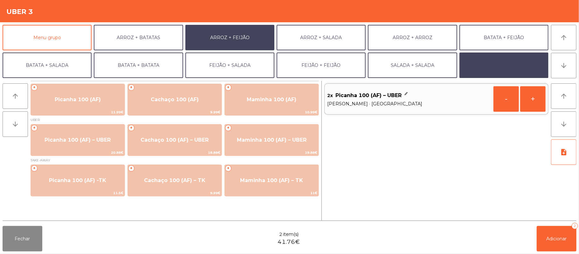
click at [504, 71] on button "EXTRAS UBER" at bounding box center [504, 64] width 89 height 25
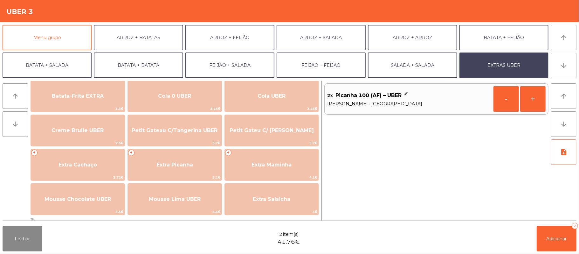
scroll to position [115, 0]
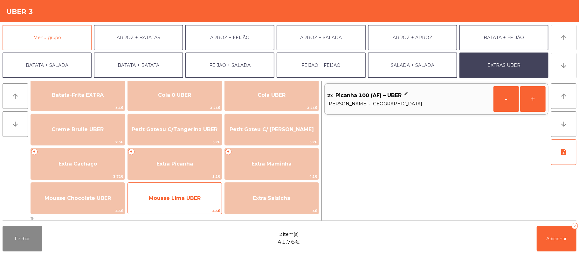
click at [190, 200] on span "Mousse Lima UBER" at bounding box center [175, 198] width 52 height 6
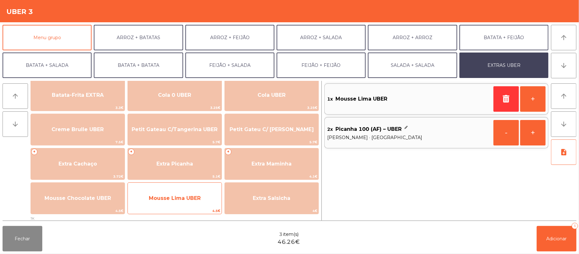
click at [189, 197] on span "Mousse Lima UBER" at bounding box center [175, 198] width 52 height 6
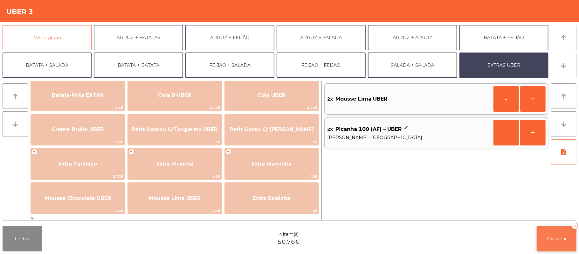
click at [557, 249] on button "Adicionar 4" at bounding box center [557, 238] width 40 height 25
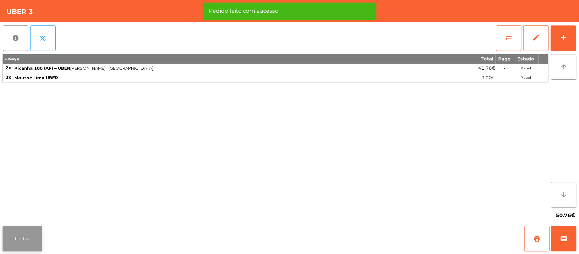
click at [22, 242] on button "Fechar" at bounding box center [23, 238] width 40 height 25
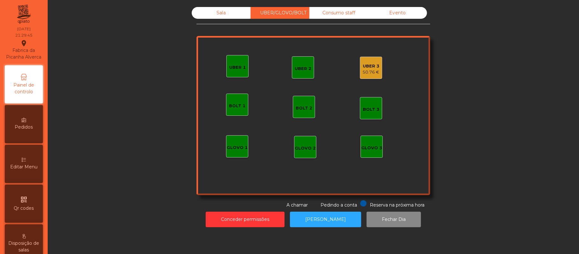
click at [363, 69] on div "50.76 €" at bounding box center [371, 72] width 17 height 6
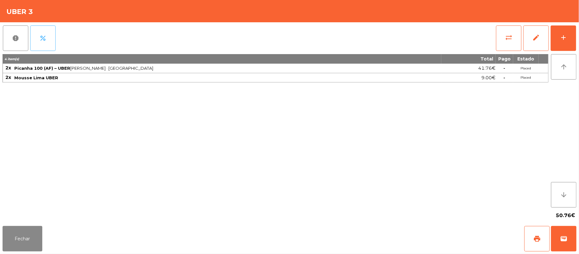
click at [49, 38] on button "percent" at bounding box center [42, 37] width 25 height 25
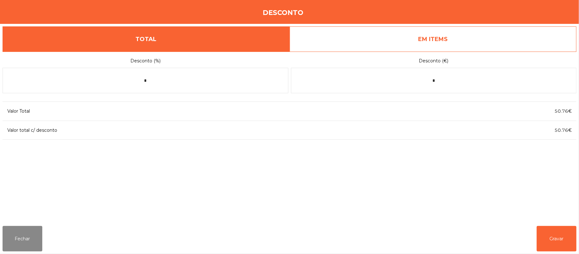
click at [434, 44] on link "EM ITEMS" at bounding box center [433, 38] width 287 height 25
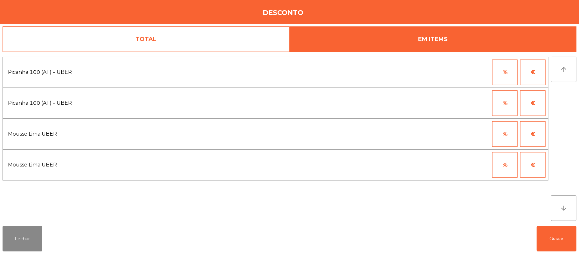
click at [499, 101] on button "%" at bounding box center [504, 102] width 25 height 25
click at [469, 101] on input "*" at bounding box center [474, 102] width 32 height 25
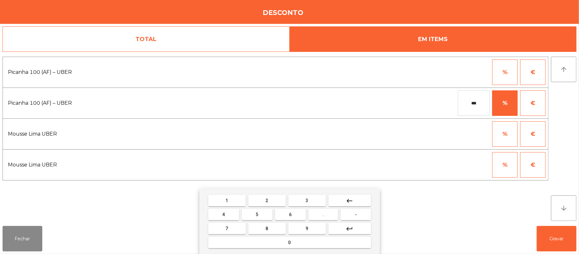
type input "***"
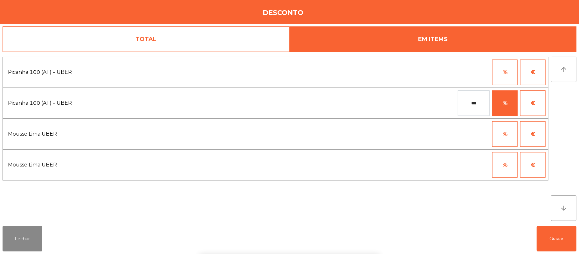
click at [564, 241] on div "1 2 3 keyboard_backspace 4 5 6 . - 7 8 9 keyboard_return 0" at bounding box center [289, 221] width 579 height 65
click at [560, 234] on button "Gravar" at bounding box center [557, 238] width 40 height 25
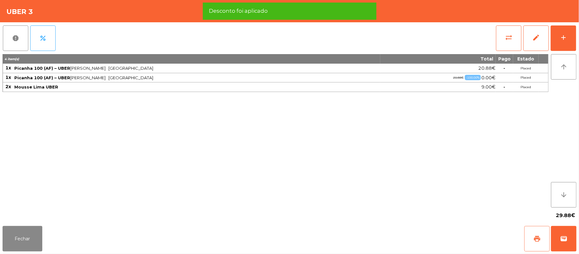
click at [529, 239] on button "print" at bounding box center [537, 238] width 25 height 25
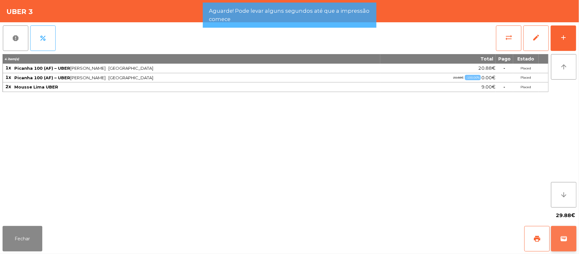
click at [561, 240] on span "wallet" at bounding box center [564, 239] width 8 height 8
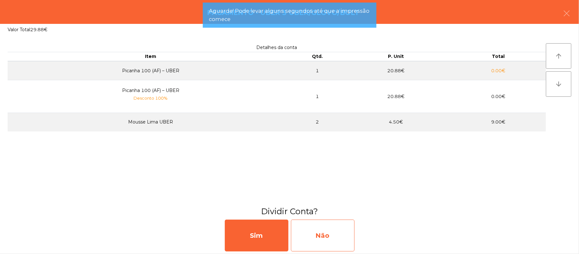
click at [336, 238] on div "Não" at bounding box center [323, 236] width 64 height 32
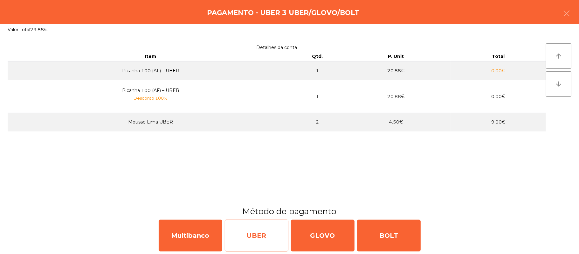
click at [261, 237] on div "UBER" at bounding box center [257, 236] width 64 height 32
select select "**"
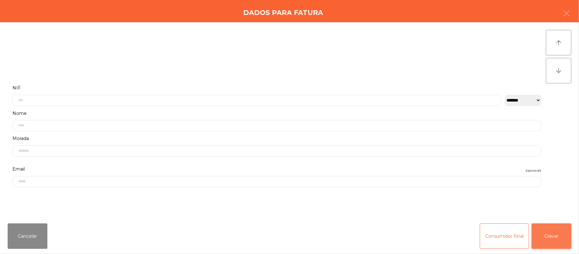
click at [548, 225] on button "Gravar" at bounding box center [552, 235] width 40 height 25
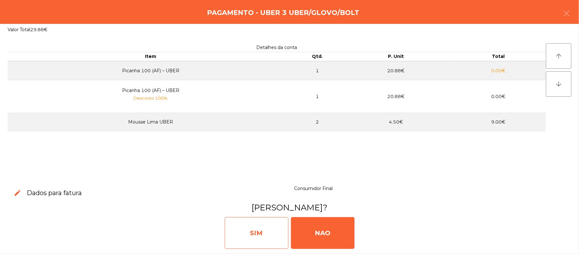
click at [261, 220] on div "SIM" at bounding box center [257, 233] width 64 height 32
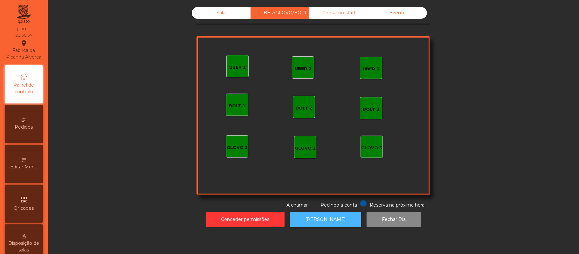
click at [333, 227] on button "[PERSON_NAME]" at bounding box center [325, 220] width 71 height 16
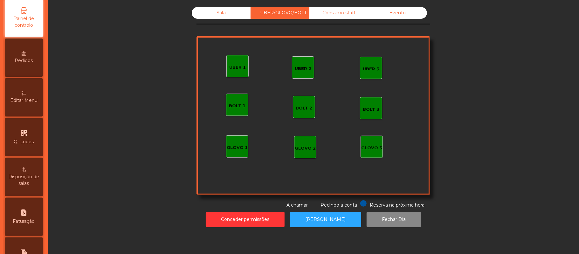
click at [33, 223] on div "request_page Faturação" at bounding box center [24, 217] width 38 height 38
select select "*"
select select "****"
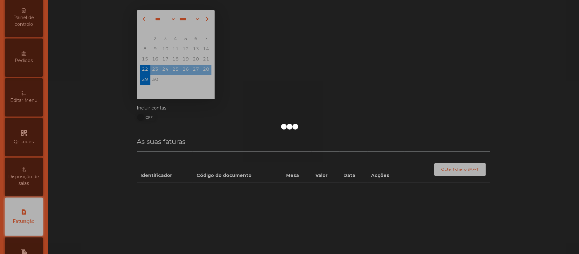
scroll to position [163, 0]
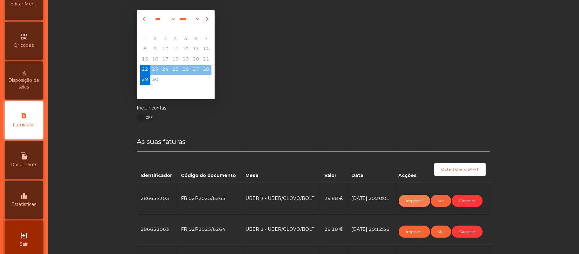
click at [405, 196] on button "Imprimir" at bounding box center [414, 201] width 31 height 12
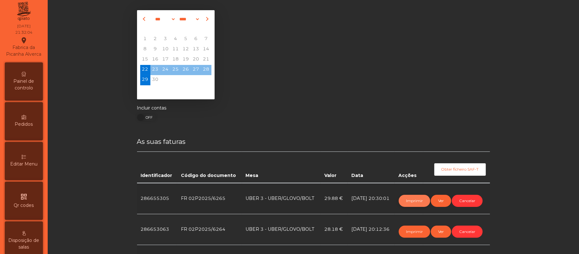
scroll to position [0, 0]
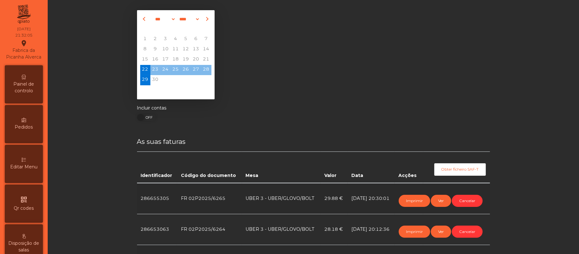
click at [34, 87] on span "Painel de controlo" at bounding box center [23, 87] width 35 height 13
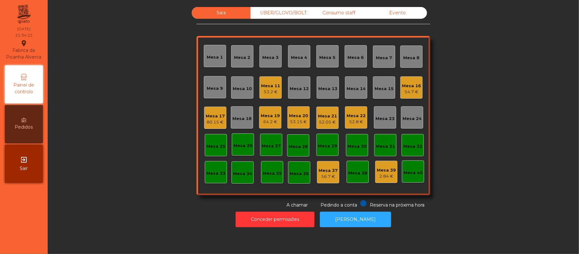
click at [265, 119] on div "64.2 €" at bounding box center [270, 122] width 19 height 6
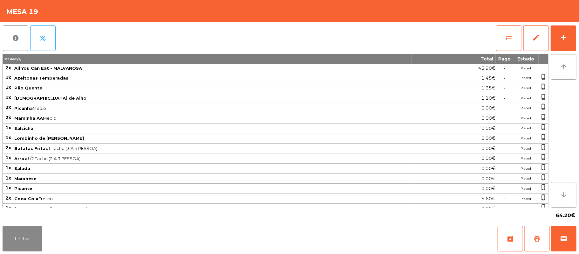
click at [531, 237] on button "print" at bounding box center [537, 238] width 25 height 25
click at [572, 237] on button "wallet" at bounding box center [563, 238] width 25 height 25
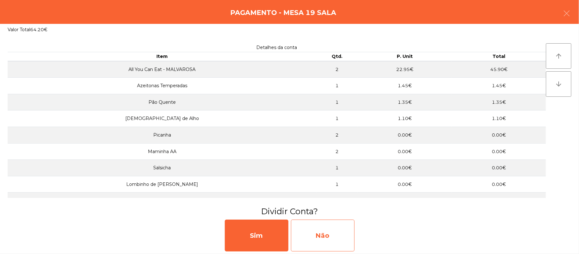
click at [331, 238] on div "Não" at bounding box center [323, 236] width 64 height 32
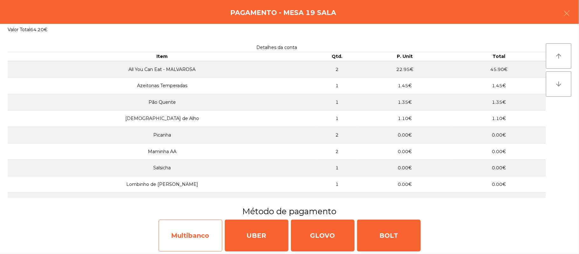
click at [195, 232] on div "Multibanco" at bounding box center [191, 236] width 64 height 32
select select "**"
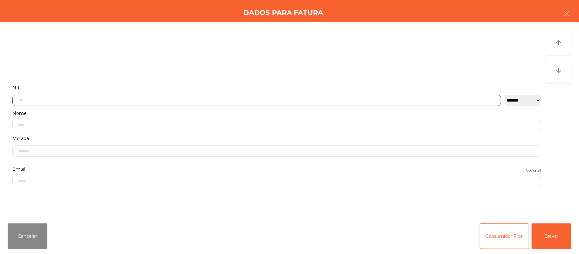
click at [162, 98] on input "text" at bounding box center [256, 100] width 489 height 11
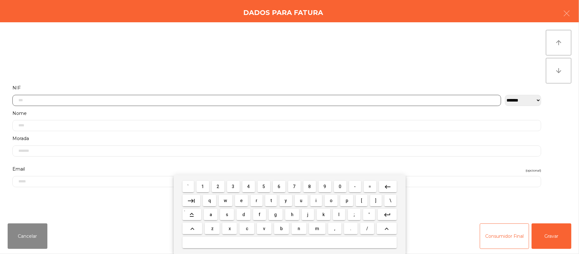
scroll to position [53, 0]
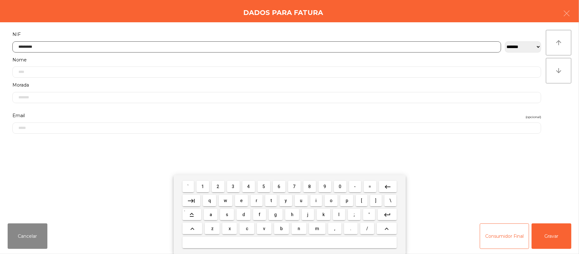
type input "*********"
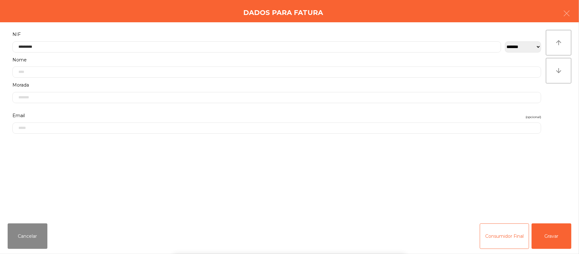
click at [555, 232] on div "` 1 2 3 4 5 6 7 8 9 0 - = keyboard_backspace keyboard_tab q w e r t y u i o p […" at bounding box center [289, 214] width 579 height 79
click at [550, 234] on button "Gravar" at bounding box center [552, 235] width 40 height 25
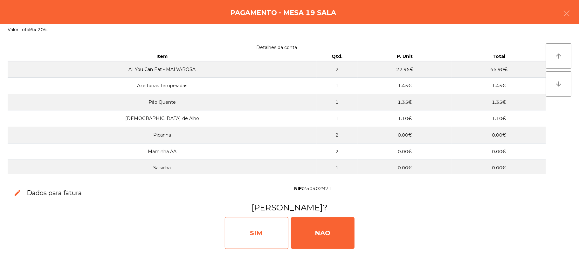
click at [260, 227] on div "SIM" at bounding box center [257, 233] width 64 height 32
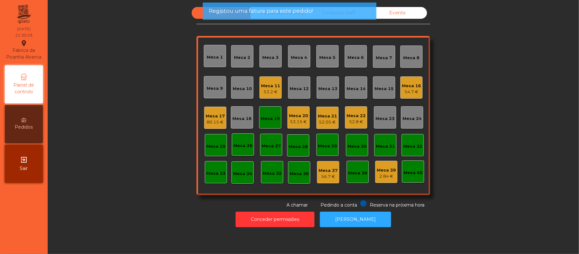
click at [273, 110] on div "Mesa 19" at bounding box center [270, 117] width 22 height 22
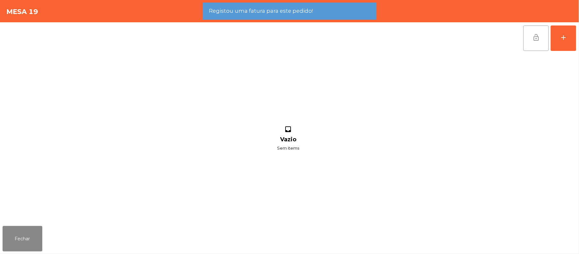
click at [541, 45] on button "lock_open" at bounding box center [536, 37] width 25 height 25
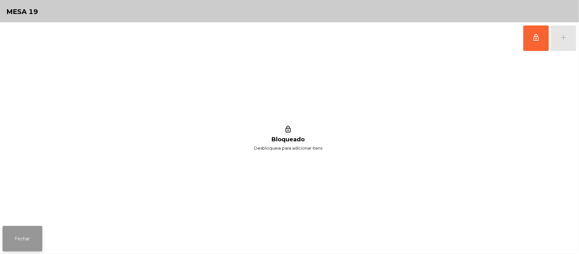
click at [22, 237] on button "Fechar" at bounding box center [23, 238] width 40 height 25
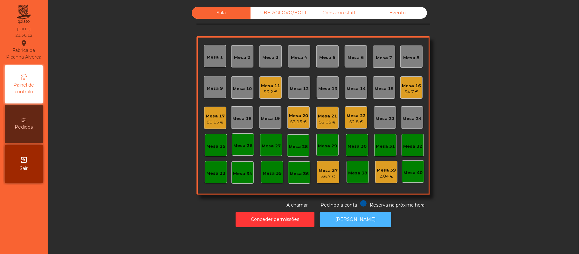
click at [355, 225] on button "[PERSON_NAME]" at bounding box center [355, 220] width 71 height 16
click at [415, 91] on div "54.7 €" at bounding box center [411, 92] width 19 height 6
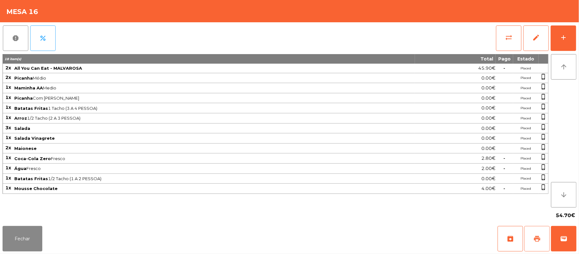
click at [534, 241] on span "print" at bounding box center [538, 239] width 8 height 8
click at [507, 40] on span "sync_alt" at bounding box center [509, 38] width 8 height 8
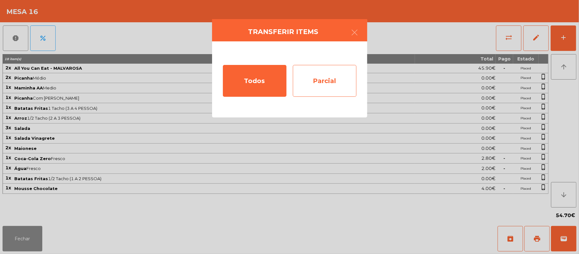
click at [327, 86] on div "Parcial" at bounding box center [325, 81] width 64 height 32
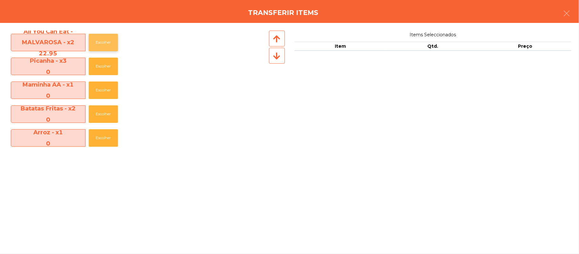
click at [105, 43] on button "Escolher" at bounding box center [103, 42] width 29 height 17
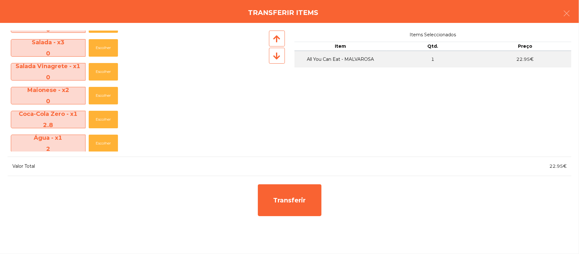
scroll to position [124, 0]
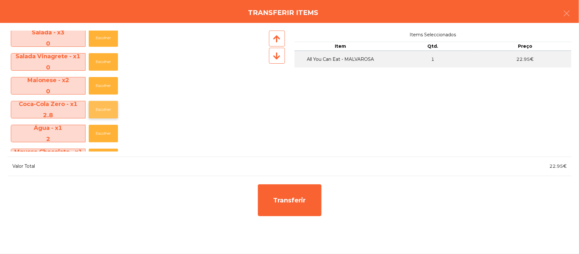
click at [107, 112] on button "Escolher" at bounding box center [103, 109] width 29 height 17
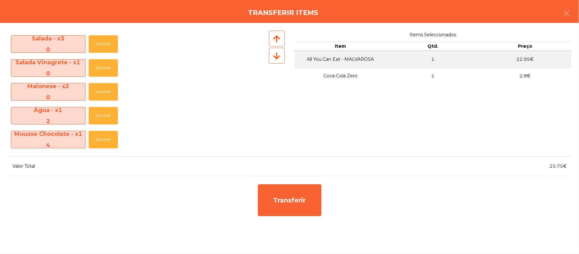
scroll to position [118, 0]
click at [106, 141] on button "Escolher" at bounding box center [103, 139] width 29 height 17
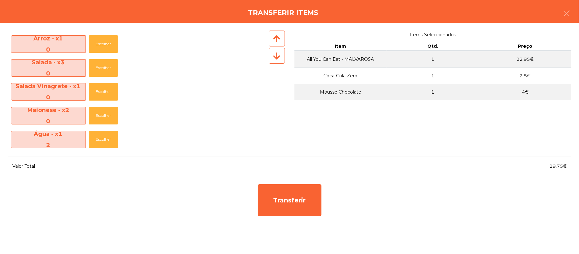
scroll to position [94, 0]
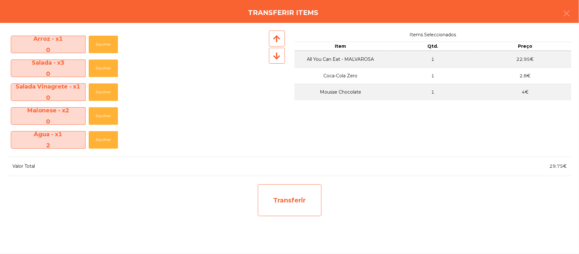
click at [298, 198] on div "Transferir" at bounding box center [290, 200] width 64 height 32
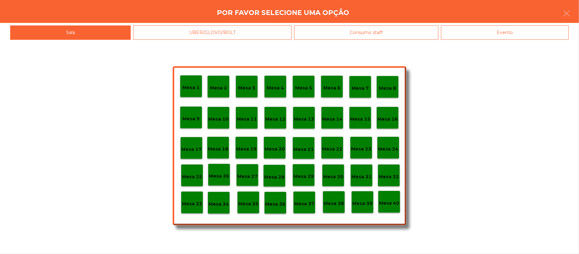
click at [188, 174] on p "Mesa 25" at bounding box center [192, 176] width 20 height 7
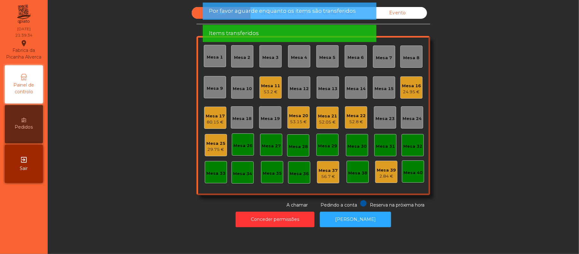
click at [214, 142] on div "Mesa 25" at bounding box center [215, 143] width 19 height 6
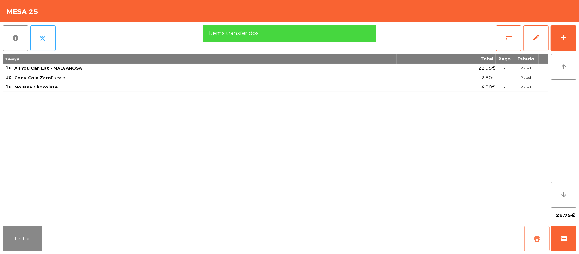
click at [532, 238] on button "print" at bounding box center [537, 238] width 25 height 25
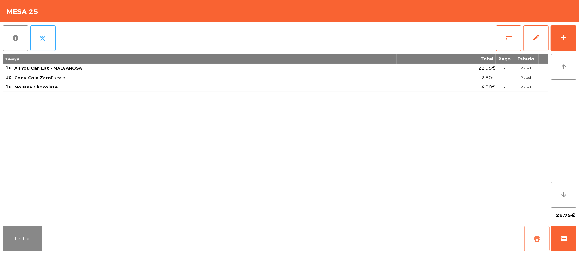
click at [529, 238] on button "print" at bounding box center [537, 238] width 25 height 25
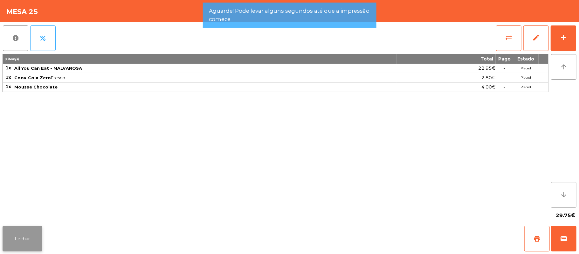
click at [22, 237] on button "Fechar" at bounding box center [23, 238] width 40 height 25
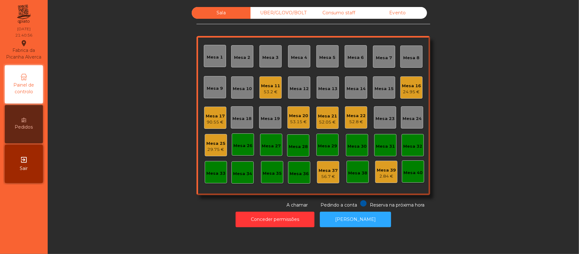
click at [405, 91] on div "24.95 €" at bounding box center [411, 92] width 19 height 6
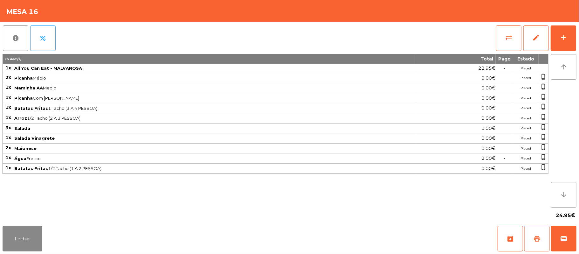
click at [539, 244] on button "print" at bounding box center [537, 238] width 25 height 25
click at [538, 240] on span "print" at bounding box center [538, 239] width 8 height 8
click at [503, 38] on button "sync_alt" at bounding box center [508, 37] width 25 height 25
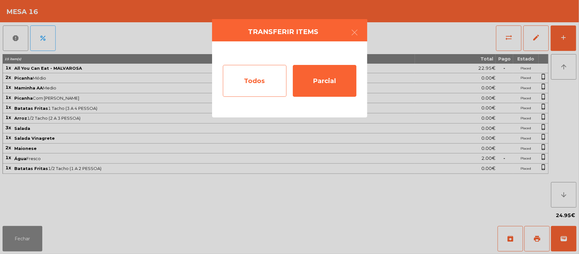
click at [274, 83] on div "Todos" at bounding box center [255, 81] width 64 height 32
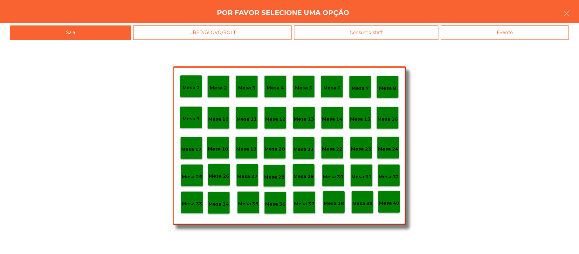
click at [537, 31] on div "Evento" at bounding box center [505, 32] width 128 height 14
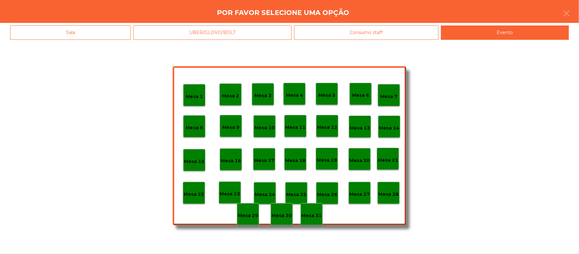
click at [387, 193] on p "Mesa 28" at bounding box center [389, 194] width 20 height 7
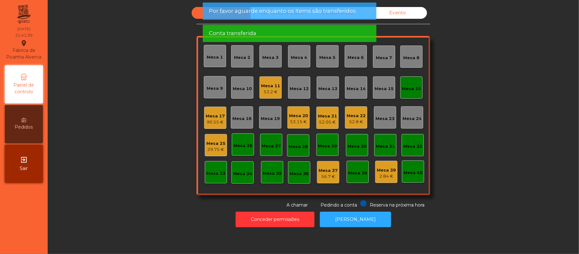
click at [408, 87] on div "Mesa 16" at bounding box center [411, 89] width 19 height 6
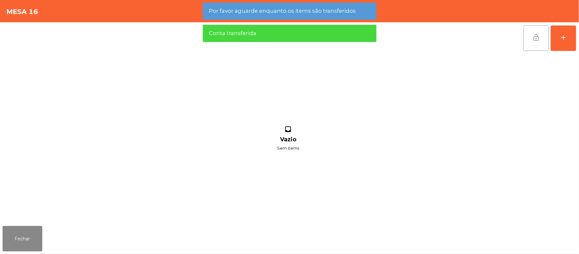
click at [532, 38] on button "lock_open" at bounding box center [536, 37] width 25 height 25
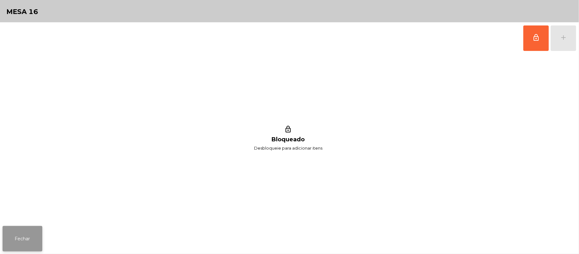
click at [35, 238] on button "Fechar" at bounding box center [23, 238] width 40 height 25
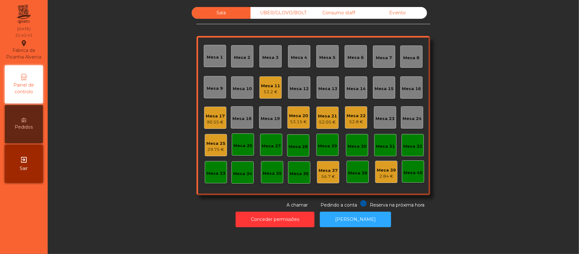
click at [212, 144] on div "Mesa 25" at bounding box center [215, 143] width 19 height 6
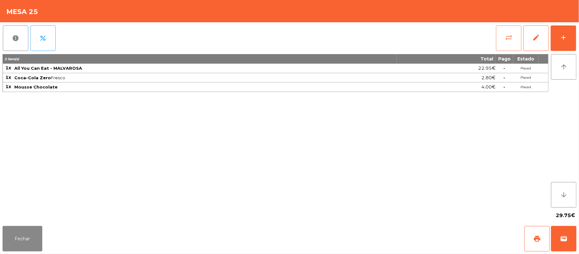
click at [504, 37] on button "sync_alt" at bounding box center [508, 37] width 25 height 25
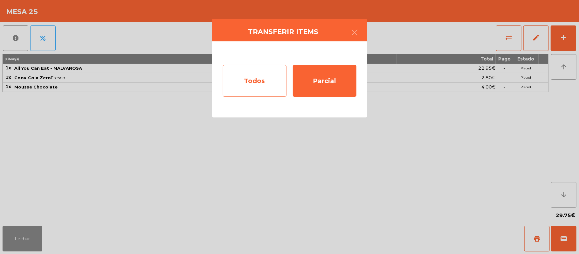
click at [255, 83] on div "Todos" at bounding box center [255, 81] width 64 height 32
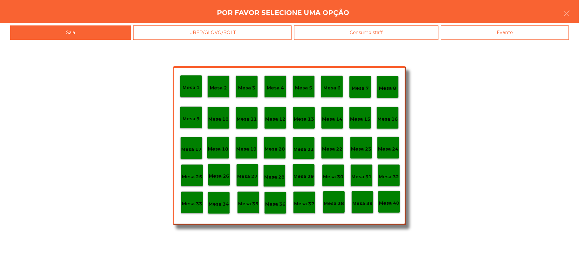
click at [513, 35] on div "Evento" at bounding box center [505, 32] width 128 height 14
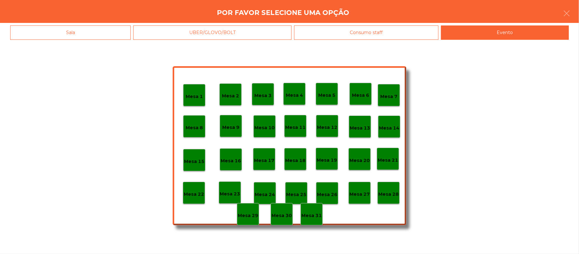
click at [389, 186] on div "Mesa 28" at bounding box center [389, 193] width 22 height 22
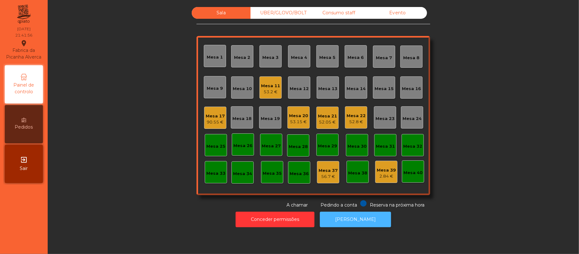
click at [353, 219] on button "[PERSON_NAME]" at bounding box center [355, 220] width 71 height 16
click at [351, 219] on button "[PERSON_NAME]" at bounding box center [355, 220] width 71 height 16
click at [293, 13] on div "UBER/GLOVO/BOLT" at bounding box center [280, 13] width 59 height 12
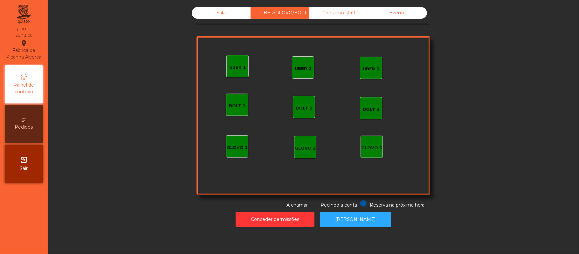
click at [227, 69] on div "UBER 1" at bounding box center [238, 66] width 22 height 22
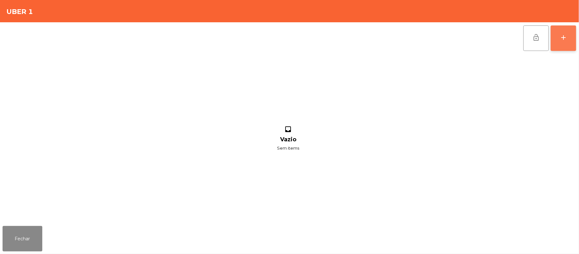
click at [565, 45] on button "add" at bounding box center [563, 37] width 25 height 25
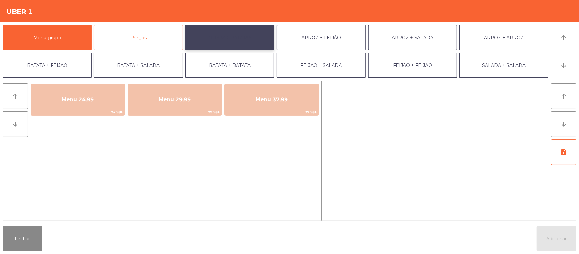
click at [253, 41] on button "ARROZ + BATATAS" at bounding box center [229, 37] width 89 height 25
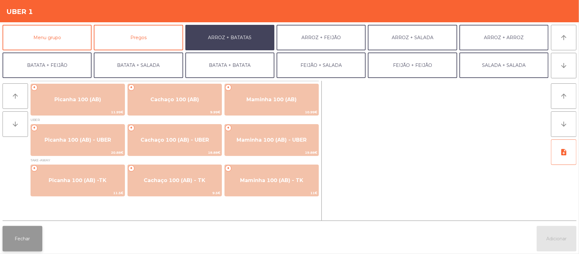
click at [17, 231] on button "Fechar" at bounding box center [23, 238] width 40 height 25
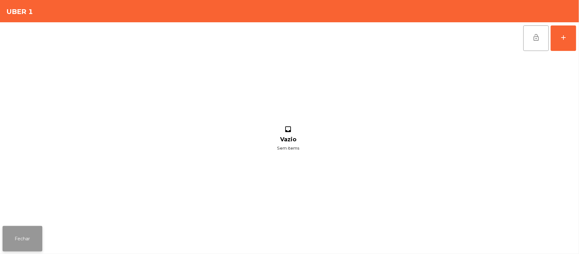
click at [31, 243] on button "Fechar" at bounding box center [23, 238] width 40 height 25
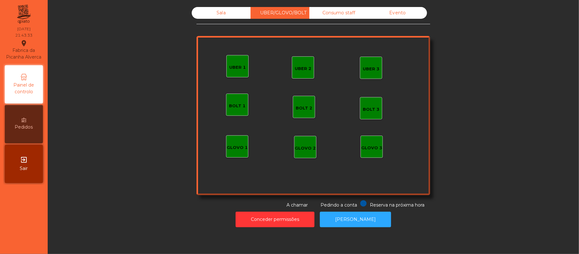
click at [235, 16] on div "Sala" at bounding box center [221, 13] width 59 height 12
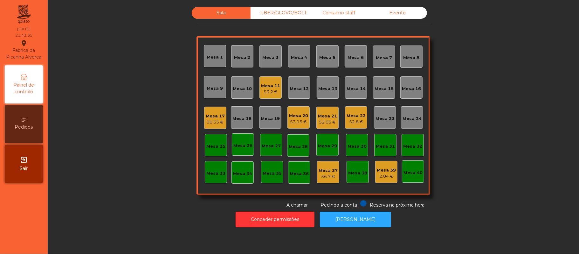
click at [286, 15] on div "UBER/GLOVO/BOLT" at bounding box center [280, 13] width 59 height 12
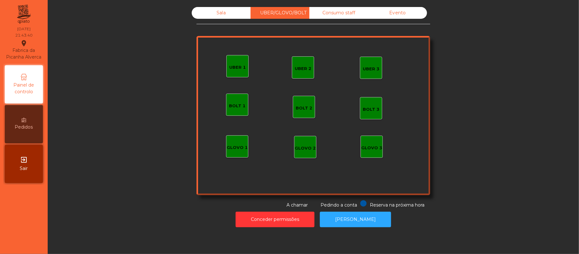
click at [363, 69] on div "UBER 3" at bounding box center [371, 69] width 17 height 6
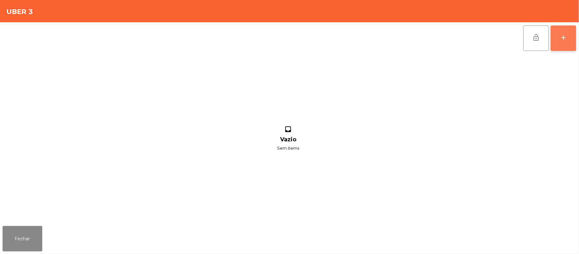
click at [568, 41] on button "add" at bounding box center [563, 37] width 25 height 25
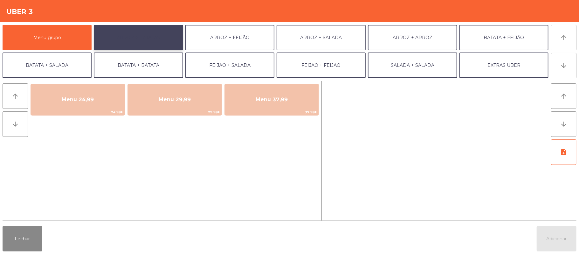
click at [162, 47] on button "ARROZ + BATATAS" at bounding box center [138, 37] width 89 height 25
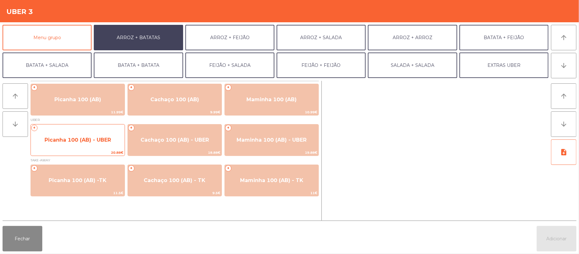
click at [90, 145] on span "Picanha 100 (AB) - UBER" at bounding box center [78, 139] width 94 height 17
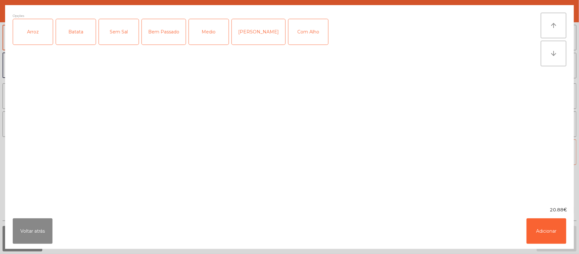
click at [34, 44] on div "Arroz" at bounding box center [33, 31] width 40 height 25
click at [78, 33] on div "Batata" at bounding box center [76, 31] width 40 height 25
click at [164, 40] on div "Bem Passado" at bounding box center [164, 31] width 44 height 25
click at [548, 233] on button "Adicionar" at bounding box center [547, 230] width 40 height 25
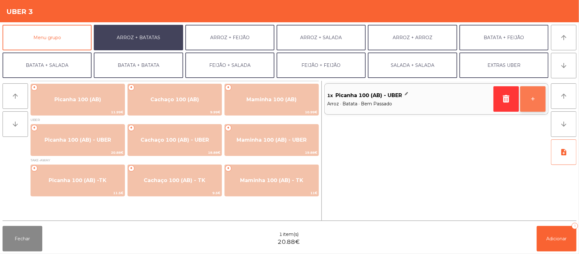
click at [533, 101] on button "+" at bounding box center [532, 98] width 25 height 25
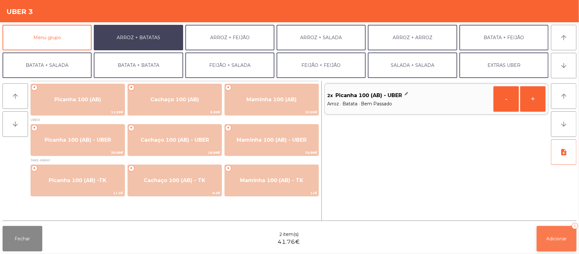
click at [554, 239] on span "Adicionar" at bounding box center [557, 239] width 20 height 6
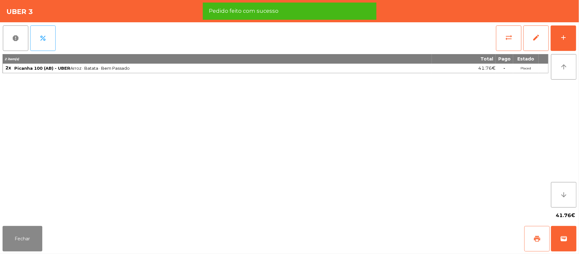
click at [530, 235] on button "print" at bounding box center [537, 238] width 25 height 25
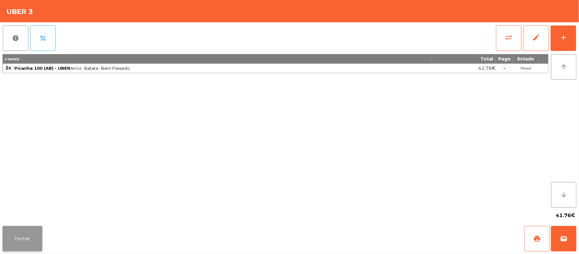
click at [22, 246] on button "Fechar" at bounding box center [23, 238] width 40 height 25
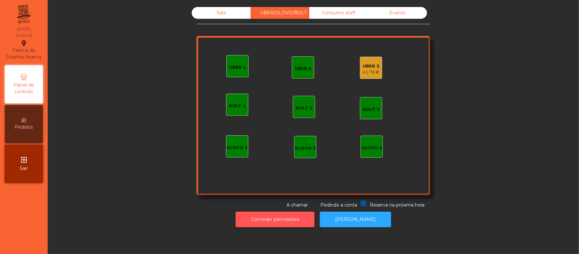
click at [261, 220] on button "Conceder permissões" at bounding box center [275, 220] width 79 height 16
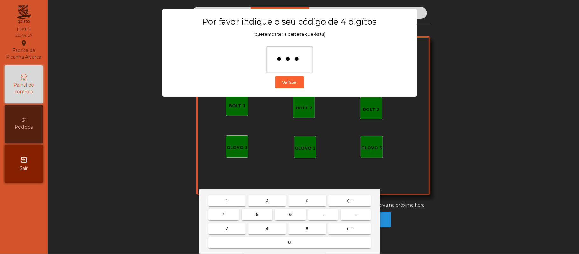
type input "****"
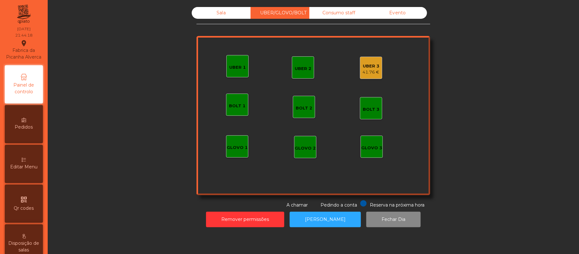
click at [368, 69] on div "41.76 €" at bounding box center [371, 72] width 17 height 6
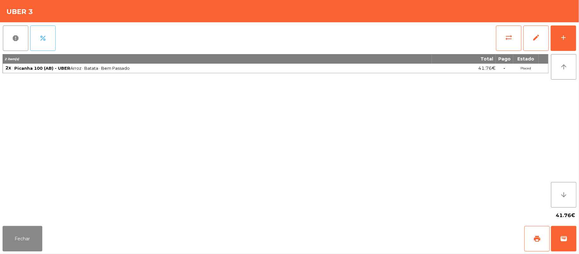
click at [48, 38] on button "percent" at bounding box center [42, 37] width 25 height 25
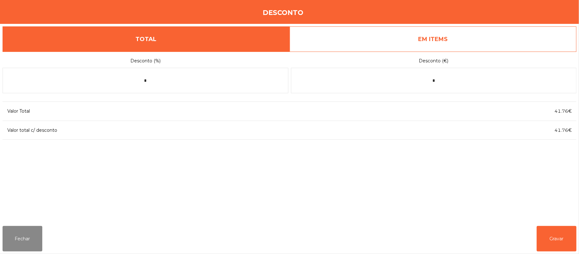
click at [419, 31] on link "EM ITEMS" at bounding box center [433, 38] width 287 height 25
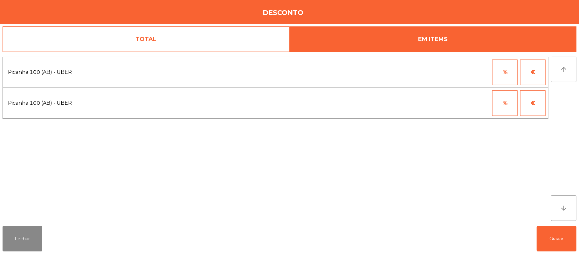
click at [503, 106] on button "%" at bounding box center [504, 102] width 25 height 25
click at [466, 93] on input "*" at bounding box center [474, 102] width 32 height 25
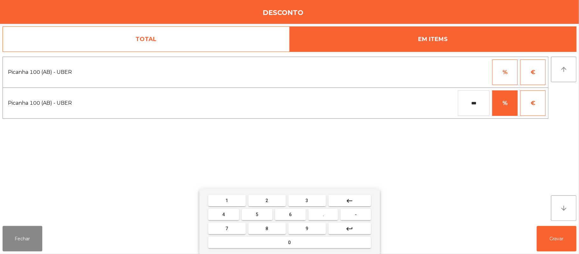
type input "***"
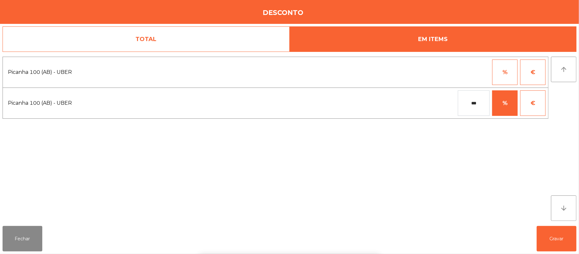
click at [559, 243] on div "1 2 3 keyboard_backspace 4 5 6 . - 7 8 9 keyboard_return 0" at bounding box center [289, 221] width 579 height 65
click at [563, 241] on button "Gravar" at bounding box center [557, 238] width 40 height 25
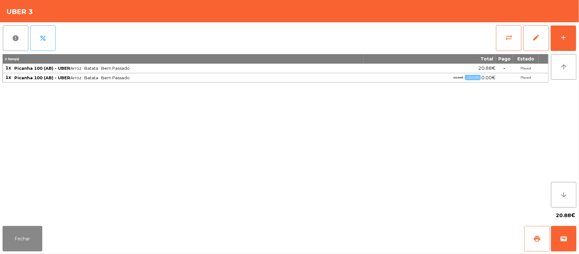
click at [529, 239] on button "print" at bounding box center [537, 238] width 25 height 25
click at [571, 233] on button "wallet" at bounding box center [563, 238] width 25 height 25
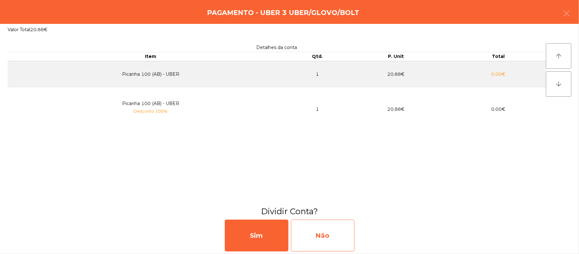
click at [320, 227] on div "Não" at bounding box center [323, 236] width 64 height 32
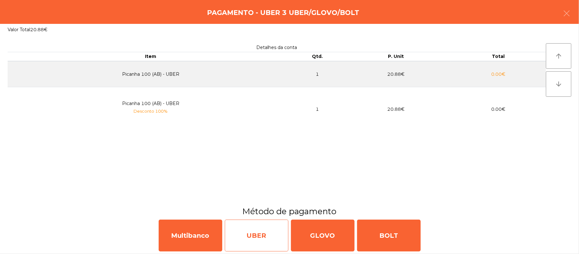
click at [260, 244] on div "UBER" at bounding box center [257, 236] width 64 height 32
select select "**"
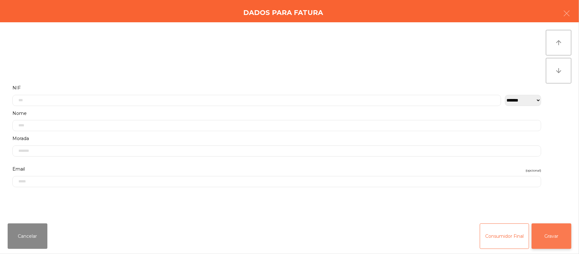
click at [556, 238] on button "Gravar" at bounding box center [552, 235] width 40 height 25
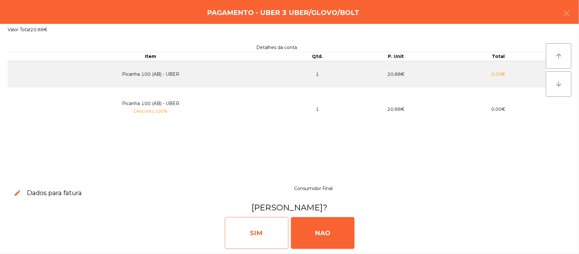
click at [257, 228] on div "SIM" at bounding box center [257, 233] width 64 height 32
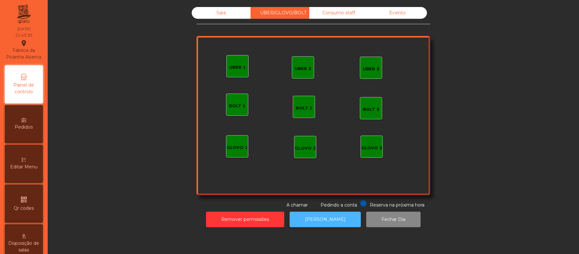
click at [323, 220] on button "[PERSON_NAME]" at bounding box center [325, 220] width 71 height 16
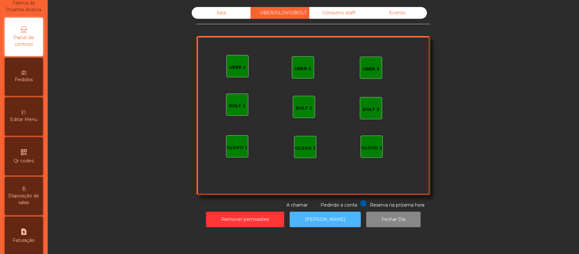
scroll to position [60, 0]
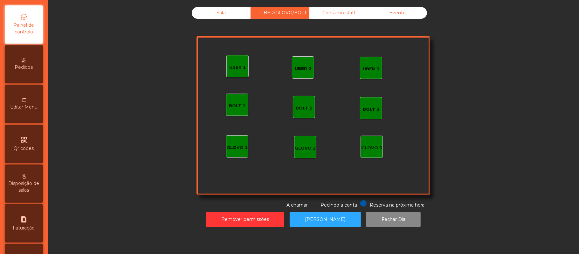
click at [34, 231] on span "Faturação" at bounding box center [24, 228] width 22 height 7
select select "*"
select select "****"
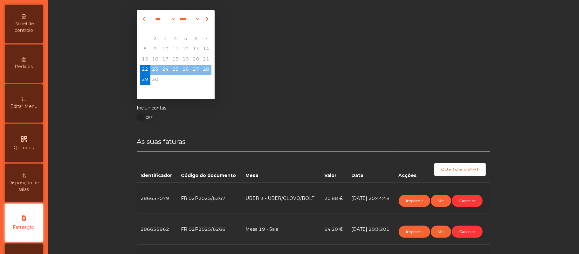
scroll to position [51, 0]
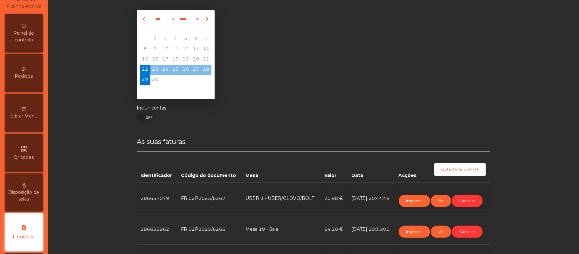
click at [33, 31] on div "Painel de controlo" at bounding box center [24, 33] width 38 height 38
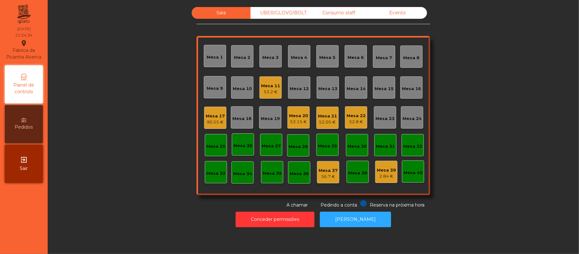
click at [217, 120] on div "90.55 €" at bounding box center [215, 122] width 19 height 6
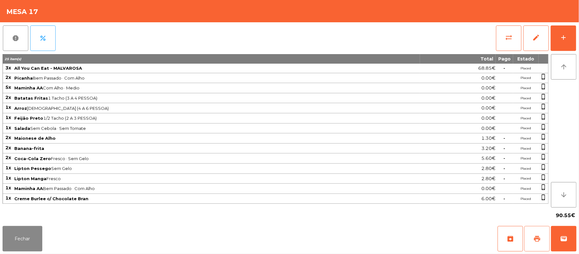
click at [536, 243] on button "print" at bounding box center [537, 238] width 25 height 25
click at [533, 239] on button "print" at bounding box center [537, 238] width 25 height 25
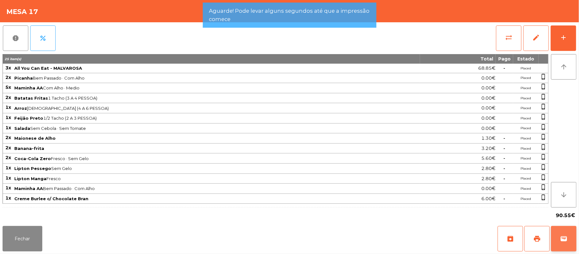
click at [563, 239] on span "wallet" at bounding box center [564, 239] width 8 height 8
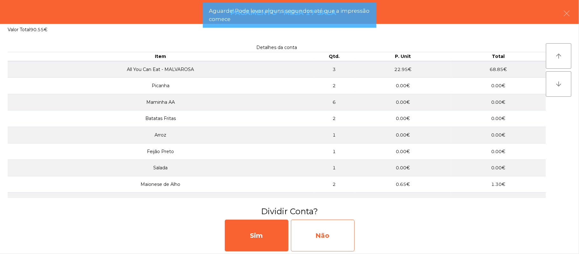
click at [325, 234] on div "Não" at bounding box center [323, 236] width 64 height 32
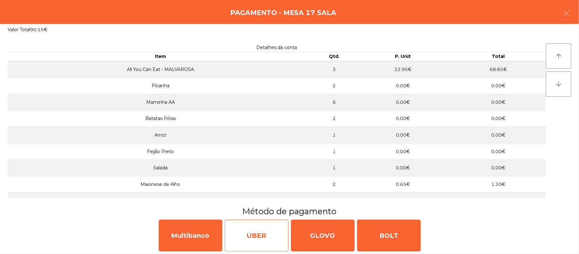
click at [262, 231] on div "UBER" at bounding box center [257, 236] width 64 height 32
select select "**"
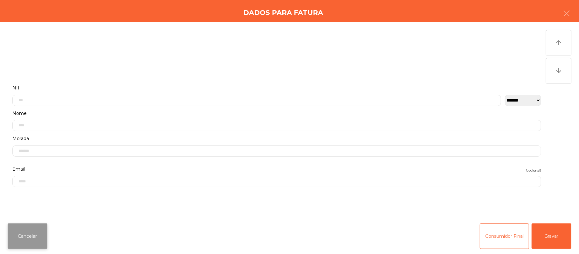
click at [43, 238] on button "Cancelar" at bounding box center [28, 235] width 40 height 25
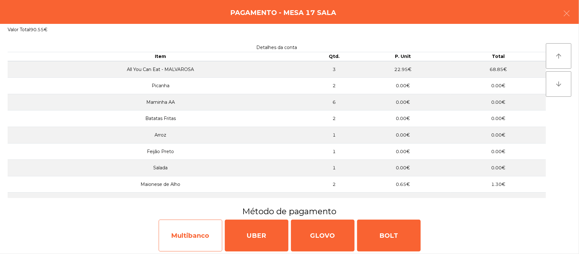
click at [205, 236] on div "Multibanco" at bounding box center [191, 236] width 64 height 32
select select "**"
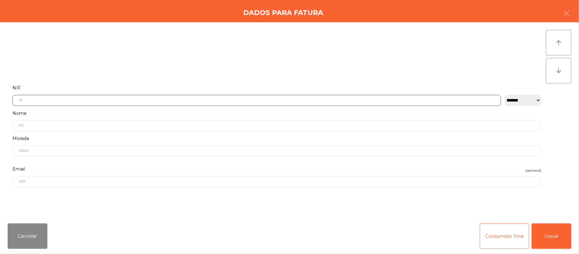
click at [236, 99] on input "text" at bounding box center [256, 100] width 489 height 11
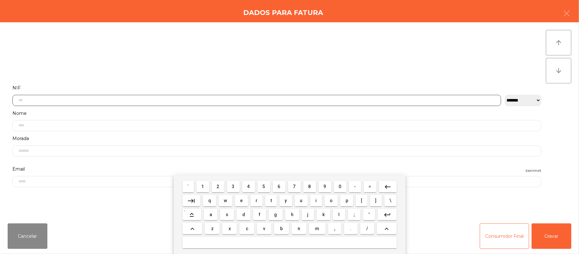
scroll to position [53, 0]
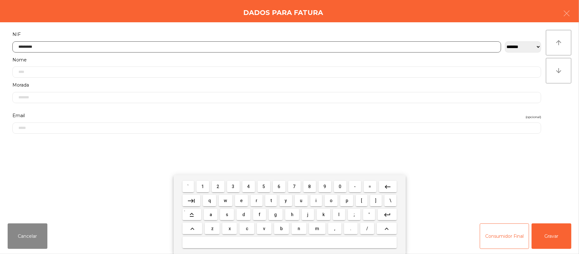
type input "*********"
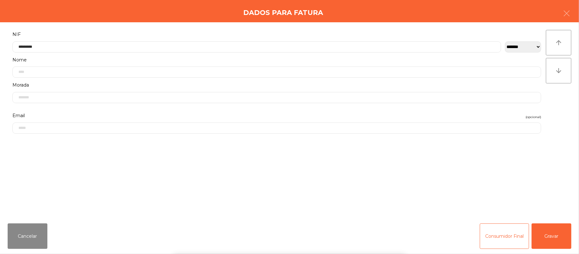
click at [561, 234] on div "` 1 2 3 4 5 6 7 8 9 0 - = keyboard_backspace keyboard_tab q w e r t y u i o p […" at bounding box center [289, 214] width 579 height 79
click at [558, 232] on div "` 1 2 3 4 5 6 7 8 9 0 - = keyboard_backspace keyboard_tab q w e r t y u i o p […" at bounding box center [289, 214] width 579 height 79
click at [561, 239] on button "Gravar" at bounding box center [552, 235] width 40 height 25
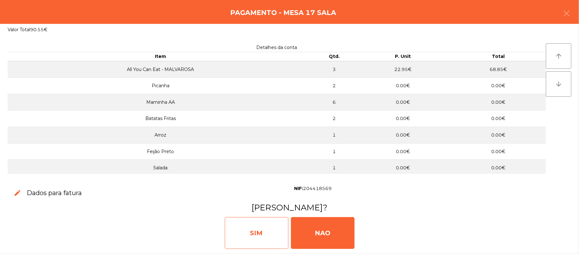
click at [250, 217] on div "SIM" at bounding box center [257, 233] width 64 height 32
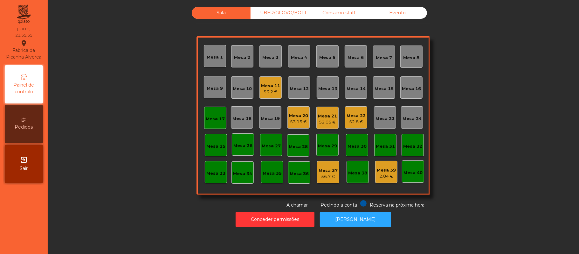
click at [219, 122] on div "Mesa 17" at bounding box center [215, 118] width 22 height 22
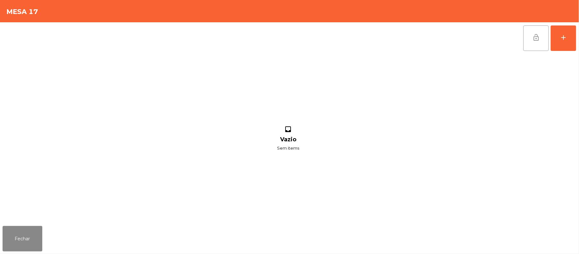
click at [528, 45] on button "lock_open" at bounding box center [536, 37] width 25 height 25
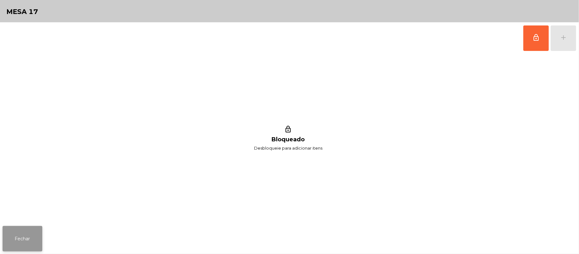
click at [31, 237] on button "Fechar" at bounding box center [23, 238] width 40 height 25
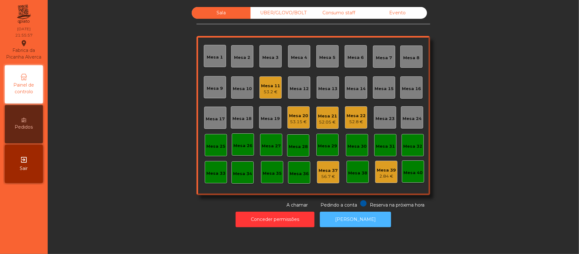
click at [361, 225] on button "[PERSON_NAME]" at bounding box center [355, 220] width 71 height 16
click at [264, 122] on div "Mesa 19" at bounding box center [270, 117] width 22 height 22
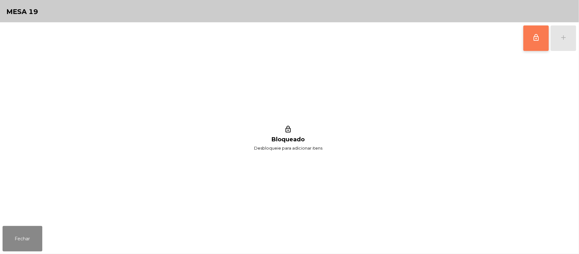
click at [537, 44] on button "lock_outline" at bounding box center [536, 37] width 25 height 25
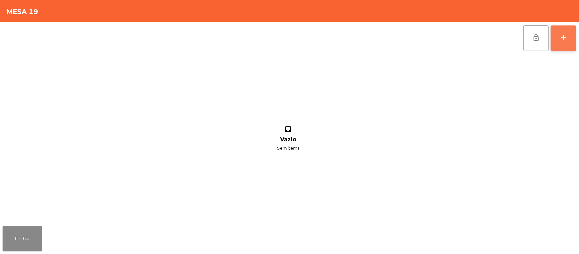
click at [561, 38] on div "add" at bounding box center [564, 38] width 8 height 8
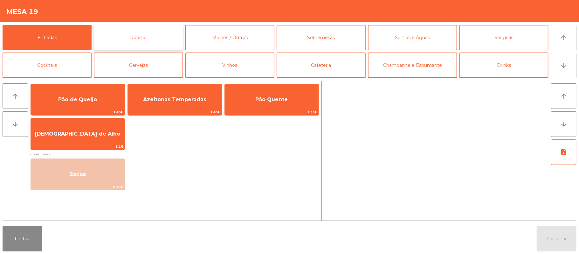
click at [144, 38] on button "Rodizio" at bounding box center [138, 37] width 89 height 25
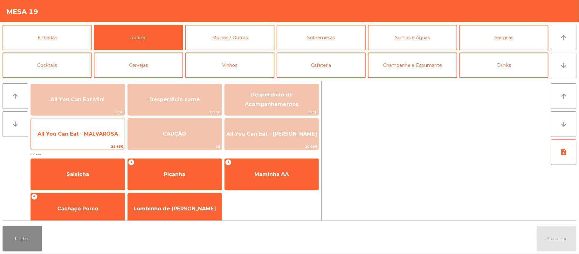
click at [73, 142] on span "All You Can Eat - MALVAROSA" at bounding box center [78, 133] width 94 height 17
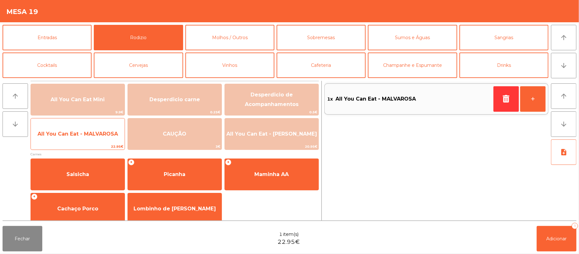
click at [78, 136] on span "All You Can Eat - MALVAROSA" at bounding box center [78, 134] width 80 height 6
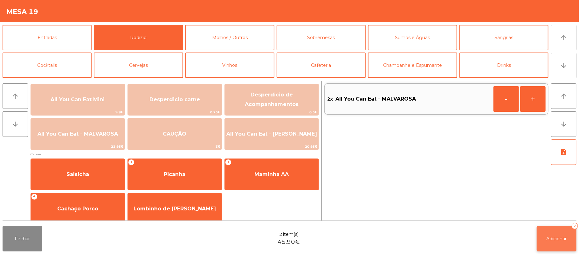
click at [560, 238] on span "Adicionar" at bounding box center [557, 239] width 20 height 6
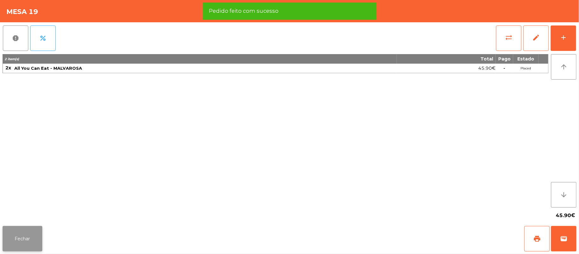
click at [26, 244] on button "Fechar" at bounding box center [23, 238] width 40 height 25
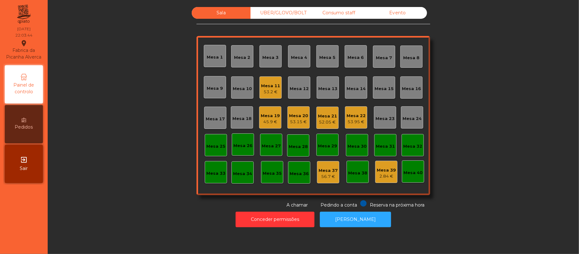
click at [302, 116] on div "Mesa 20" at bounding box center [298, 116] width 19 height 6
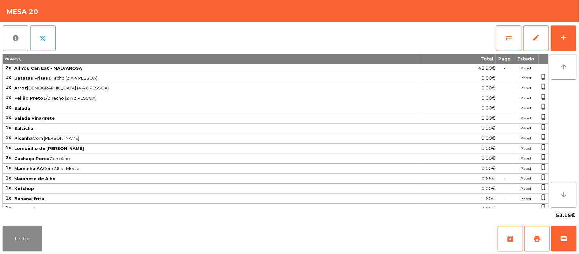
scroll to position [31, 0]
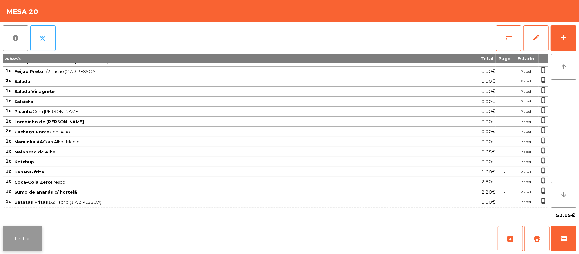
click at [24, 237] on button "Fechar" at bounding box center [23, 238] width 40 height 25
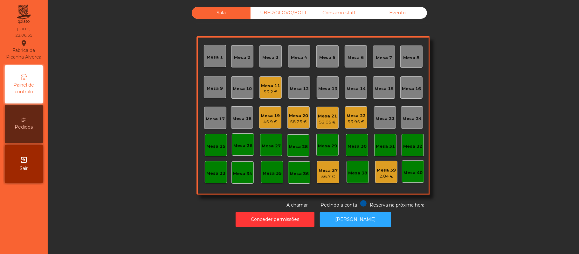
click at [354, 121] on div "53.95 €" at bounding box center [356, 122] width 19 height 6
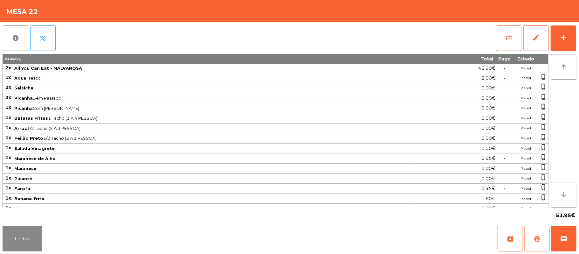
click at [535, 242] on button "print" at bounding box center [537, 238] width 25 height 25
click at [560, 238] on span "wallet" at bounding box center [564, 239] width 8 height 8
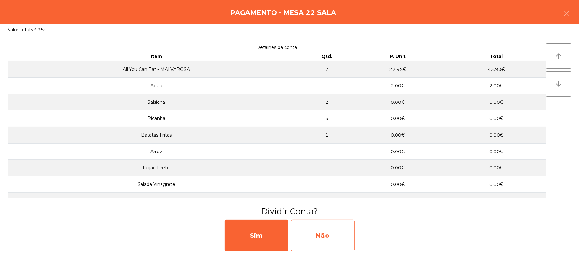
click at [329, 239] on div "Não" at bounding box center [323, 236] width 64 height 32
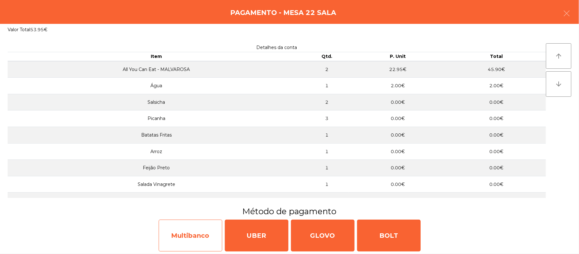
click at [206, 238] on div "Multibanco" at bounding box center [191, 236] width 64 height 32
select select "**"
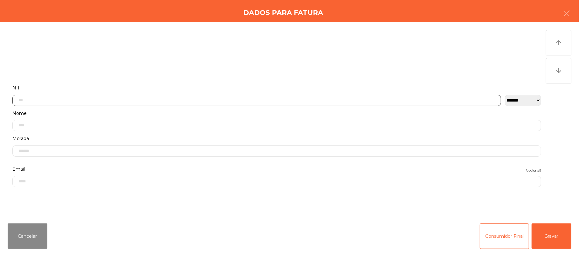
click at [30, 100] on input "text" at bounding box center [256, 100] width 489 height 11
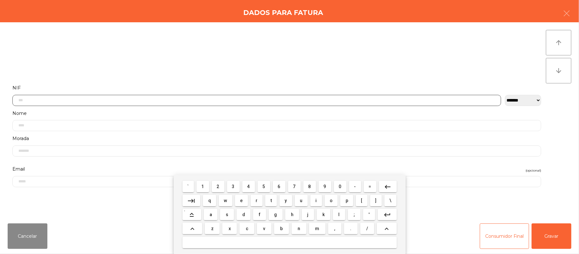
scroll to position [53, 0]
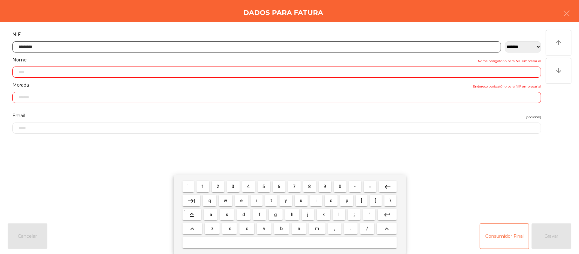
type input "*********"
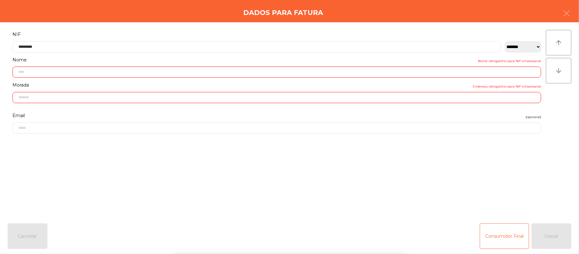
click at [548, 189] on div "` 1 2 3 4 5 6 7 8 9 0 - = keyboard_backspace keyboard_tab q w e r t y u i o p […" at bounding box center [289, 214] width 579 height 79
click at [559, 178] on div "` 1 2 3 4 5 6 7 8 9 0 - = keyboard_backspace keyboard_tab q w e r t y u i o p […" at bounding box center [289, 214] width 579 height 79
type input "**********"
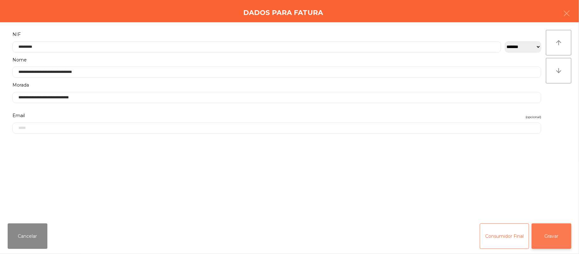
click at [560, 235] on button "Gravar" at bounding box center [552, 235] width 40 height 25
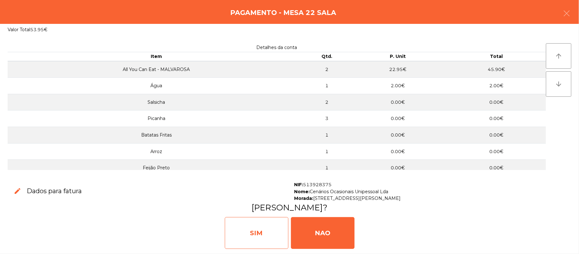
click at [255, 235] on div "SIM" at bounding box center [257, 233] width 64 height 32
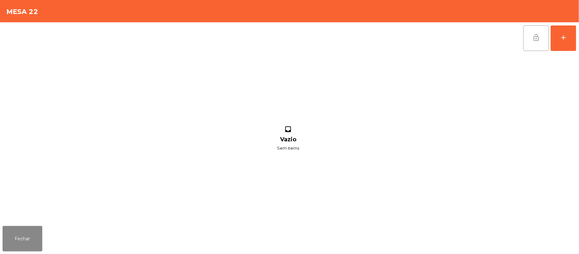
click at [535, 44] on button "lock_open" at bounding box center [536, 37] width 25 height 25
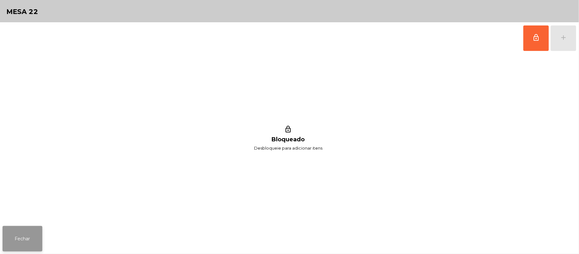
click at [17, 241] on button "Fechar" at bounding box center [23, 238] width 40 height 25
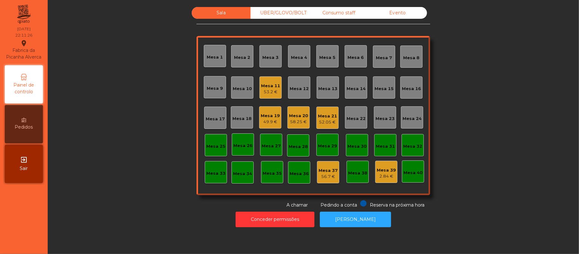
click at [302, 114] on div "Mesa 20" at bounding box center [298, 116] width 19 height 6
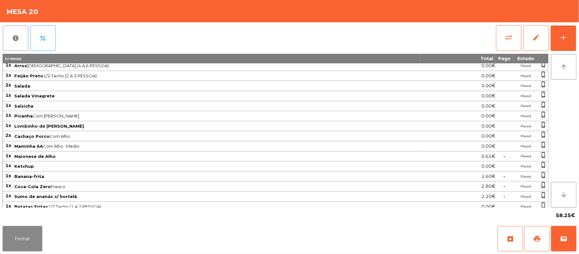
scroll to position [41, 0]
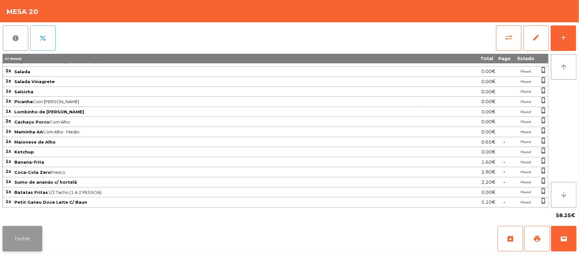
click at [19, 238] on button "Fechar" at bounding box center [23, 238] width 40 height 25
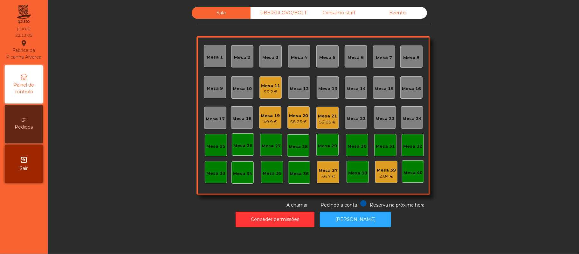
click at [293, 121] on div "58.25 €" at bounding box center [298, 122] width 19 height 6
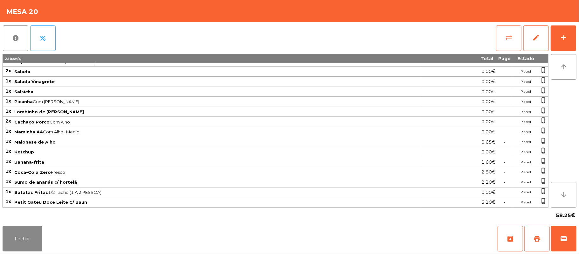
click at [506, 41] on button "sync_alt" at bounding box center [508, 37] width 25 height 25
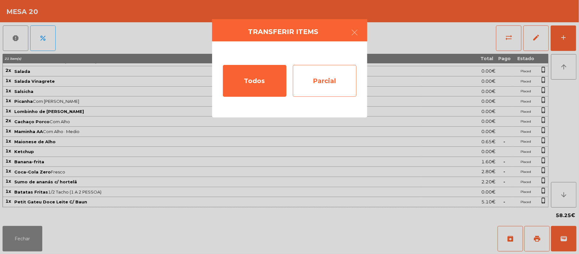
click at [344, 93] on div "Parcial" at bounding box center [325, 81] width 64 height 32
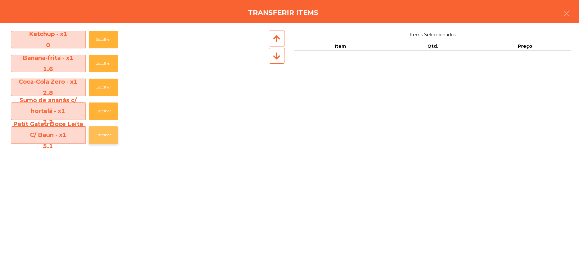
click at [115, 143] on button "Escolher" at bounding box center [103, 134] width 29 height 17
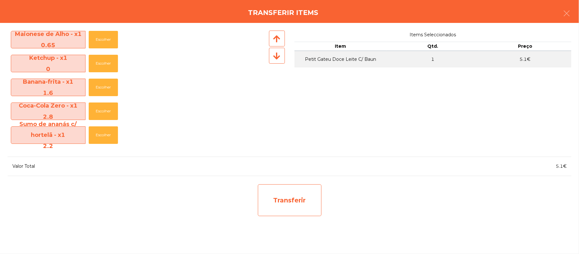
click at [287, 208] on div "Transferir" at bounding box center [290, 200] width 64 height 32
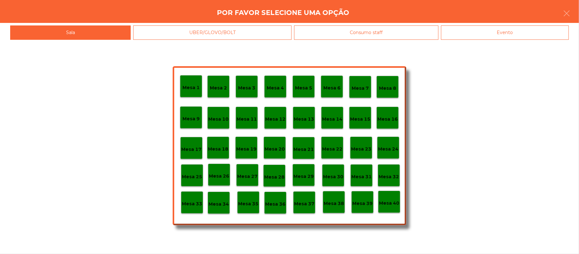
click at [361, 204] on p "Mesa 39" at bounding box center [362, 203] width 20 height 7
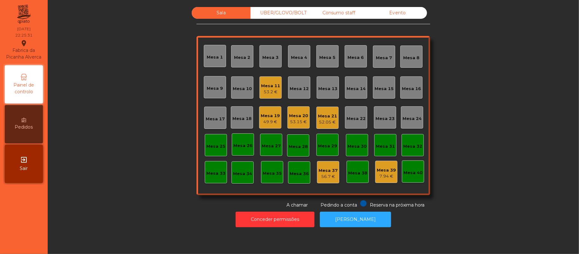
click at [294, 123] on div "53.15 €" at bounding box center [298, 122] width 19 height 6
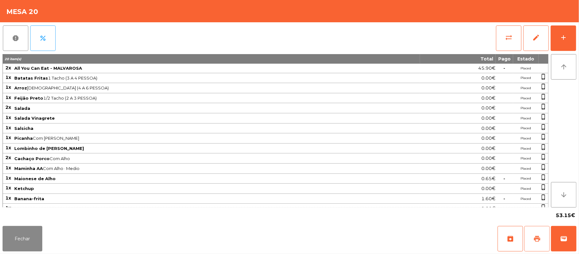
click at [533, 236] on button "print" at bounding box center [537, 238] width 25 height 25
click at [571, 234] on button "wallet" at bounding box center [563, 238] width 25 height 25
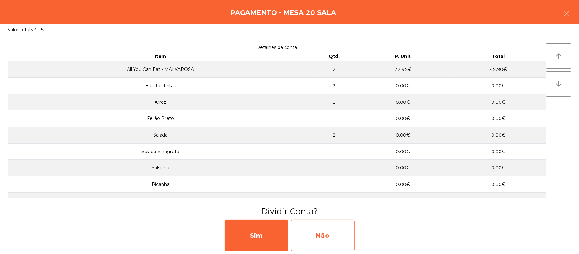
click at [344, 228] on div "Não" at bounding box center [323, 236] width 64 height 32
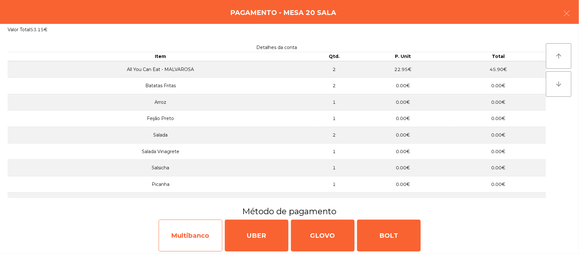
click at [191, 232] on div "Multibanco" at bounding box center [191, 236] width 64 height 32
select select "**"
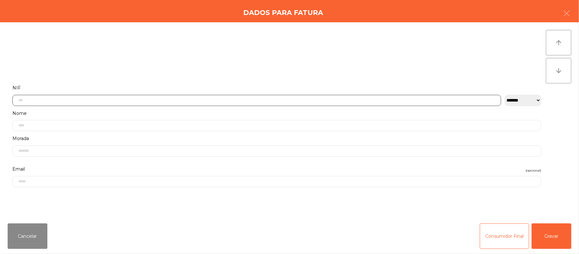
click at [313, 97] on input "text" at bounding box center [256, 100] width 489 height 11
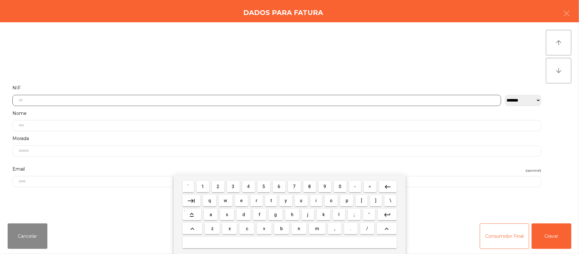
scroll to position [53, 0]
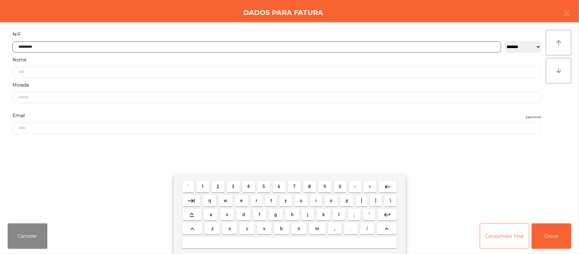
type input "*********"
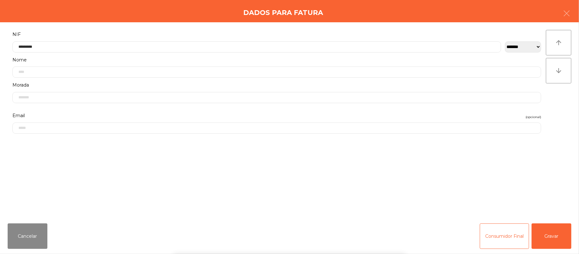
click at [561, 228] on div "` 1 2 3 4 5 6 7 8 9 0 - = keyboard_backspace keyboard_tab q w e r t y u i o p […" at bounding box center [289, 214] width 579 height 79
click at [561, 232] on button "Gravar" at bounding box center [552, 235] width 40 height 25
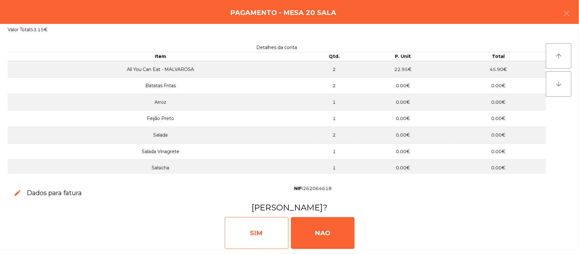
click at [251, 234] on div "SIM" at bounding box center [257, 233] width 64 height 32
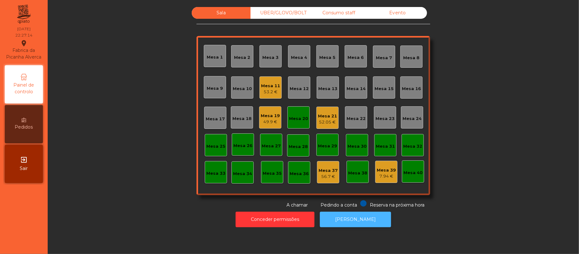
click at [364, 218] on button "[PERSON_NAME]" at bounding box center [355, 220] width 71 height 16
click at [299, 125] on div "Mesa 20" at bounding box center [299, 117] width 22 height 22
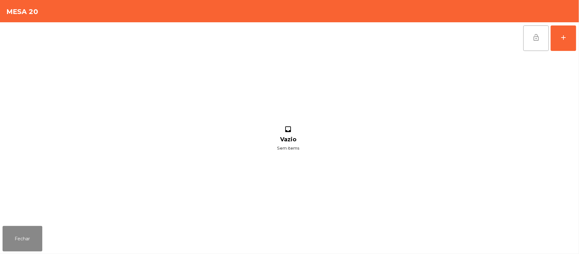
click at [533, 48] on button "lock_open" at bounding box center [536, 37] width 25 height 25
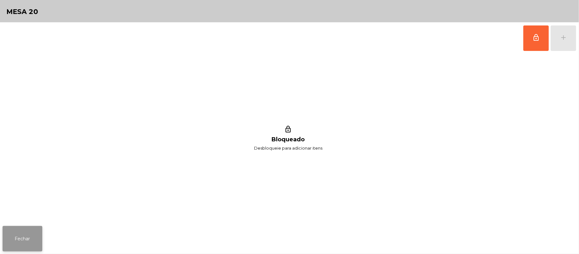
click at [19, 241] on button "Fechar" at bounding box center [23, 238] width 40 height 25
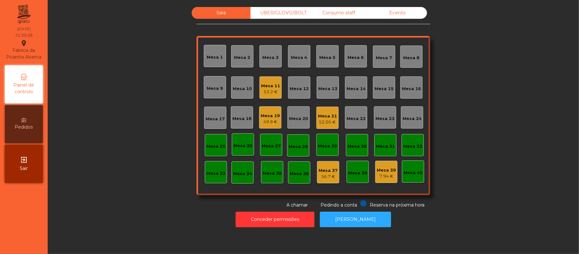
click at [274, 116] on div "Mesa 19" at bounding box center [270, 116] width 19 height 6
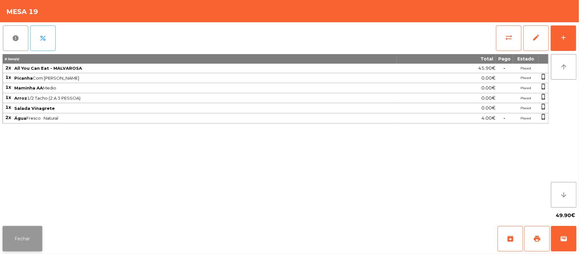
click at [31, 236] on button "Fechar" at bounding box center [23, 238] width 40 height 25
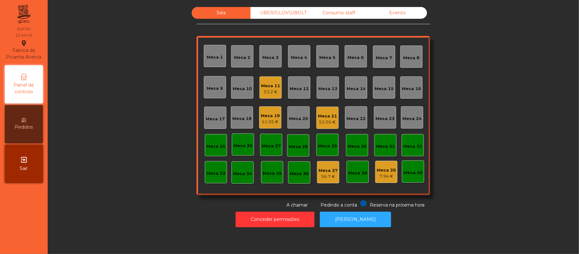
click at [385, 172] on div "Mesa 39" at bounding box center [386, 170] width 19 height 6
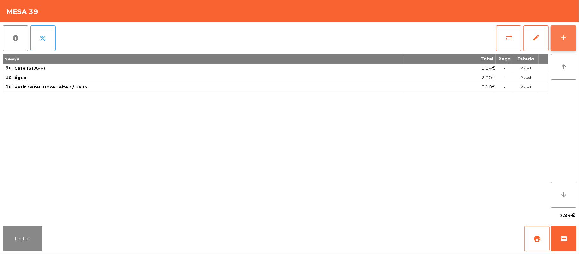
click at [561, 38] on div "add" at bounding box center [564, 38] width 8 height 8
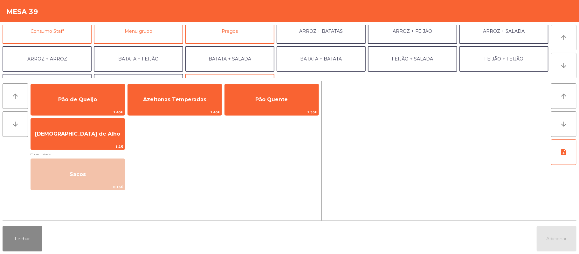
scroll to position [62, 0]
click at [64, 32] on button "Consumo Staff" at bounding box center [47, 30] width 89 height 25
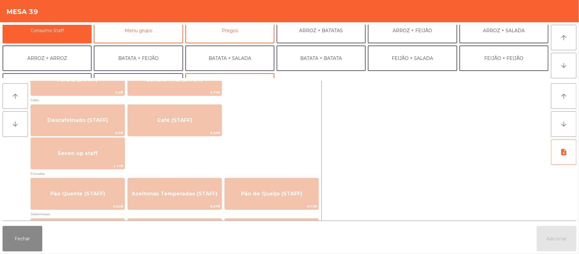
scroll to position [370, 0]
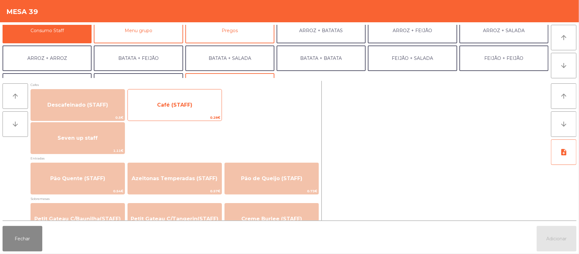
click at [197, 108] on span "Café (STAFF)" at bounding box center [175, 104] width 94 height 17
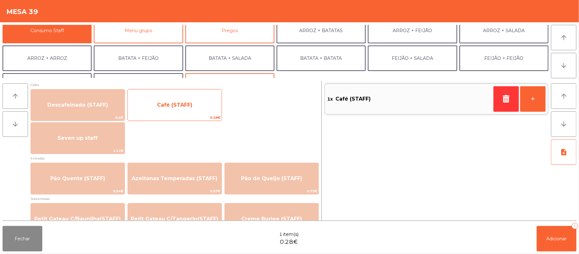
click at [192, 104] on span "Café (STAFF)" at bounding box center [175, 104] width 94 height 17
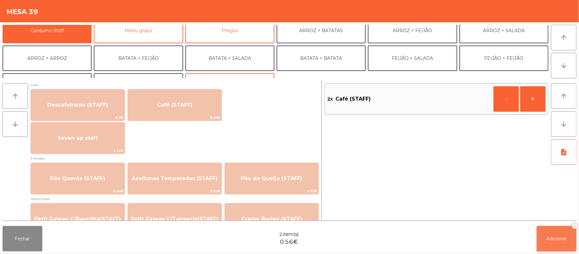
click at [557, 227] on button "Adicionar 2" at bounding box center [557, 238] width 40 height 25
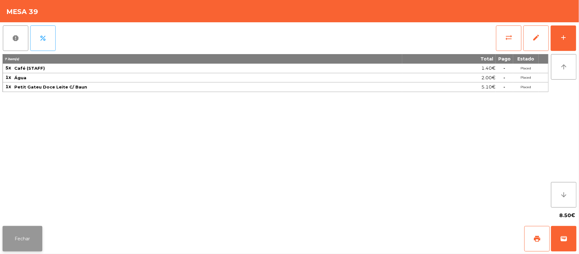
click at [21, 245] on button "Fechar" at bounding box center [23, 238] width 40 height 25
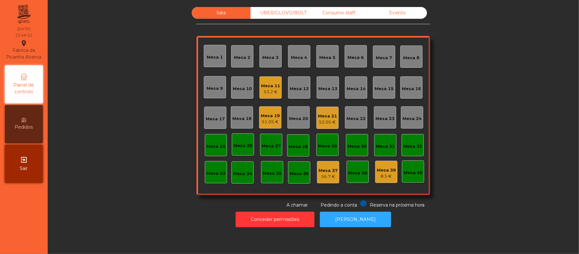
click at [380, 171] on div "Mesa 39" at bounding box center [386, 170] width 19 height 6
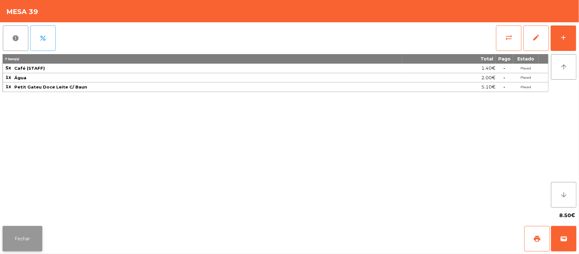
click at [17, 242] on button "Fechar" at bounding box center [23, 238] width 40 height 25
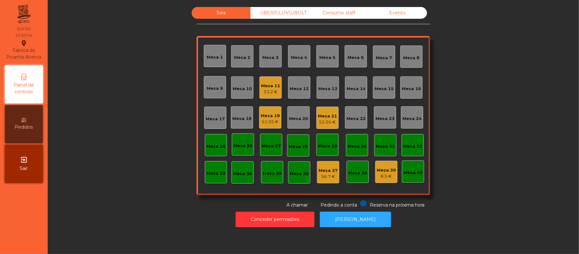
click at [345, 12] on div "Consumo staff" at bounding box center [339, 13] width 59 height 12
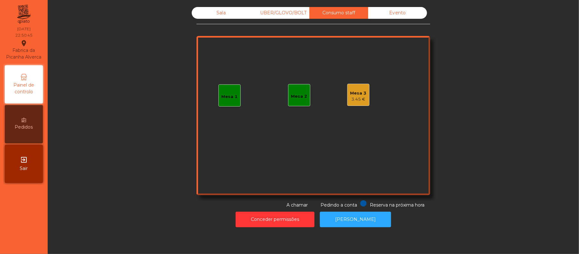
click at [355, 100] on div "3.45 €" at bounding box center [359, 99] width 16 height 6
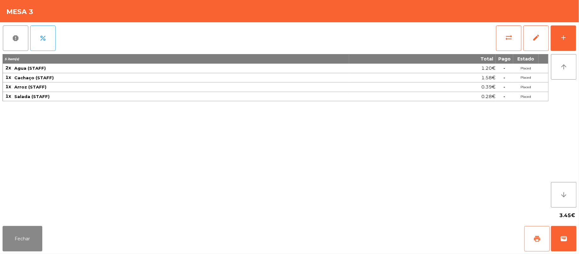
click at [531, 233] on button "print" at bounding box center [537, 238] width 25 height 25
click at [26, 237] on button "Fechar" at bounding box center [23, 238] width 40 height 25
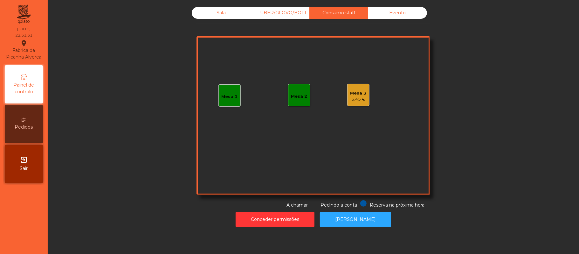
click at [227, 28] on div "Sala UBER/GLOVO/BOLT Consumo staff Evento Mesa 1 Mesa 2 Mesa 3 3.45 € Reserva n…" at bounding box center [314, 107] width 234 height 201
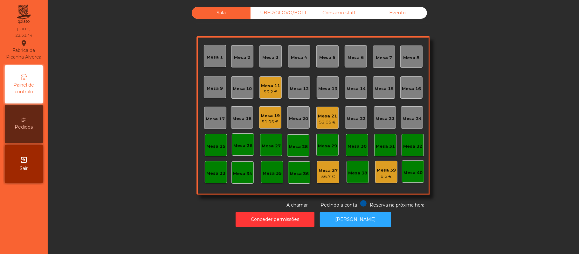
click at [264, 92] on div "53.2 €" at bounding box center [270, 92] width 19 height 6
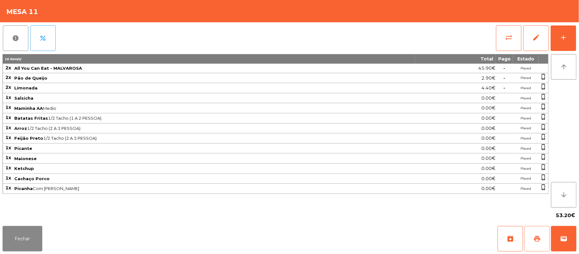
click at [529, 237] on button "print" at bounding box center [537, 238] width 25 height 25
click at [539, 241] on span "print" at bounding box center [538, 239] width 8 height 8
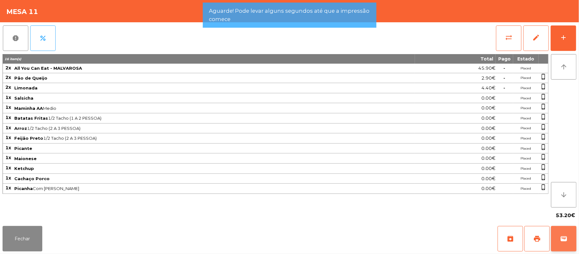
click at [564, 239] on span "wallet" at bounding box center [564, 239] width 8 height 8
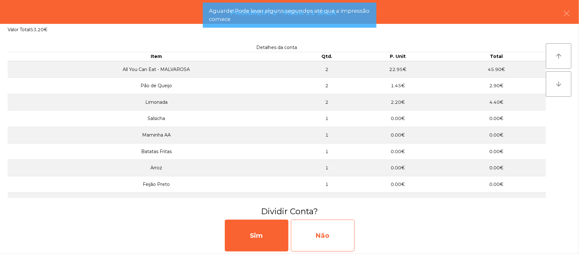
click at [328, 228] on div "Não" at bounding box center [323, 236] width 64 height 32
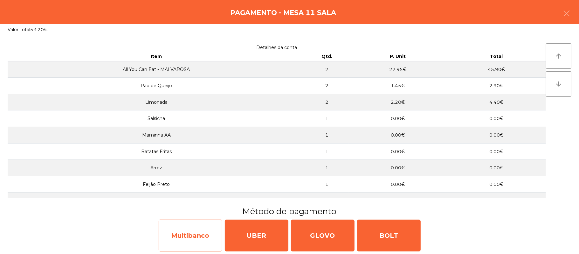
click at [193, 231] on div "Multibanco" at bounding box center [191, 236] width 64 height 32
select select "**"
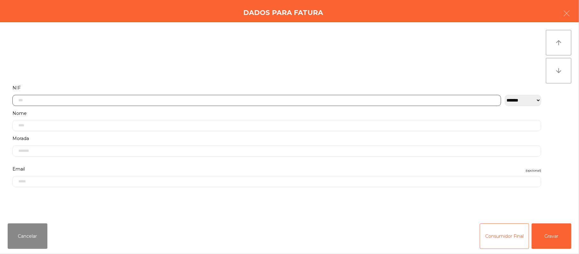
click at [234, 100] on input "text" at bounding box center [256, 100] width 489 height 11
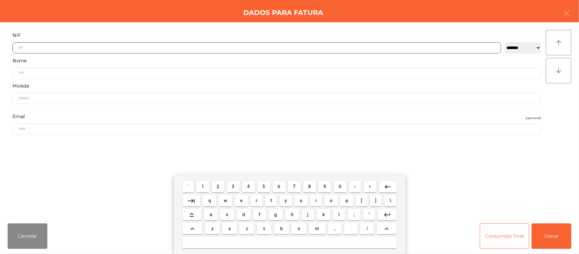
scroll to position [53, 0]
type input "*********"
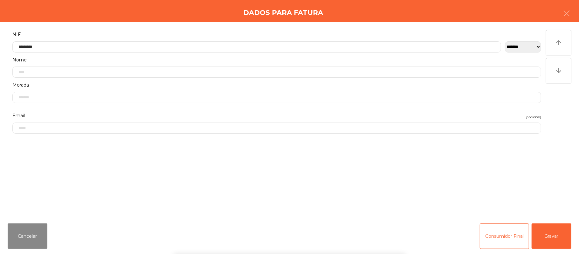
click at [561, 234] on div "` 1 2 3 4 5 6 7 8 9 0 - = keyboard_backspace keyboard_tab q w e r t y u i o p […" at bounding box center [289, 214] width 579 height 79
click at [564, 234] on div "` 1 2 3 4 5 6 7 8 9 0 - = keyboard_backspace keyboard_tab q w e r t y u i o p […" at bounding box center [289, 214] width 579 height 79
click at [561, 235] on button "Gravar" at bounding box center [552, 235] width 40 height 25
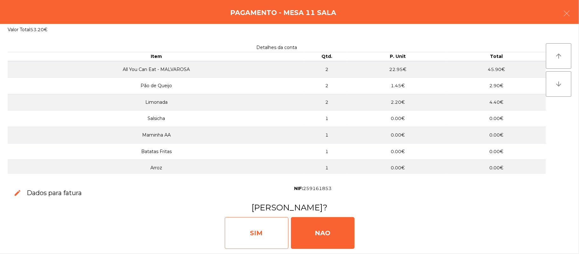
click at [257, 224] on div "SIM" at bounding box center [257, 233] width 64 height 32
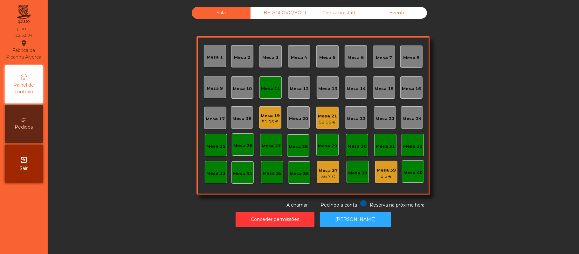
click at [276, 85] on div "Mesa 11" at bounding box center [270, 87] width 19 height 9
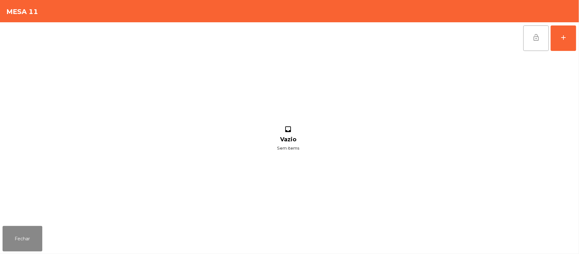
click at [528, 41] on button "lock_open" at bounding box center [536, 37] width 25 height 25
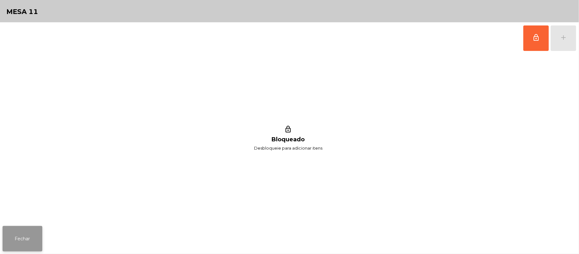
click at [3, 238] on button "Fechar" at bounding box center [23, 238] width 40 height 25
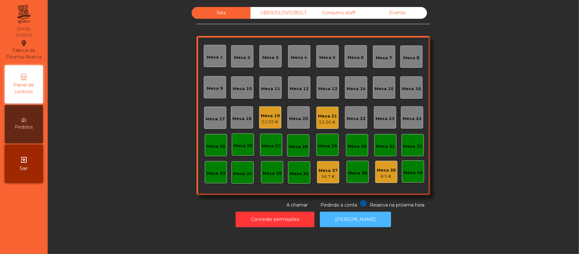
click at [361, 218] on button "[PERSON_NAME]" at bounding box center [355, 220] width 71 height 16
click at [331, 112] on div "Mesa 21 52.05 €" at bounding box center [327, 117] width 19 height 15
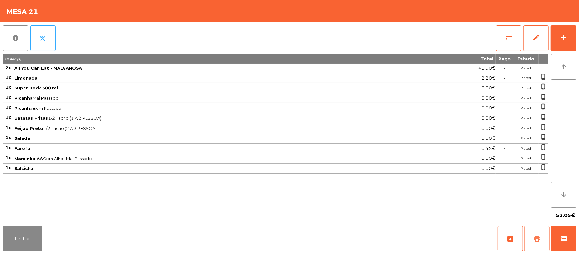
click at [537, 236] on span "print" at bounding box center [538, 239] width 8 height 8
click at [505, 32] on button "sync_alt" at bounding box center [508, 37] width 25 height 25
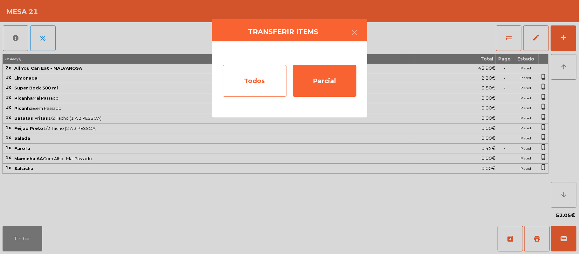
click at [238, 80] on div "Todos" at bounding box center [255, 81] width 64 height 32
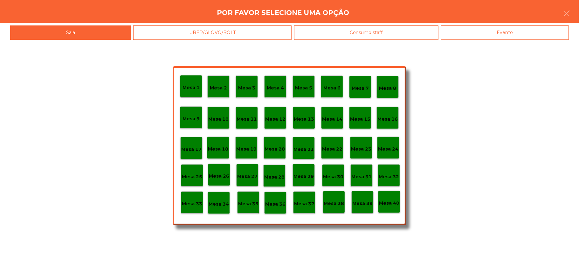
click at [509, 37] on div "Evento" at bounding box center [505, 32] width 128 height 14
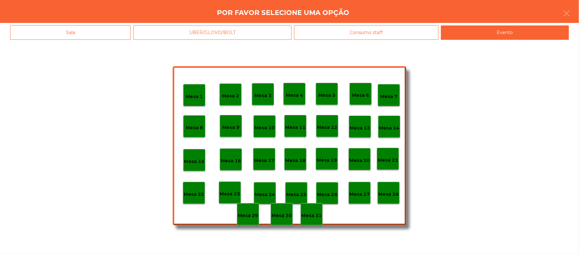
click at [394, 192] on p "Mesa 28" at bounding box center [389, 194] width 20 height 7
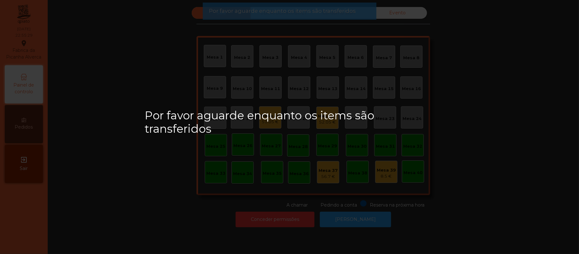
click at [233, 117] on div "Mesa 18" at bounding box center [242, 118] width 19 height 6
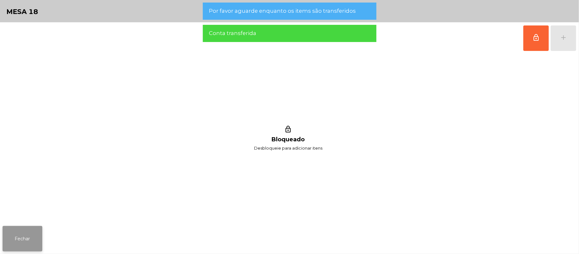
click at [39, 235] on button "Fechar" at bounding box center [23, 238] width 40 height 25
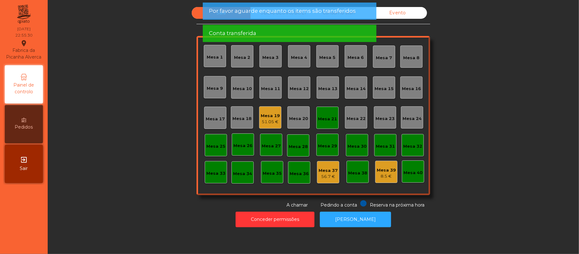
click at [263, 115] on div "Mesa 19" at bounding box center [270, 116] width 19 height 6
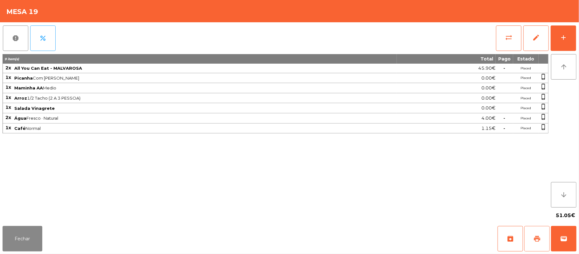
click at [535, 236] on span "print" at bounding box center [538, 239] width 8 height 8
click at [569, 232] on button "wallet" at bounding box center [563, 238] width 25 height 25
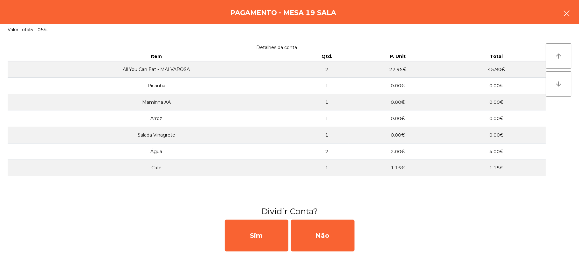
click at [564, 11] on icon "button" at bounding box center [567, 14] width 8 height 8
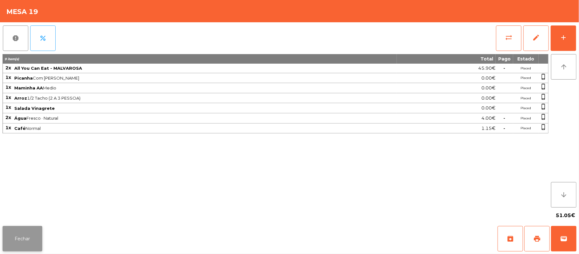
click at [26, 243] on button "Fechar" at bounding box center [23, 238] width 40 height 25
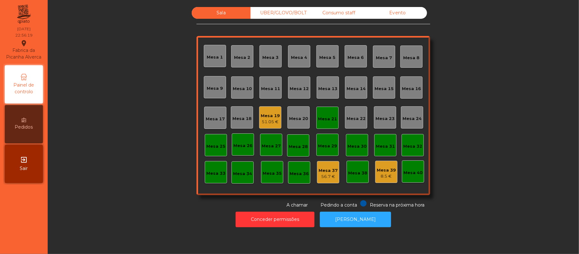
click at [362, 237] on div "Sala UBER/GLOVO/BOLT Consumo staff Evento Mesa 1 Mesa 2 Mesa 3 Mesa 4 Mesa 5 Me…" at bounding box center [314, 127] width 532 height 254
click at [372, 222] on button "[PERSON_NAME]" at bounding box center [355, 220] width 71 height 16
click at [261, 119] on div "51.05 €" at bounding box center [270, 122] width 19 height 6
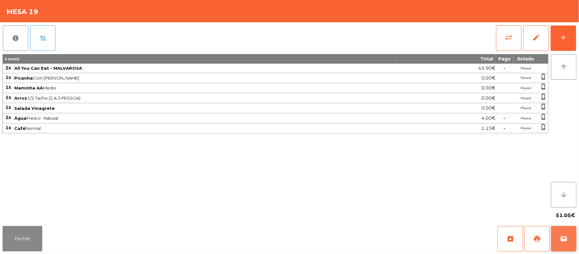
click at [573, 242] on button "wallet" at bounding box center [563, 238] width 25 height 25
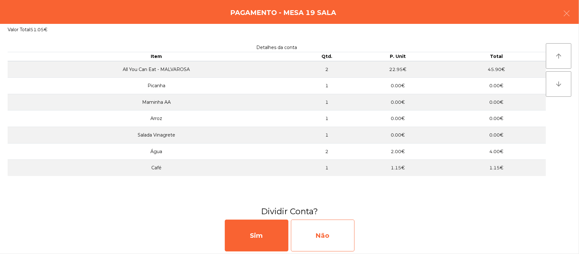
click at [330, 236] on div "Não" at bounding box center [323, 236] width 64 height 32
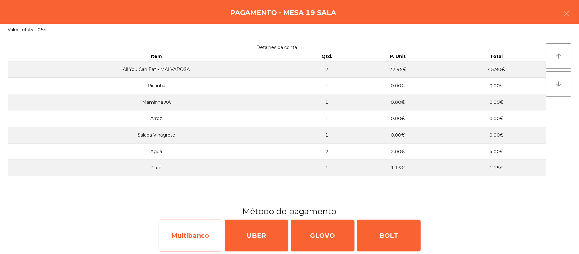
click at [196, 239] on div "Multibanco" at bounding box center [191, 236] width 64 height 32
select select "**"
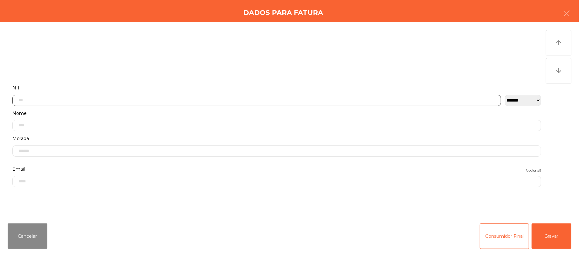
click at [279, 100] on input "text" at bounding box center [256, 100] width 489 height 11
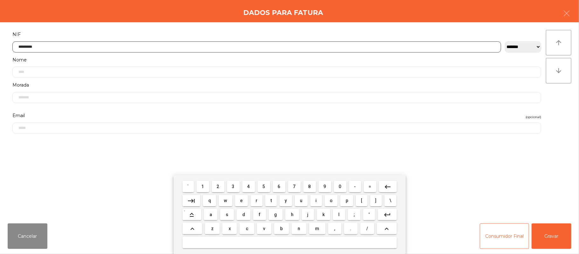
type input "*********"
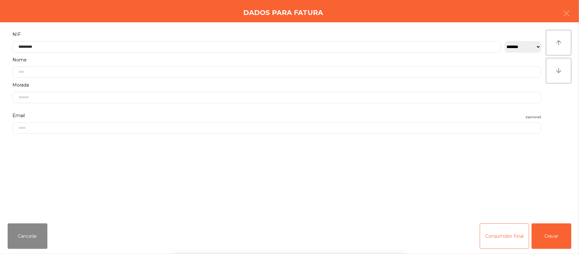
click at [553, 243] on div "` 1 2 3 4 5 6 7 8 9 0 - = keyboard_backspace keyboard_tab q w e r t y u i o p […" at bounding box center [289, 214] width 579 height 79
click at [556, 231] on button "Gravar" at bounding box center [552, 235] width 40 height 25
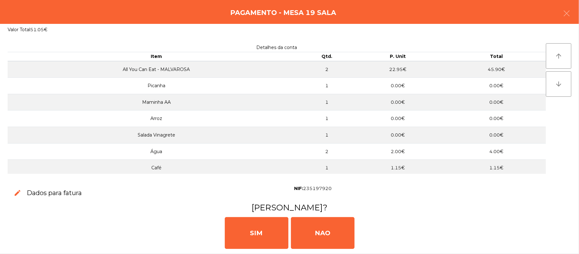
click at [558, 238] on div "SIM NAO" at bounding box center [290, 232] width 574 height 38
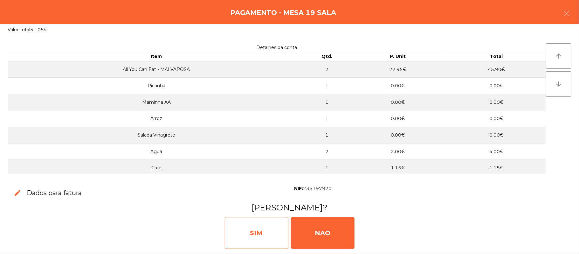
click at [248, 228] on div "SIM" at bounding box center [257, 233] width 64 height 32
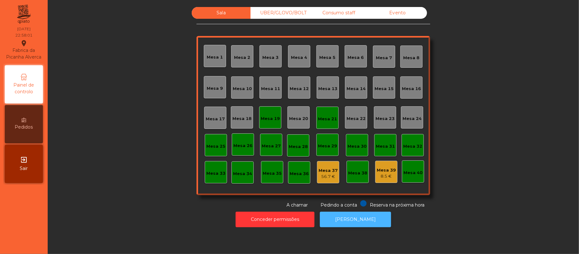
click at [365, 221] on button "[PERSON_NAME]" at bounding box center [355, 220] width 71 height 16
click at [366, 224] on button "[PERSON_NAME]" at bounding box center [355, 220] width 71 height 16
click at [267, 108] on div "Mesa 19" at bounding box center [270, 117] width 22 height 22
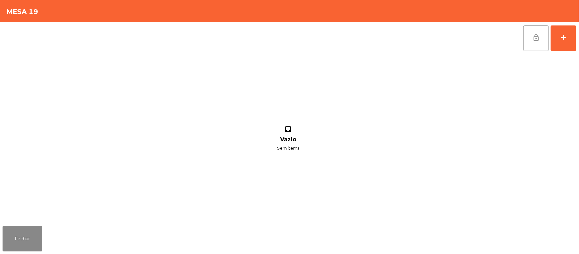
click at [526, 28] on button "lock_open" at bounding box center [536, 37] width 25 height 25
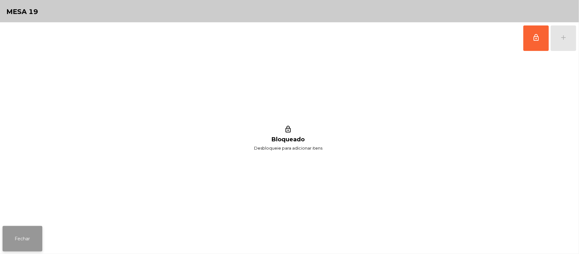
click at [23, 248] on button "Fechar" at bounding box center [23, 238] width 40 height 25
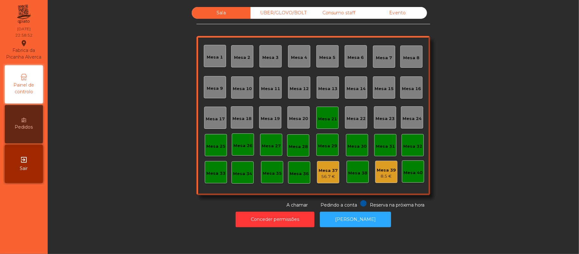
click at [327, 110] on div "Mesa 21" at bounding box center [328, 118] width 22 height 22
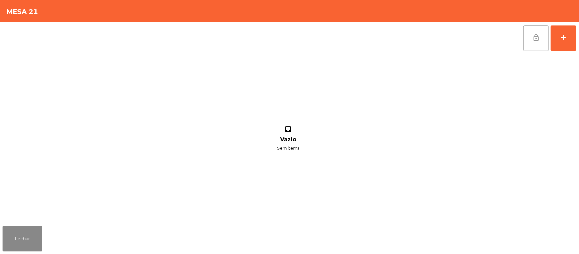
click at [534, 30] on button "lock_open" at bounding box center [536, 37] width 25 height 25
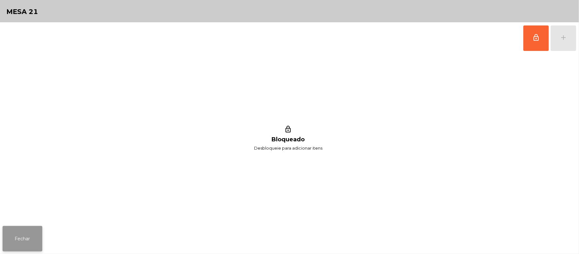
click at [35, 240] on button "Fechar" at bounding box center [23, 238] width 40 height 25
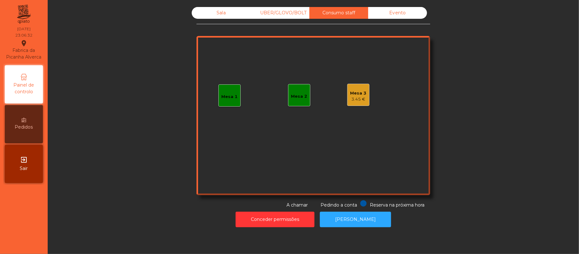
click at [356, 94] on div "Mesa 3" at bounding box center [359, 93] width 16 height 6
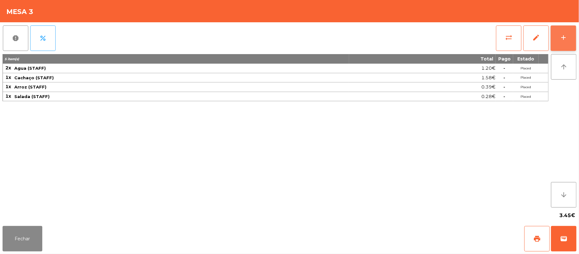
click at [560, 34] on div "add" at bounding box center [564, 38] width 8 height 8
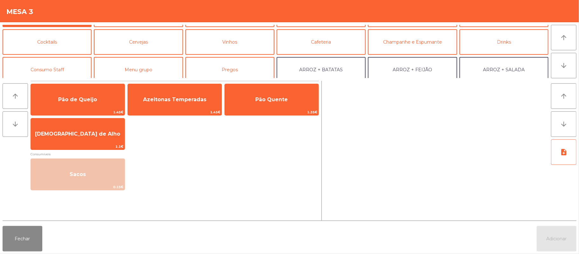
scroll to position [42, 0]
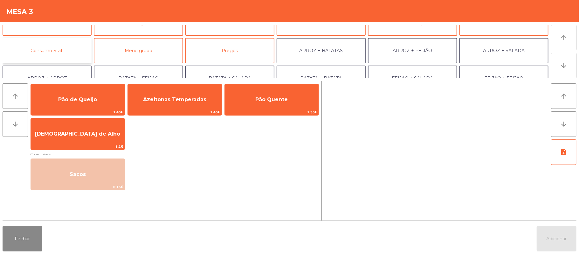
click at [65, 49] on button "Consumo Staff" at bounding box center [47, 50] width 89 height 25
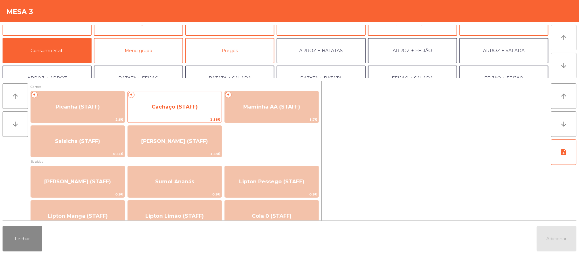
click at [188, 104] on span "Cachaço (STAFF)" at bounding box center [175, 107] width 46 height 6
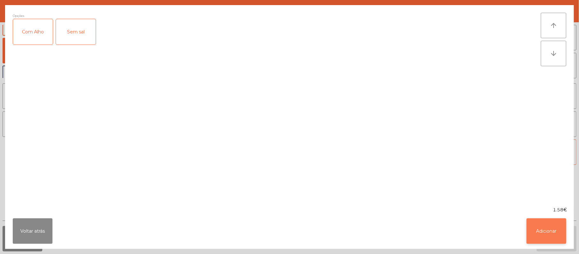
click at [545, 222] on button "Adicionar" at bounding box center [547, 230] width 40 height 25
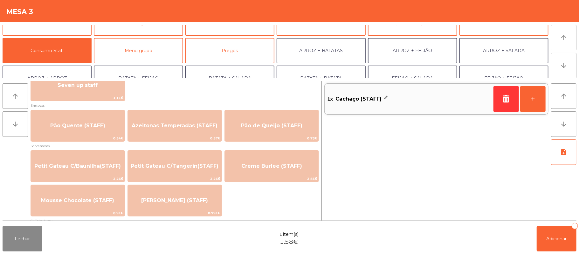
scroll to position [450, 0]
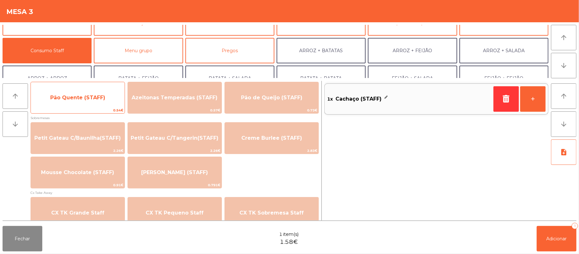
click at [95, 99] on span "Pão Quente (STAFF)" at bounding box center [77, 97] width 55 height 6
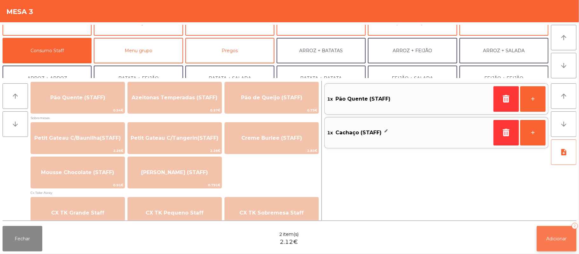
click at [573, 248] on button "Adicionar 2" at bounding box center [557, 238] width 40 height 25
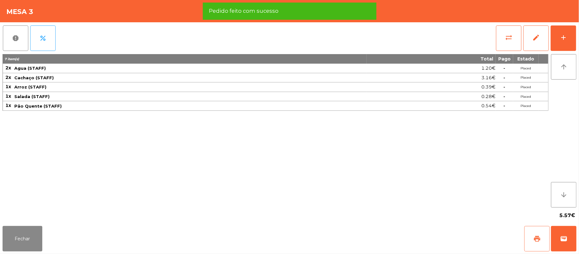
click at [529, 236] on button "print" at bounding box center [537, 238] width 25 height 25
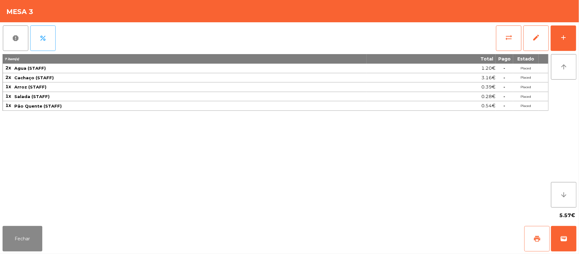
click at [527, 226] on button "print" at bounding box center [537, 238] width 25 height 25
click at [21, 234] on button "Fechar" at bounding box center [23, 238] width 40 height 25
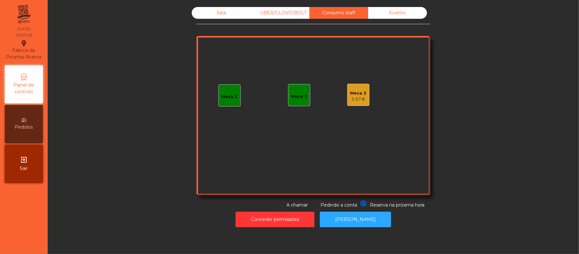
click at [351, 98] on div "5.57 €" at bounding box center [359, 99] width 16 height 6
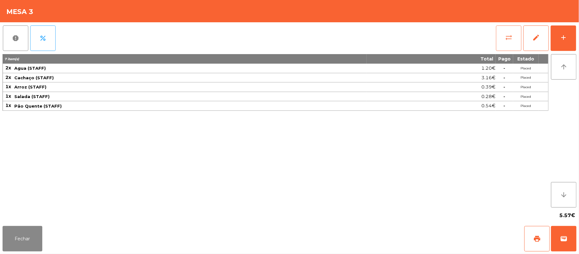
click at [505, 35] on button "sync_alt" at bounding box center [508, 37] width 25 height 25
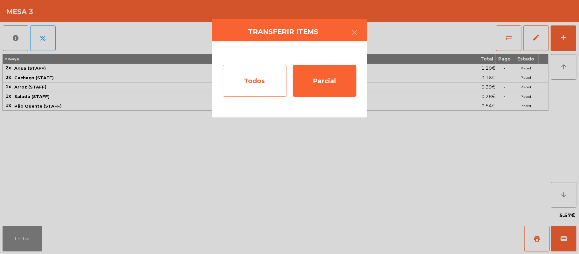
click at [261, 79] on div "Todos" at bounding box center [255, 81] width 64 height 32
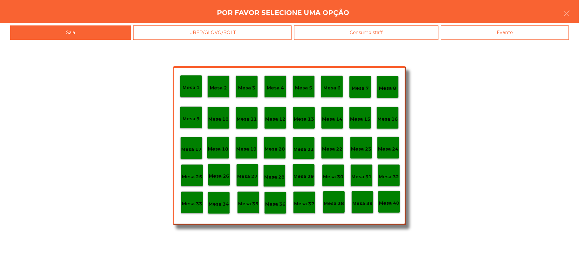
click at [362, 199] on div "Mesa 39" at bounding box center [362, 202] width 20 height 10
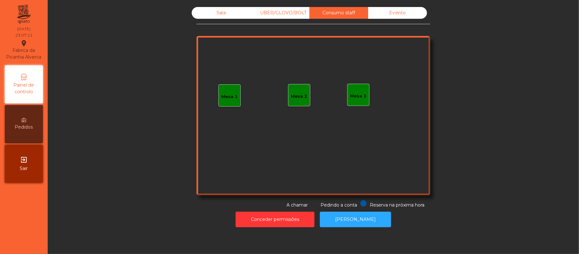
click at [295, 102] on div "Mesa 2" at bounding box center [299, 95] width 22 height 22
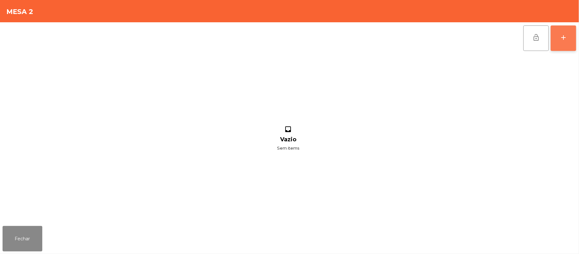
click at [555, 40] on button "add" at bounding box center [563, 37] width 25 height 25
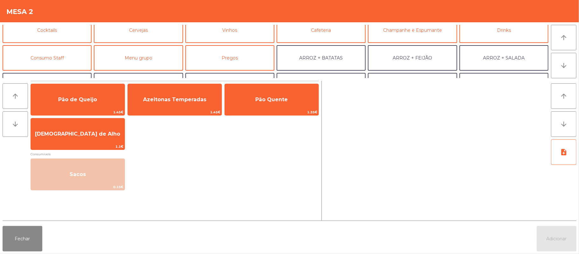
scroll to position [36, 0]
click at [78, 59] on button "Consumo Staff" at bounding box center [47, 57] width 89 height 25
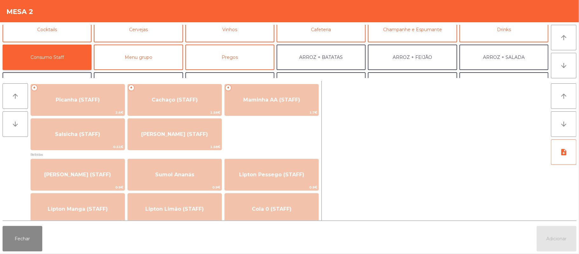
scroll to position [0, 0]
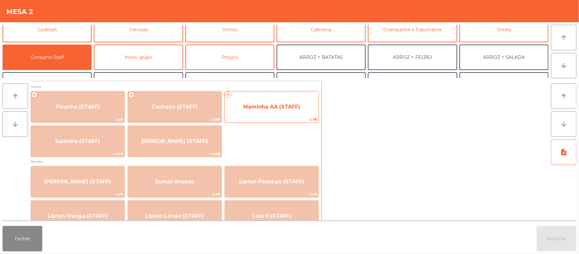
click at [277, 114] on span "Maminha AA (STAFF)" at bounding box center [272, 106] width 94 height 17
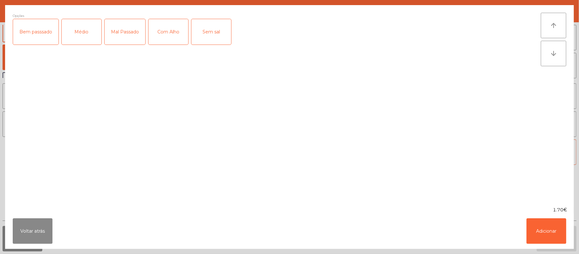
click at [90, 31] on div "Médio" at bounding box center [82, 31] width 40 height 25
click at [165, 42] on div "Com Alho" at bounding box center [169, 31] width 40 height 25
click at [548, 241] on button "Adicionar" at bounding box center [547, 230] width 40 height 25
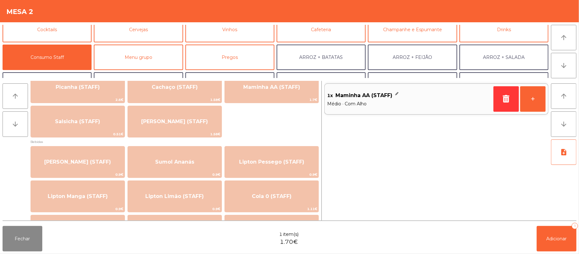
scroll to position [19, 0]
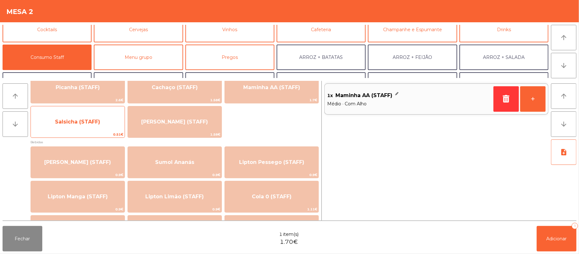
click at [94, 126] on span "Salsicha (STAFF)" at bounding box center [78, 121] width 94 height 17
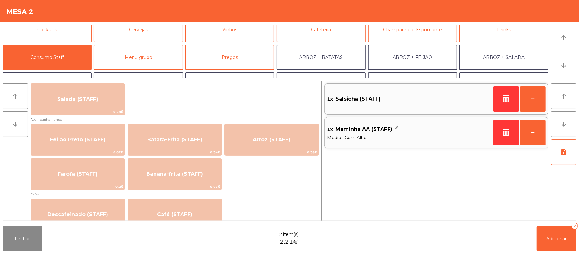
scroll to position [263, 0]
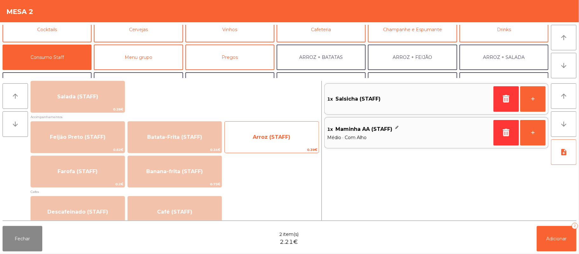
click at [285, 136] on span "Arroz (STAFF)" at bounding box center [272, 137] width 38 height 6
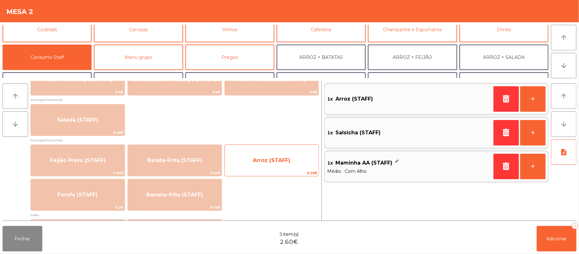
scroll to position [236, 0]
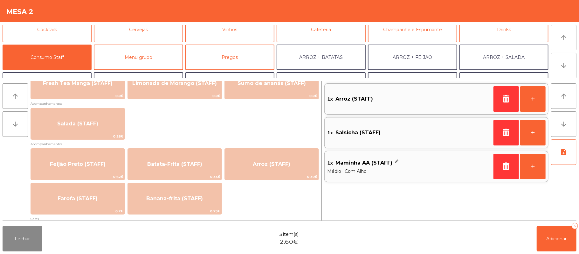
click at [242, 134] on div "Salada (STAFF) 0.28€" at bounding box center [175, 124] width 289 height 32
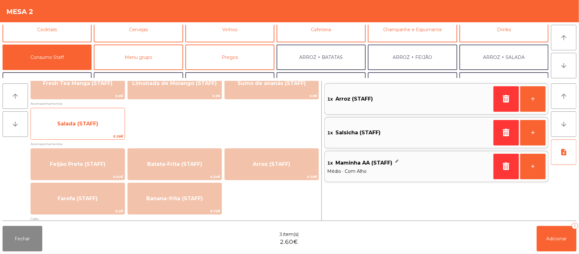
click at [119, 125] on span "Salada (STAFF)" at bounding box center [78, 123] width 94 height 17
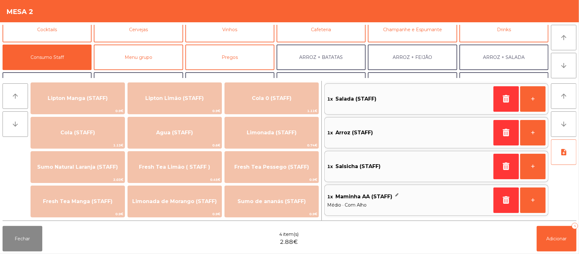
scroll to position [120, 0]
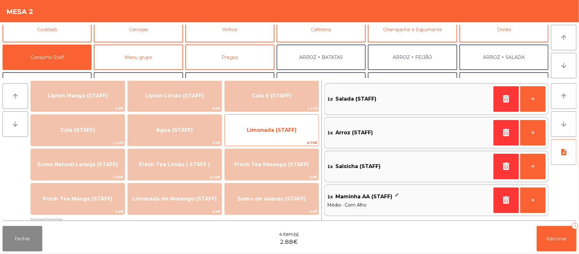
click at [288, 127] on span "Limonada (STAFF)" at bounding box center [272, 130] width 50 height 6
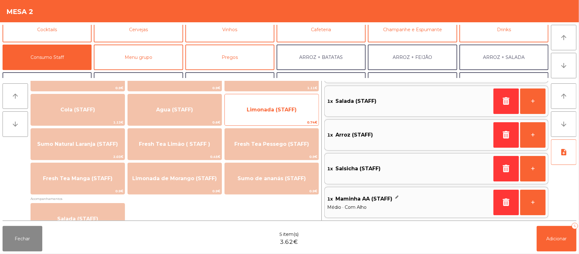
scroll to position [84, 0]
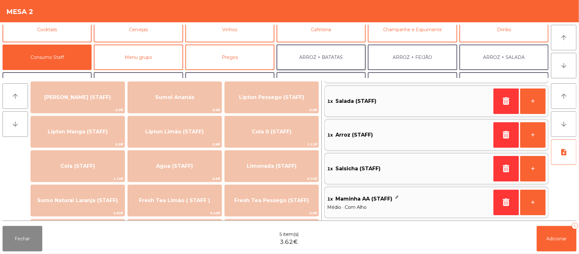
click at [290, 73] on div "+ Picanha (STAFF) 2.6€ + Cachaço (STAFF) 1.58€ + Maminha AA (STAFF) 1.7€ Salsic…" at bounding box center [175, 40] width 289 height 66
click at [285, 73] on div "+ Picanha (STAFF) 2.6€ + Cachaço (STAFF) 1.58€ + Maminha AA (STAFF) 1.7€ Salsic…" at bounding box center [175, 40] width 289 height 66
click at [282, 73] on div "+ Picanha (STAFF) 2.6€ + Cachaço (STAFF) 1.58€ + Maminha AA (STAFF) 1.7€ Salsic…" at bounding box center [175, 40] width 289 height 66
click at [162, 58] on button "Menu grupo" at bounding box center [138, 57] width 89 height 25
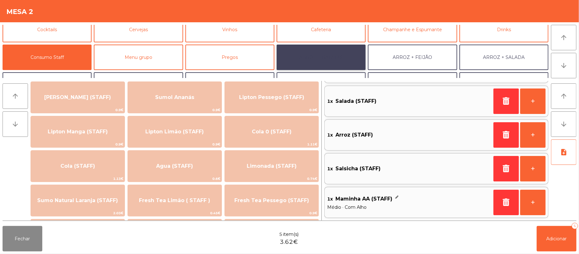
click at [288, 67] on button "ARROZ + BATATAS" at bounding box center [321, 57] width 89 height 25
click at [283, 69] on button "ARROZ + BATATAS" at bounding box center [321, 57] width 89 height 25
click at [291, 67] on button "ARROZ + BATATAS" at bounding box center [321, 57] width 89 height 25
click at [312, 69] on button "ARROZ + BATATAS" at bounding box center [321, 57] width 89 height 25
click at [317, 64] on button "ARROZ + BATATAS" at bounding box center [321, 57] width 89 height 25
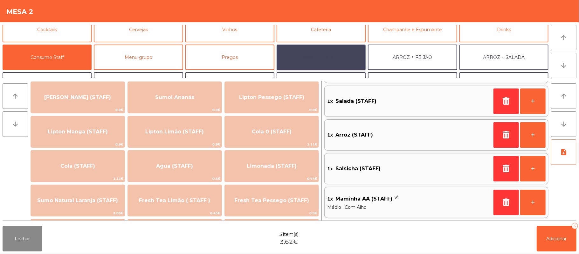
click at [310, 65] on button "ARROZ + BATATAS" at bounding box center [321, 57] width 89 height 25
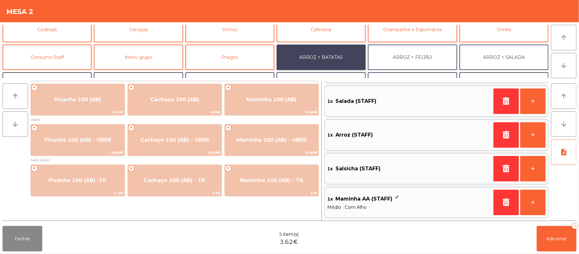
scroll to position [0, 0]
click at [20, 238] on button "Fechar" at bounding box center [23, 238] width 40 height 25
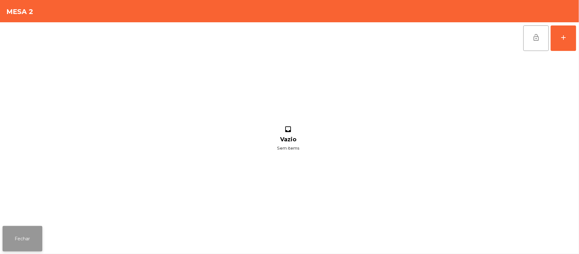
click at [22, 240] on button "Fechar" at bounding box center [23, 238] width 40 height 25
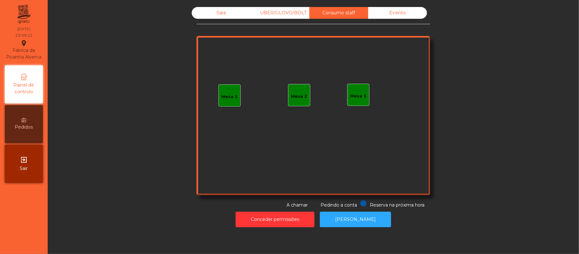
click at [302, 95] on div "Mesa 2" at bounding box center [299, 96] width 16 height 6
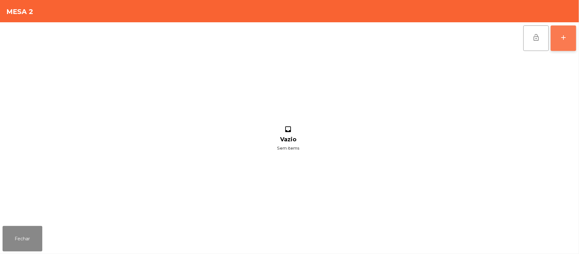
click at [558, 28] on button "add" at bounding box center [563, 37] width 25 height 25
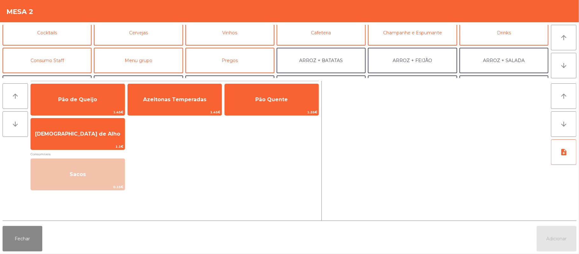
scroll to position [36, 0]
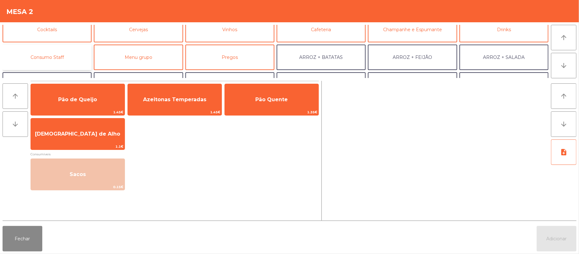
click at [71, 53] on button "Consumo Staff" at bounding box center [47, 57] width 89 height 25
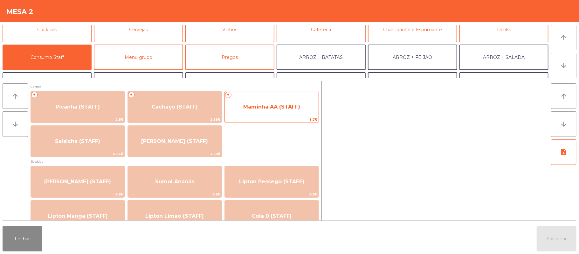
click at [260, 111] on span "Maminha AA (STAFF)" at bounding box center [272, 106] width 94 height 17
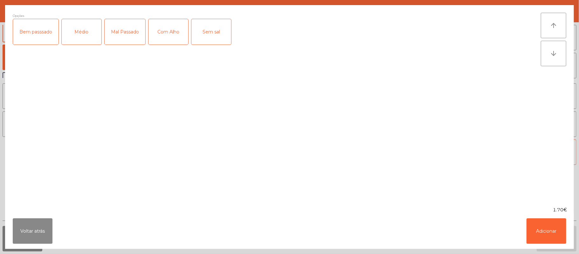
click at [88, 34] on div "Médio" at bounding box center [82, 31] width 40 height 25
click at [171, 38] on div "Com Alho" at bounding box center [169, 31] width 40 height 25
click at [541, 228] on button "Adicionar" at bounding box center [547, 230] width 40 height 25
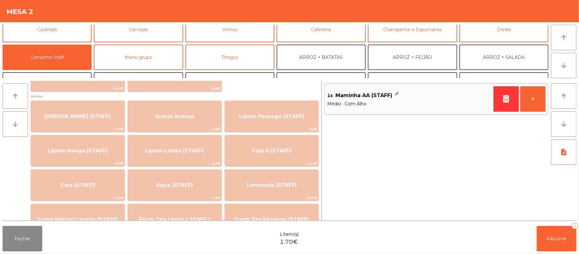
scroll to position [68, 0]
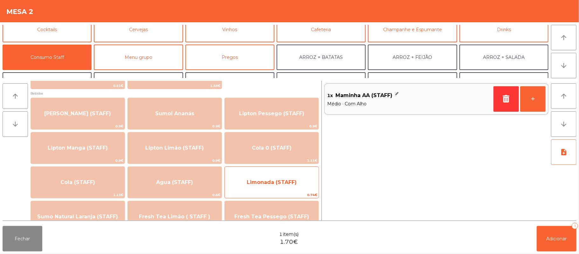
click at [292, 181] on span "Limonada (STAFF)" at bounding box center [272, 182] width 50 height 6
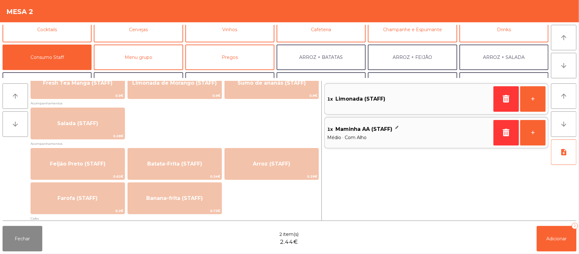
scroll to position [261, 0]
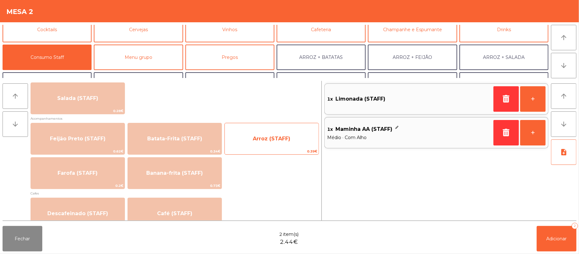
click at [278, 145] on span "Arroz (STAFF)" at bounding box center [272, 138] width 94 height 17
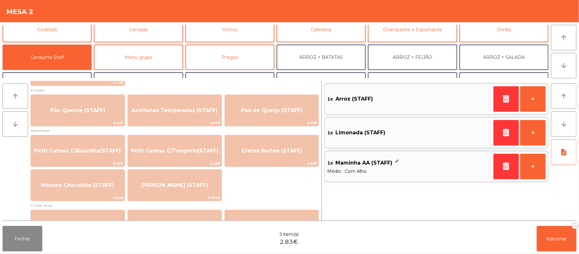
scroll to position [438, 0]
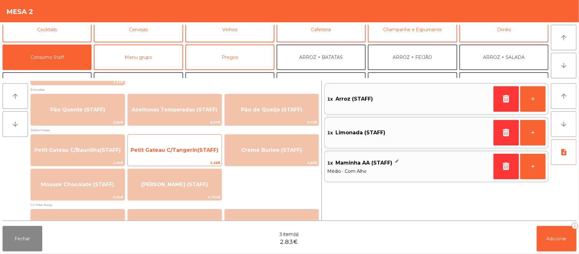
click at [197, 151] on span "Petit Gateau C/Tangerin(STAFF)" at bounding box center [175, 150] width 88 height 6
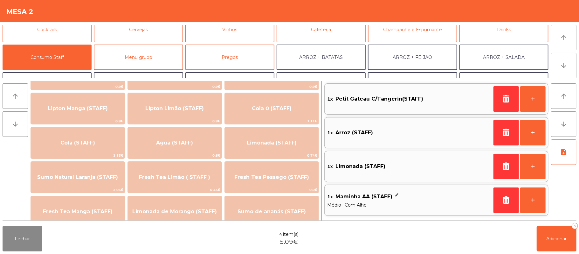
scroll to position [0, 0]
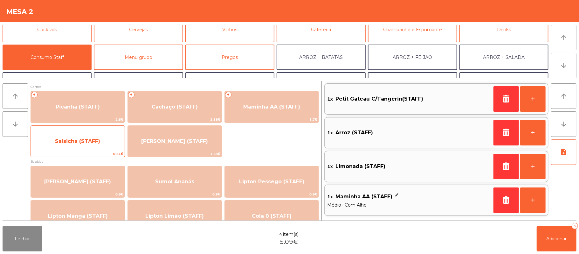
click at [108, 145] on span "Salsicha (STAFF)" at bounding box center [78, 141] width 94 height 17
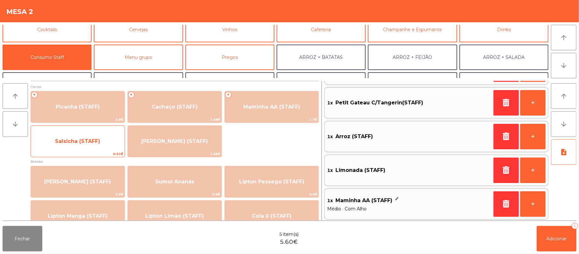
scroll to position [32, 0]
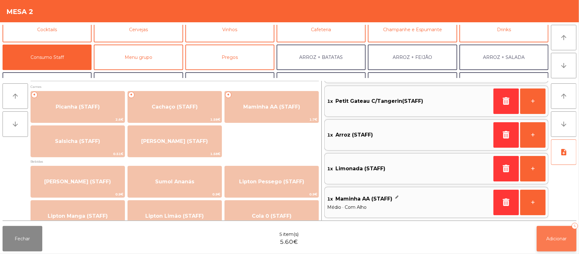
click at [564, 240] on span "Adicionar" at bounding box center [557, 239] width 20 height 6
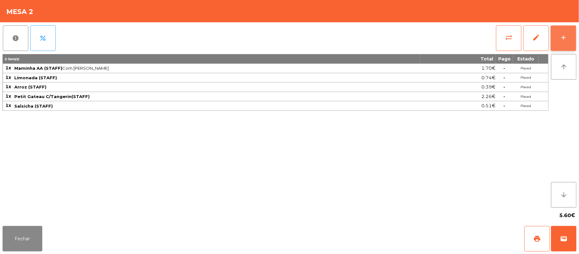
click at [562, 41] on div "add" at bounding box center [564, 38] width 8 height 8
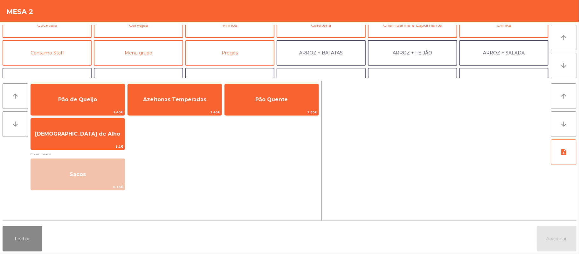
scroll to position [47, 0]
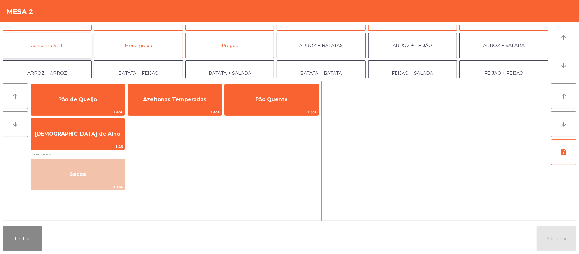
click at [76, 41] on button "Consumo Staff" at bounding box center [47, 45] width 89 height 25
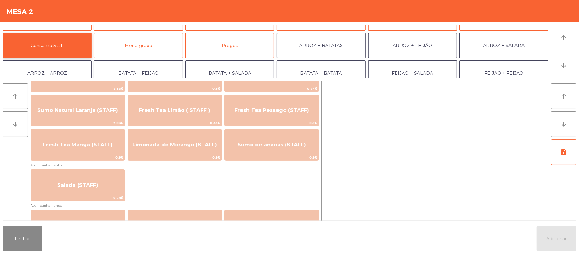
scroll to position [179, 0]
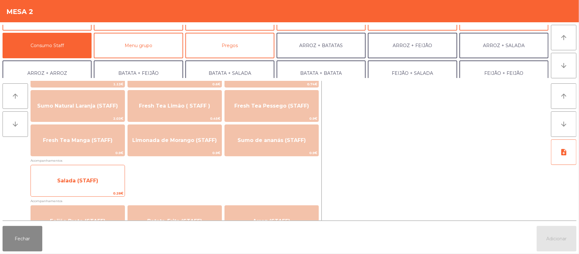
click at [109, 179] on span "Salada (STAFF)" at bounding box center [78, 180] width 94 height 17
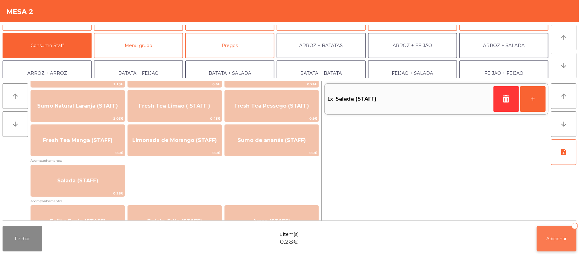
click at [559, 234] on button "Adicionar 1" at bounding box center [557, 238] width 40 height 25
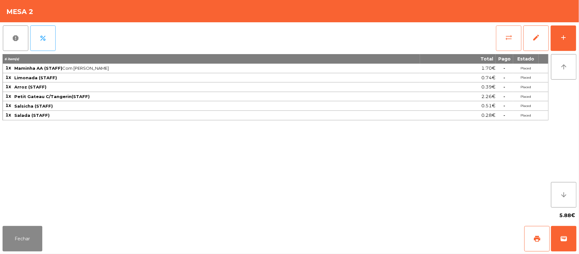
click at [517, 36] on button "sync_alt" at bounding box center [508, 37] width 25 height 25
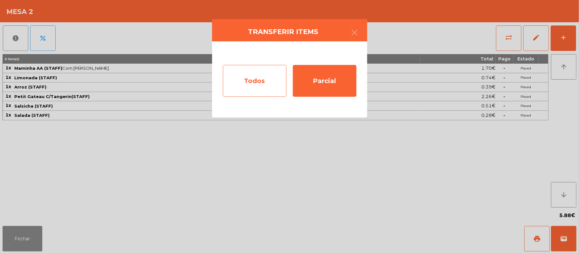
click at [256, 87] on div "Todos" at bounding box center [255, 81] width 64 height 32
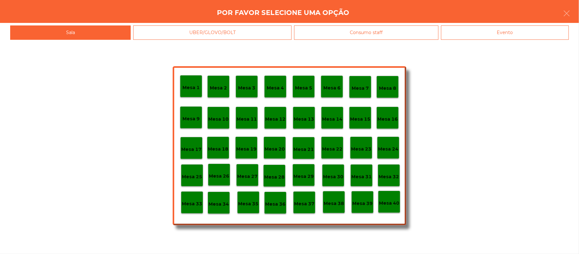
click at [486, 40] on div "Mesa 1 Mesa 2 Mesa 3 Mesa 4 Mesa 5 Mesa 6 Mesa 7 Mesa 8 Mesa 9 Mesa 10 Mesa 11 …" at bounding box center [289, 147] width 579 height 214
click at [526, 28] on div "Evento" at bounding box center [505, 32] width 128 height 14
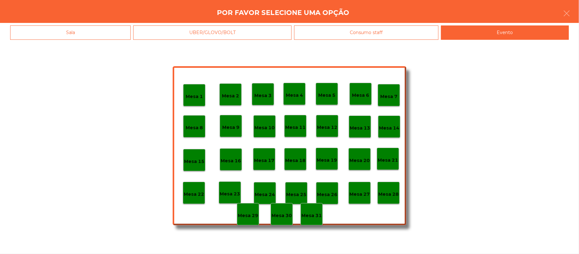
click at [392, 197] on p "Mesa 28" at bounding box center [389, 194] width 20 height 7
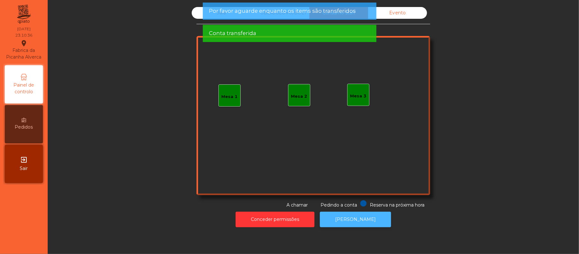
click at [364, 223] on button "[PERSON_NAME]" at bounding box center [355, 220] width 71 height 16
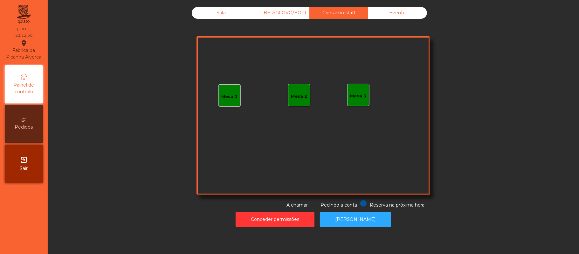
click at [399, 13] on div "Evento" at bounding box center [397, 13] width 59 height 12
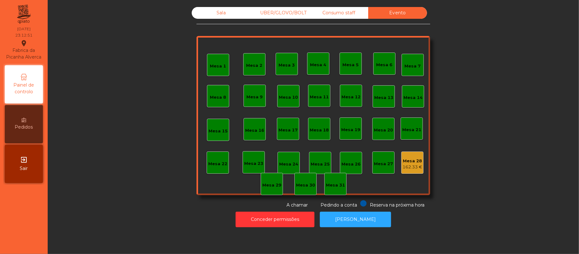
click at [336, 12] on div "Consumo staff" at bounding box center [339, 13] width 59 height 12
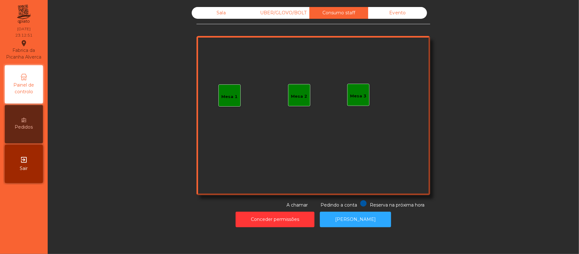
click at [279, 12] on div "UBER/GLOVO/BOLT" at bounding box center [280, 13] width 59 height 12
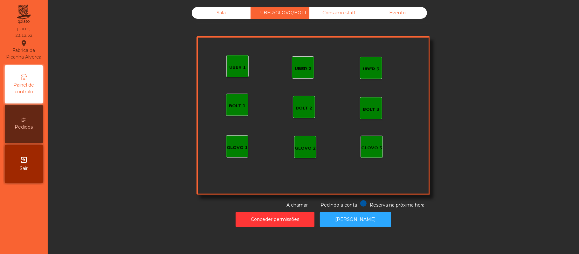
click at [218, 13] on div "Sala" at bounding box center [221, 13] width 59 height 12
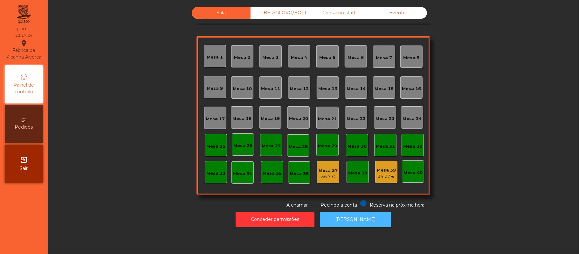
click at [361, 222] on button "[PERSON_NAME]" at bounding box center [355, 220] width 71 height 16
click at [360, 217] on button "[PERSON_NAME]" at bounding box center [355, 220] width 71 height 16
